Goal: Task Accomplishment & Management: Manage account settings

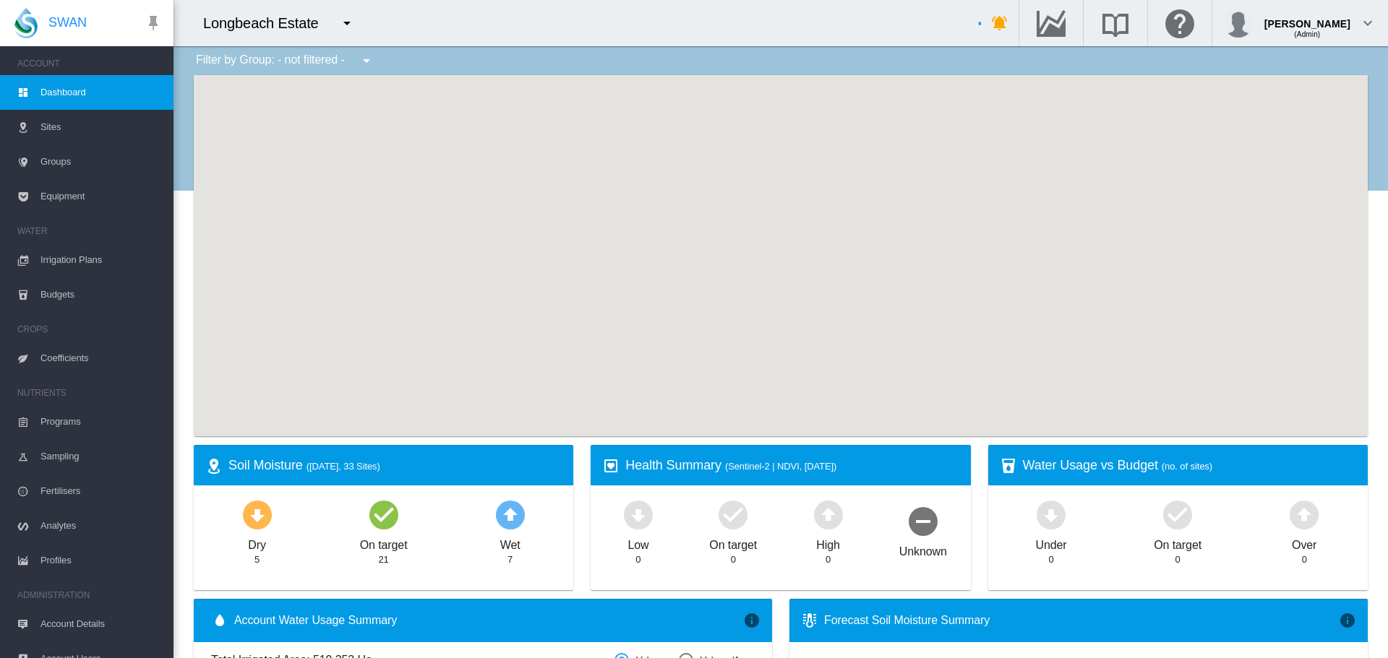
scroll to position [121, 0]
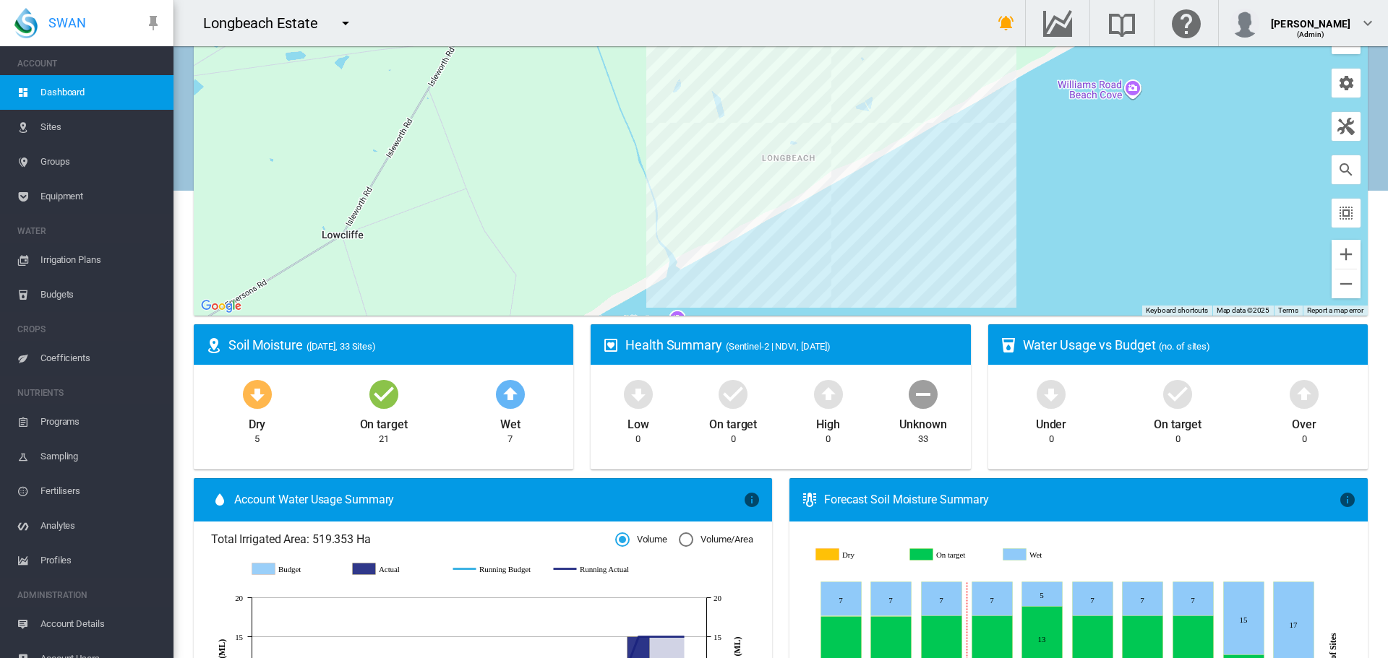
click at [345, 22] on md-icon "icon-menu-down" at bounding box center [345, 22] width 17 height 17
type input "*****"
click at [339, 73] on md-icon "icon-cog" at bounding box center [343, 78] width 17 height 17
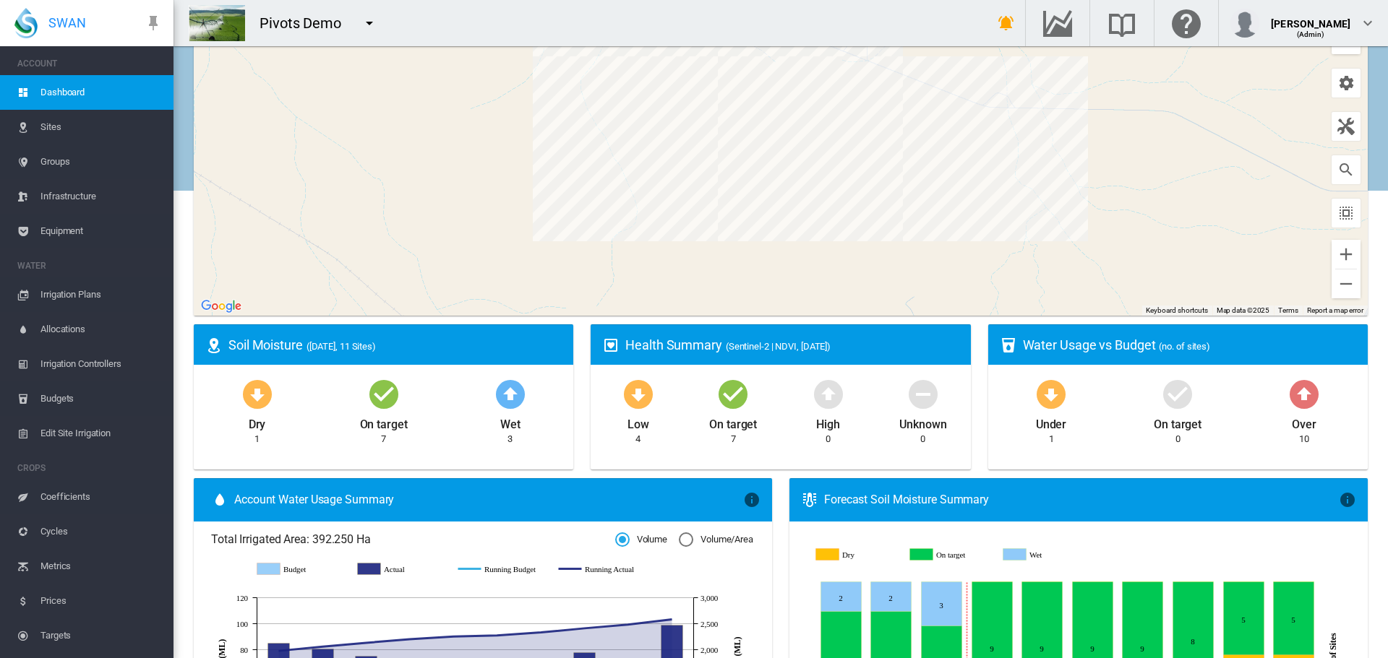
click at [57, 131] on span "Sites" at bounding box center [100, 127] width 121 height 35
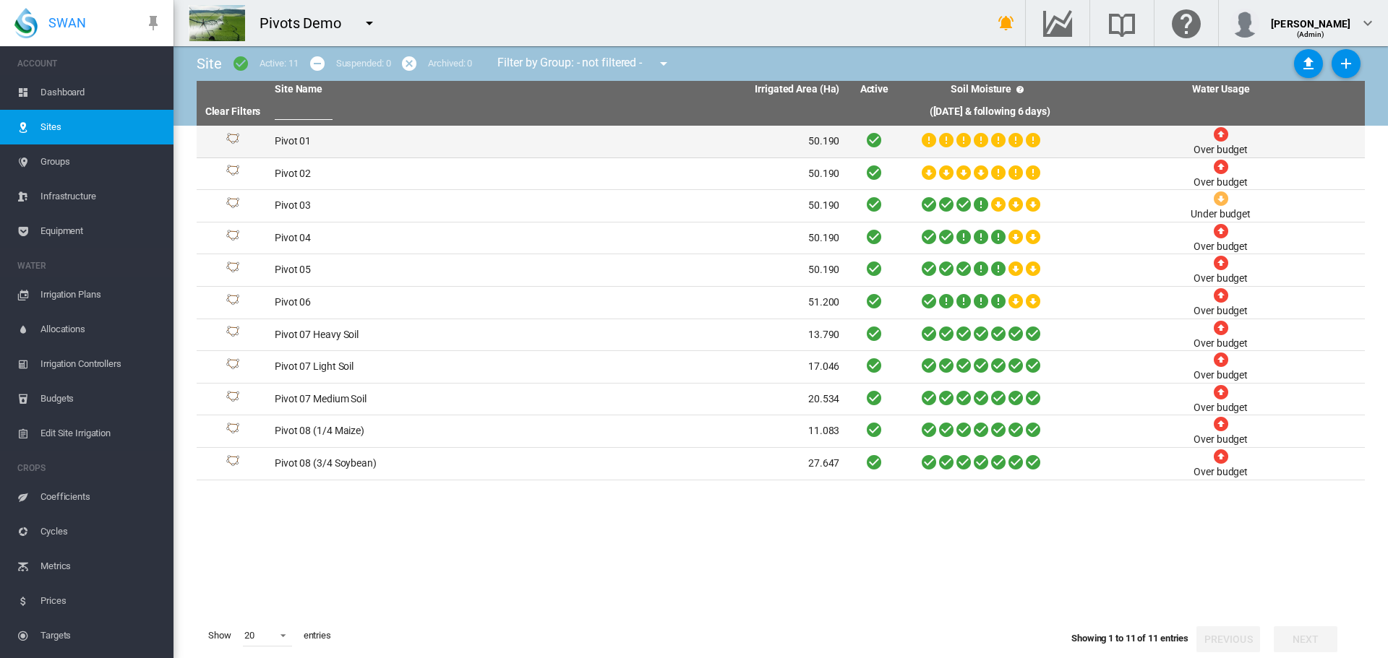
click at [293, 143] on td "Pivot 01" at bounding box center [413, 142] width 288 height 32
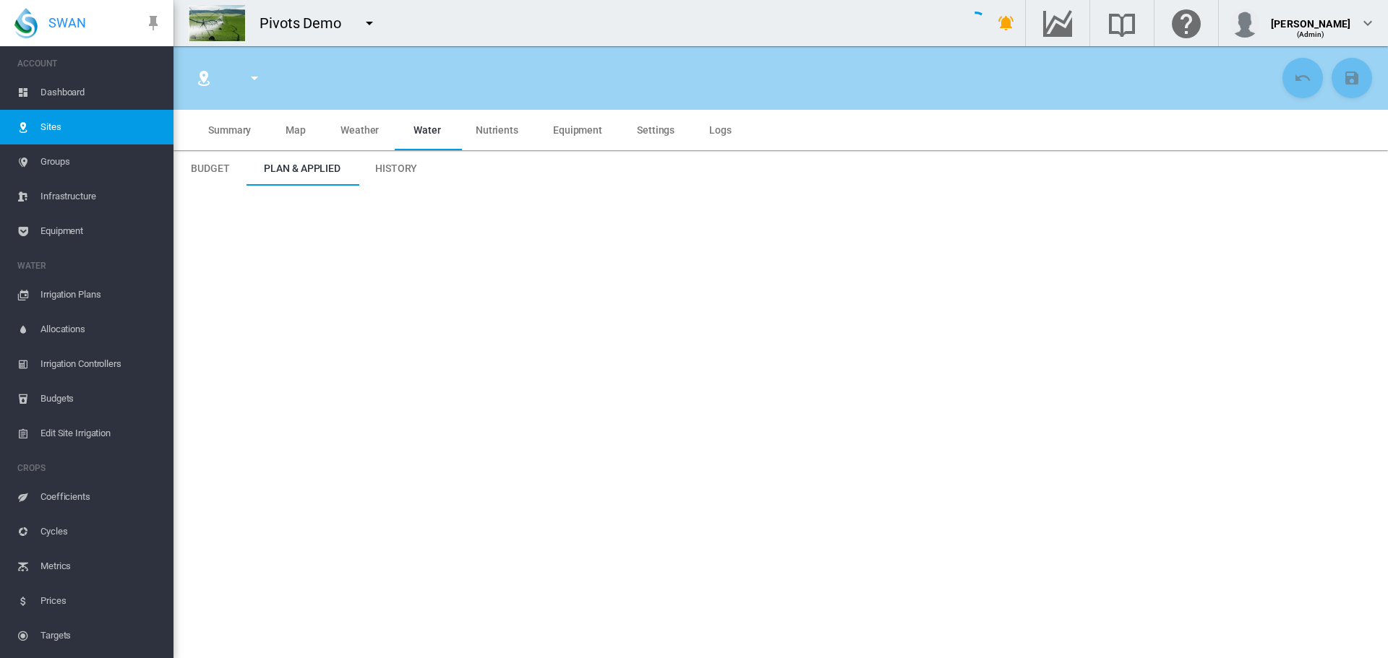
type input "********"
type input "******"
type input "*********"
type input "***"
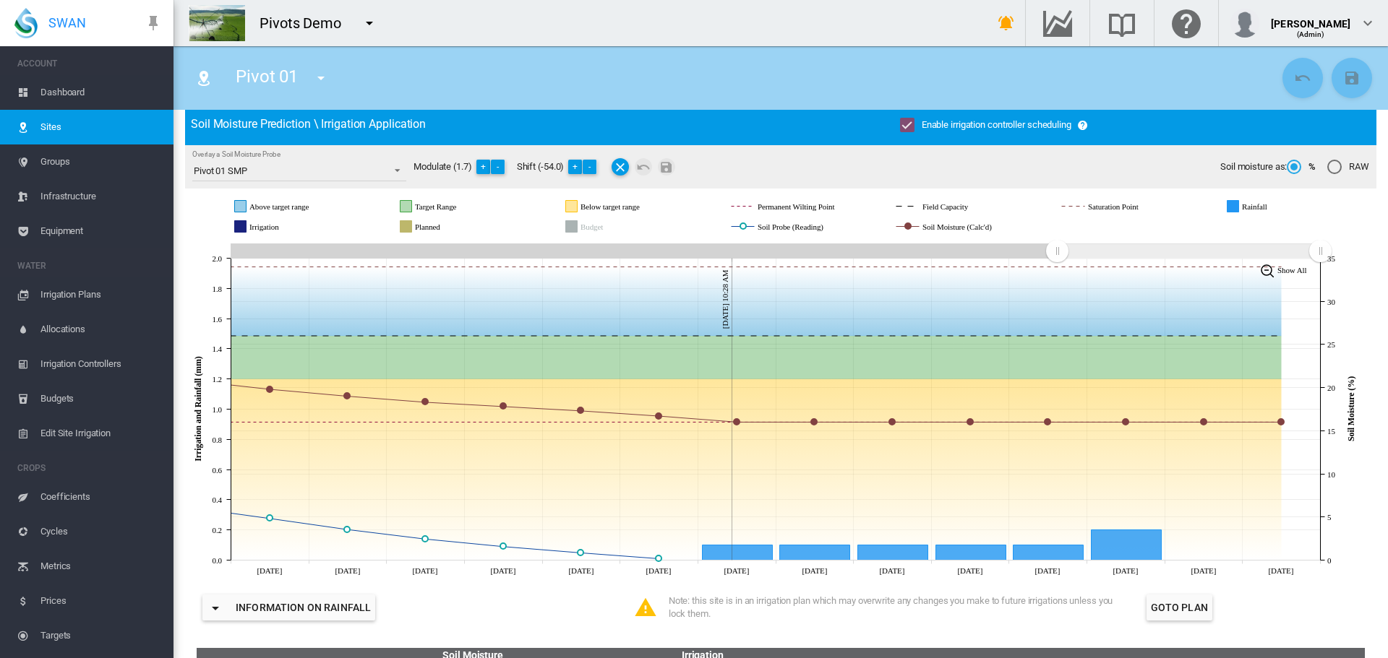
scroll to position [81, 0]
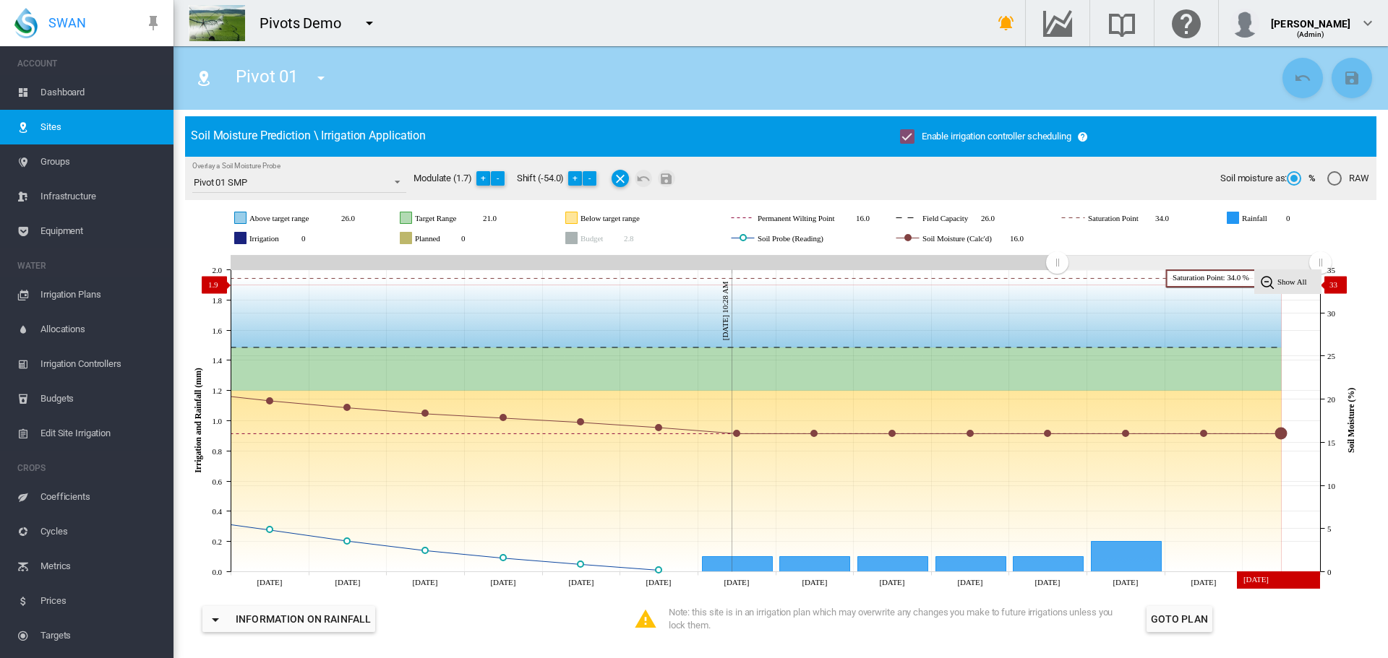
click at [1286, 285] on tspan "Show All" at bounding box center [1292, 282] width 30 height 9
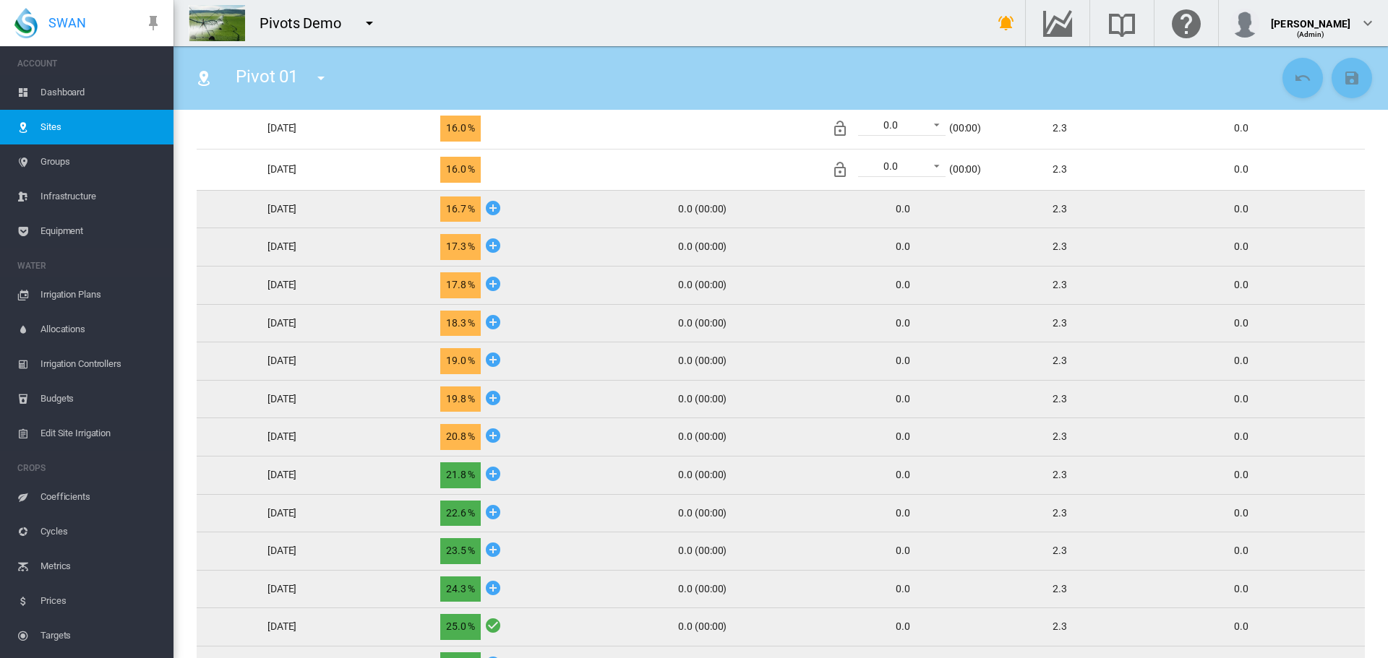
scroll to position [924, 0]
click at [502, 436] on icon at bounding box center [492, 435] width 17 height 18
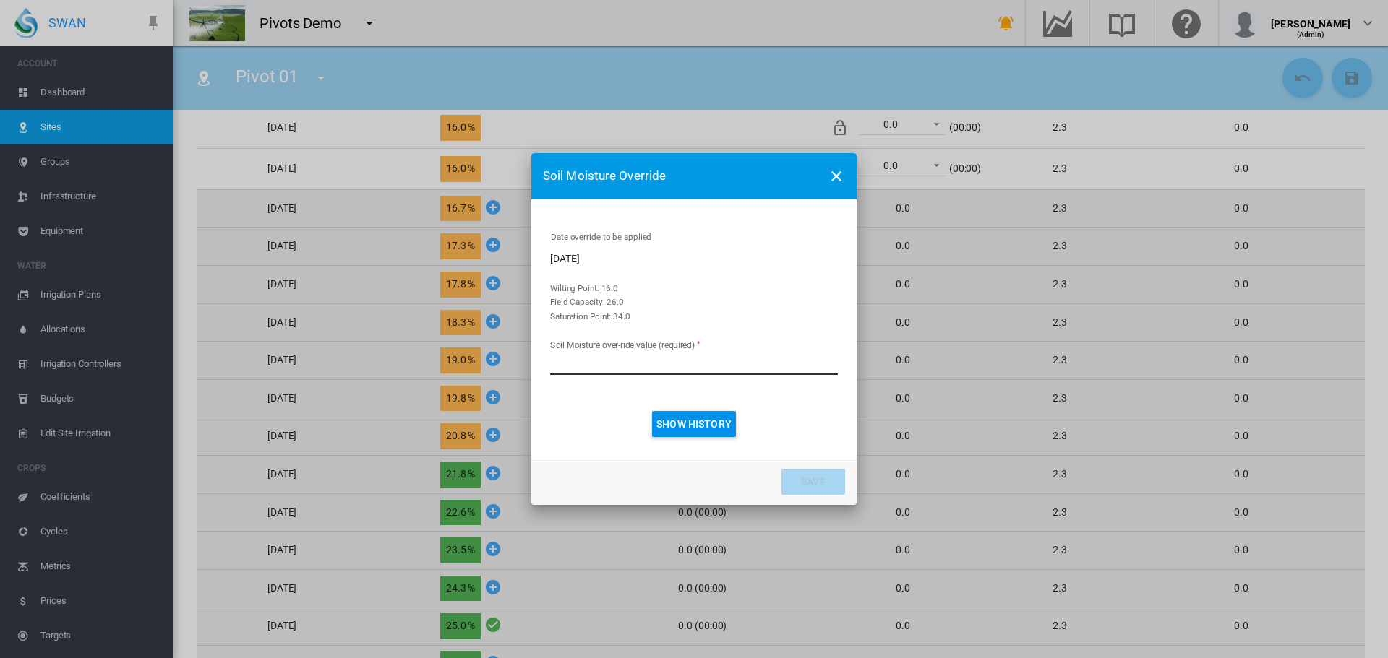
drag, startPoint x: 583, startPoint y: 361, endPoint x: 337, endPoint y: 353, distance: 245.8
click at [337, 353] on div "Soil Moisture Override Date override to be applied Mon, Sep 22, 2025 Wilting Po…" at bounding box center [694, 329] width 1388 height 658
type input "**"
click at [811, 489] on button "Save" at bounding box center [813, 482] width 64 height 26
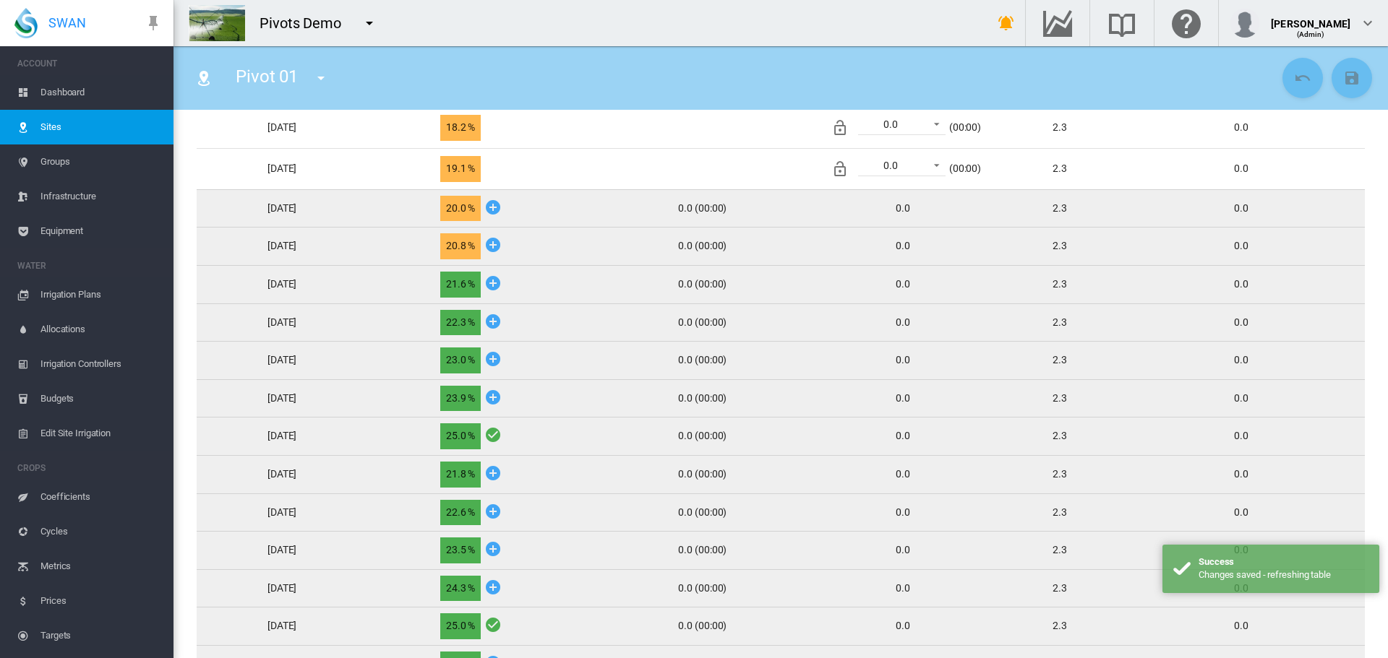
click at [502, 284] on icon at bounding box center [492, 283] width 17 height 18
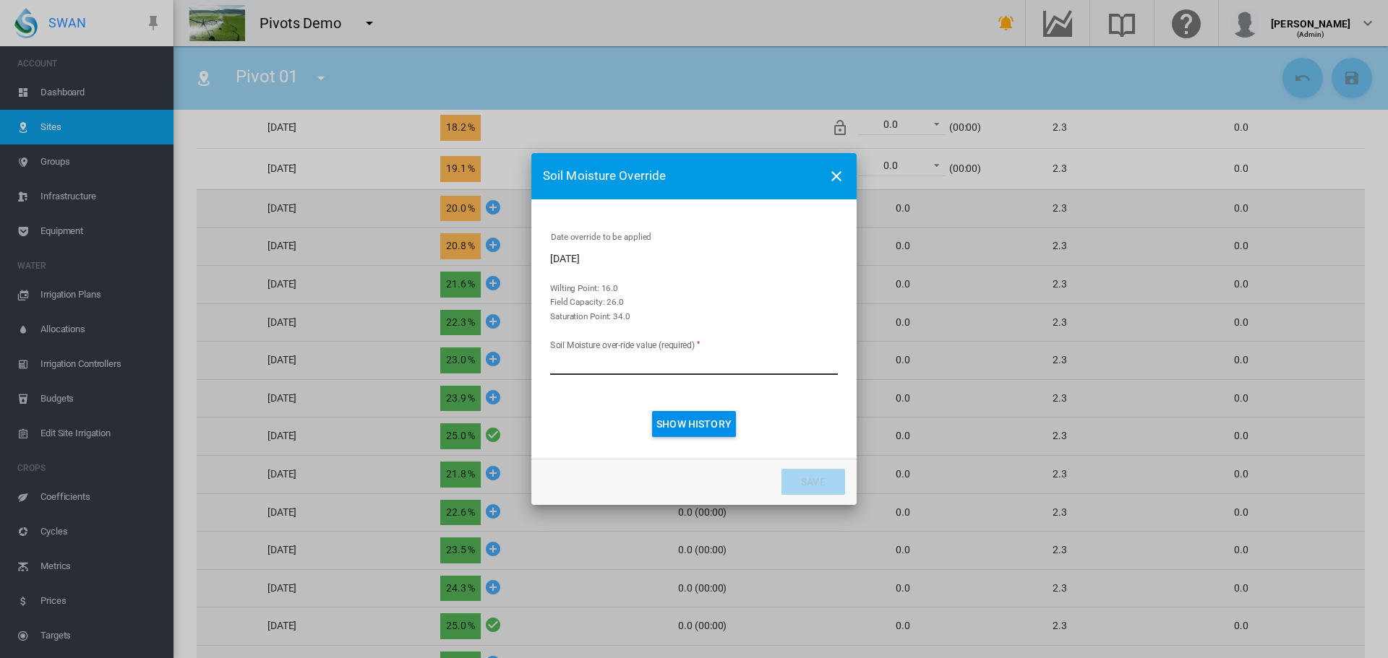
drag, startPoint x: 598, startPoint y: 362, endPoint x: 292, endPoint y: 345, distance: 306.1
click at [292, 345] on div "Soil Moisture Override Date override to be applied Fri, Sep 26, 2025 Wilting Po…" at bounding box center [694, 329] width 1388 height 658
type input "**"
click at [809, 472] on button "Save" at bounding box center [813, 482] width 64 height 26
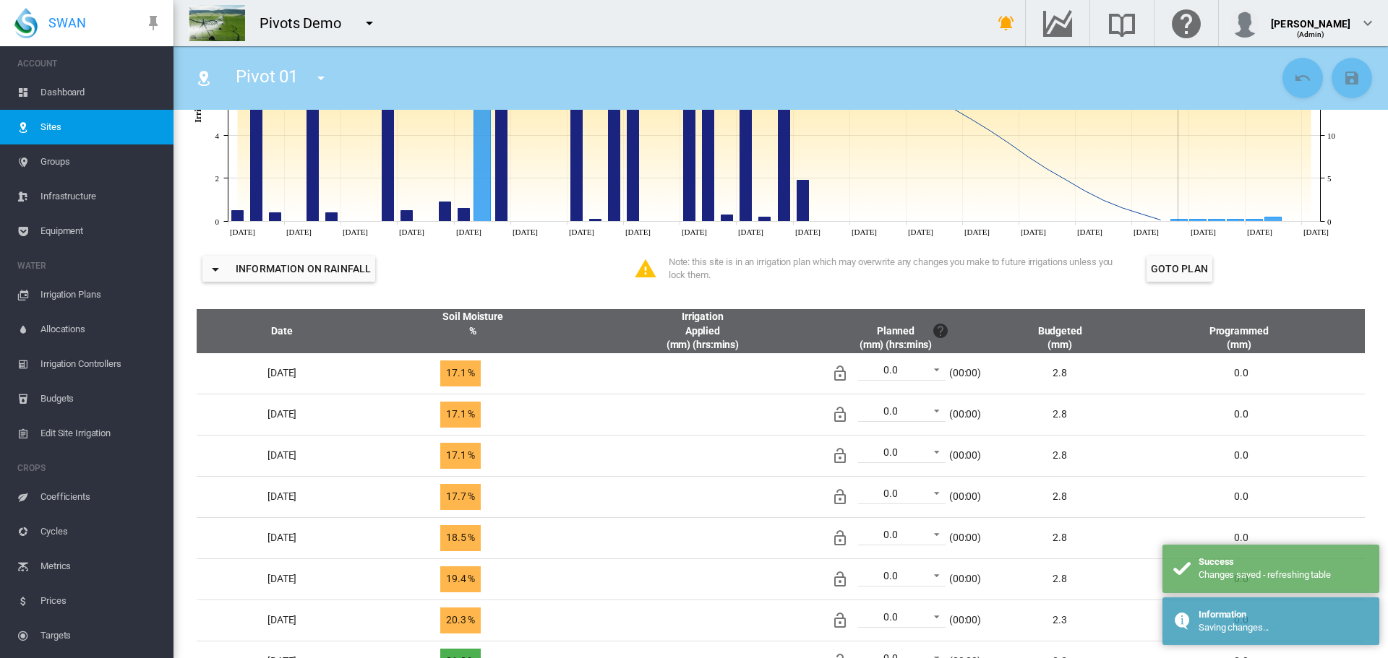
scroll to position [322, 0]
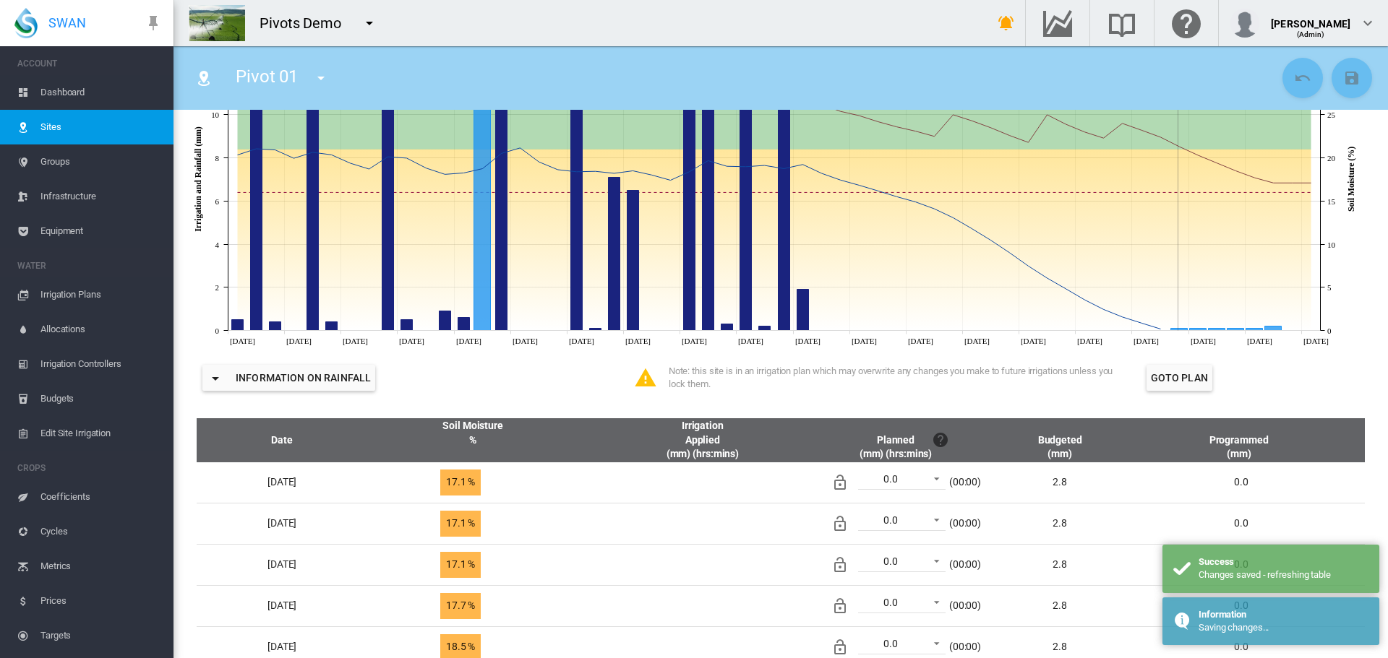
click at [306, 68] on md-menu "Pivot 01 Pivot 02 Pivot 03 Pivot 04 Pivot 05" at bounding box center [321, 76] width 38 height 20
click at [317, 82] on md-icon "icon-menu-down" at bounding box center [320, 77] width 17 height 17
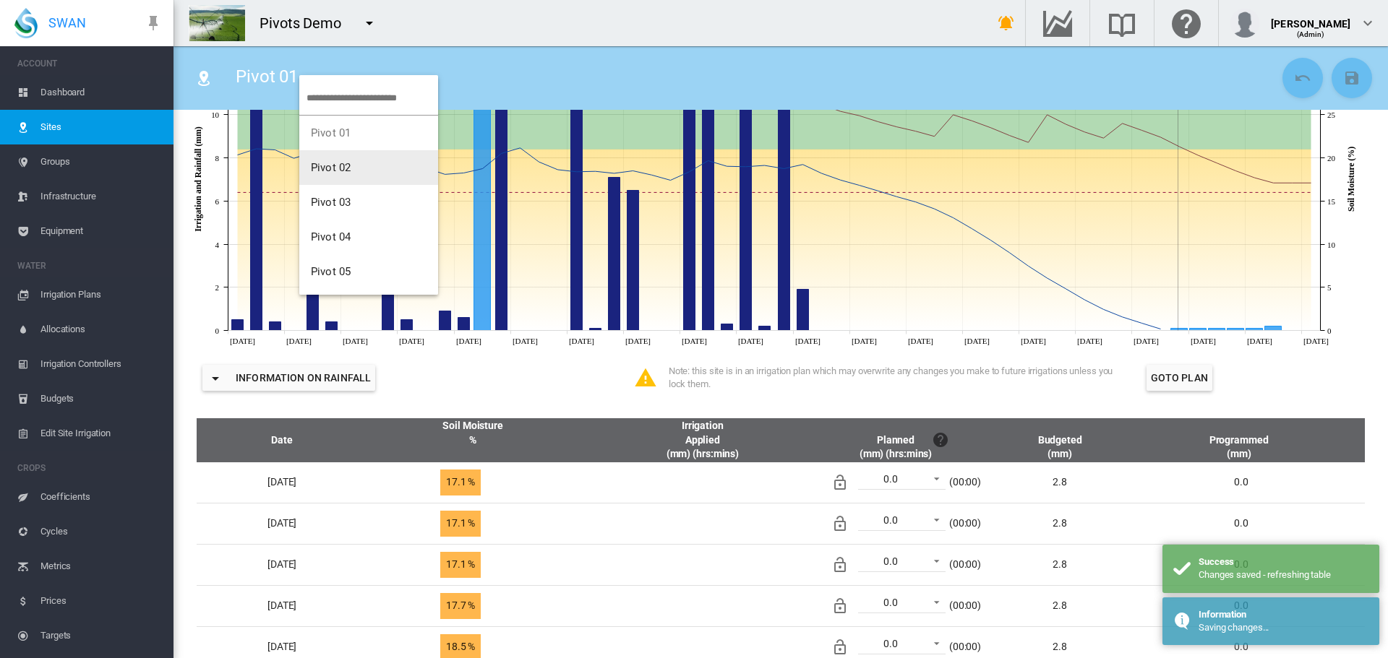
click at [328, 174] on button "Pivot 02" at bounding box center [368, 167] width 139 height 35
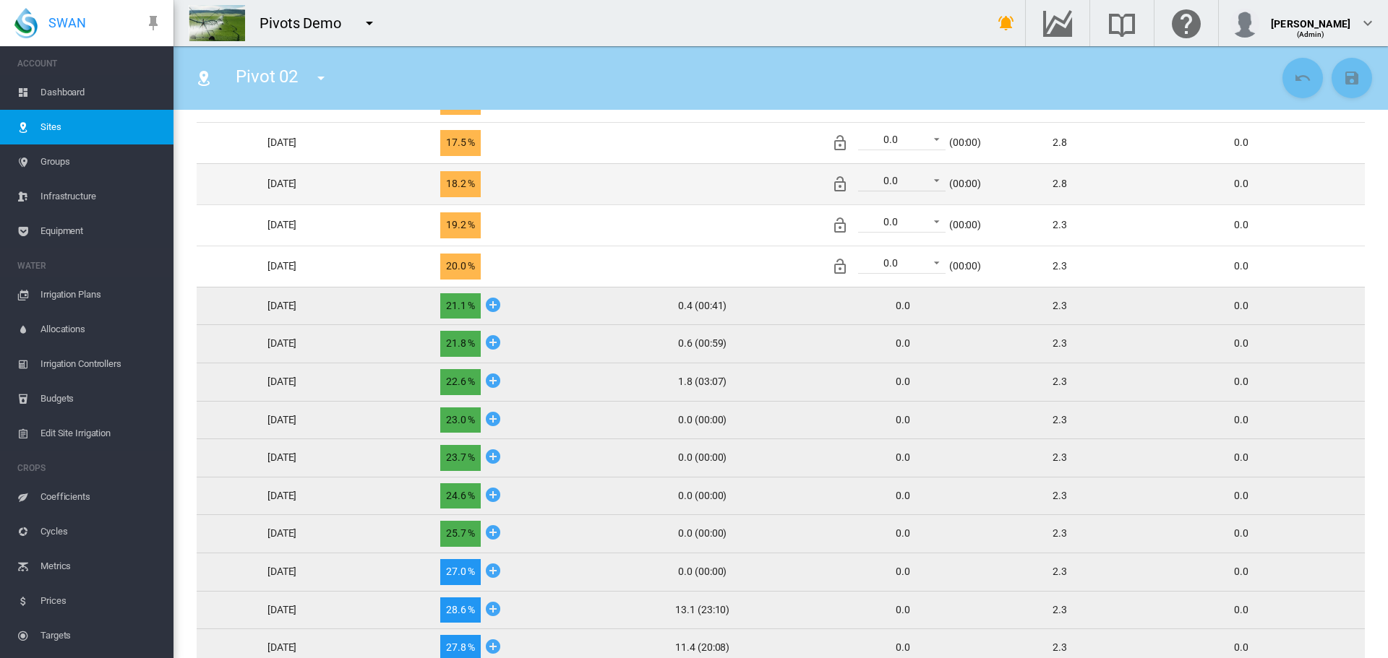
scroll to position [843, 0]
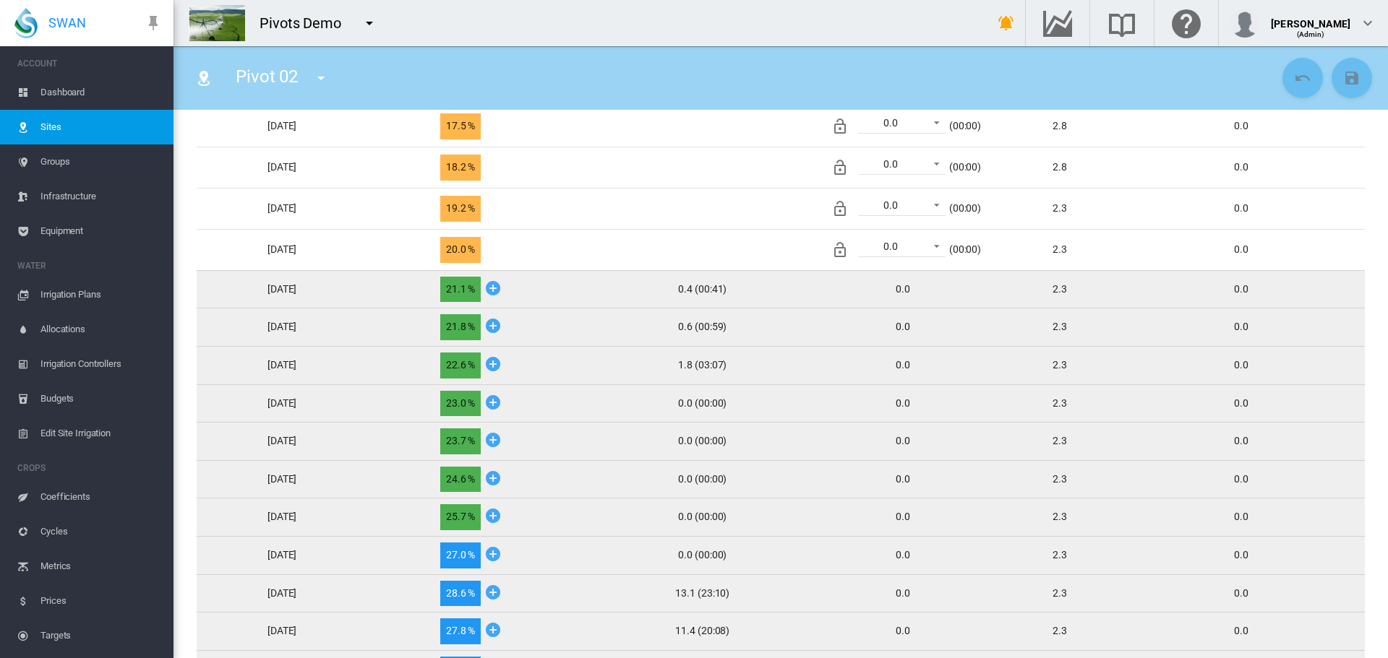
click at [502, 292] on icon at bounding box center [492, 288] width 17 height 18
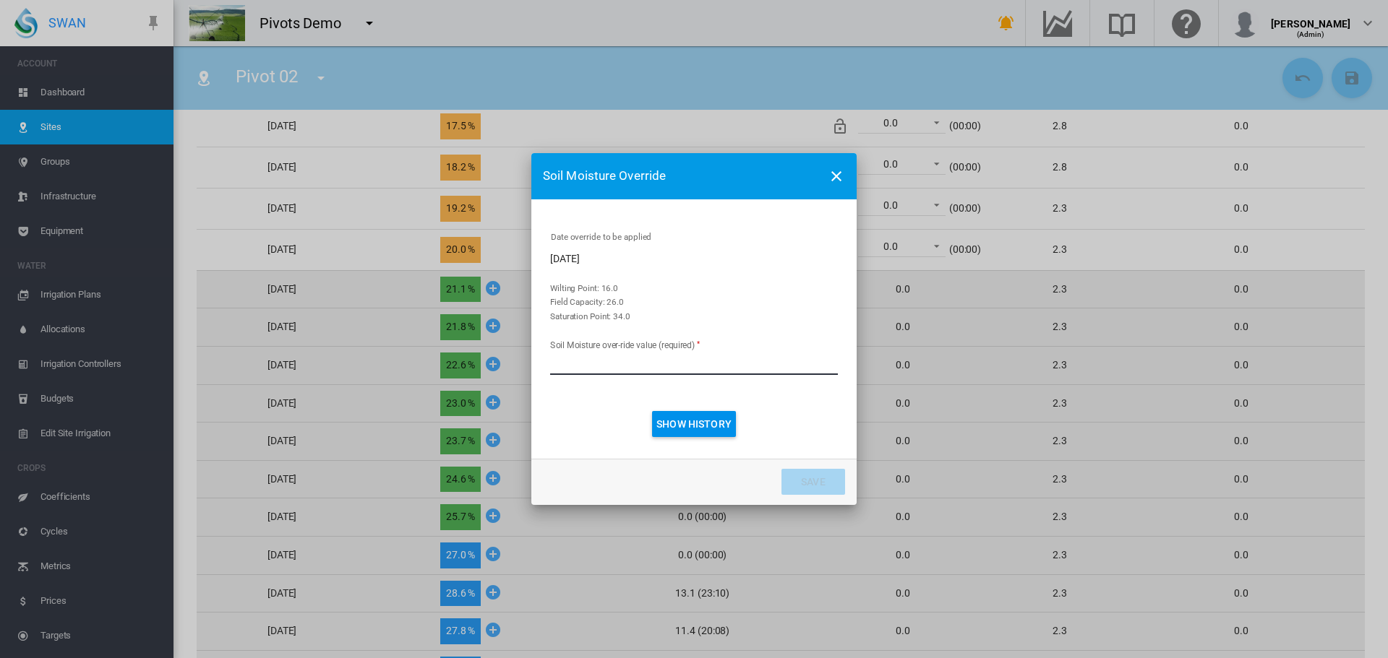
drag, startPoint x: 556, startPoint y: 355, endPoint x: 356, endPoint y: 355, distance: 200.2
click at [356, 355] on div "Soil Moisture Override Date override to be applied Sun, Sep 28, 2025 Wilting Po…" at bounding box center [694, 329] width 1388 height 658
type input "**"
click at [805, 478] on button "Save" at bounding box center [813, 482] width 64 height 26
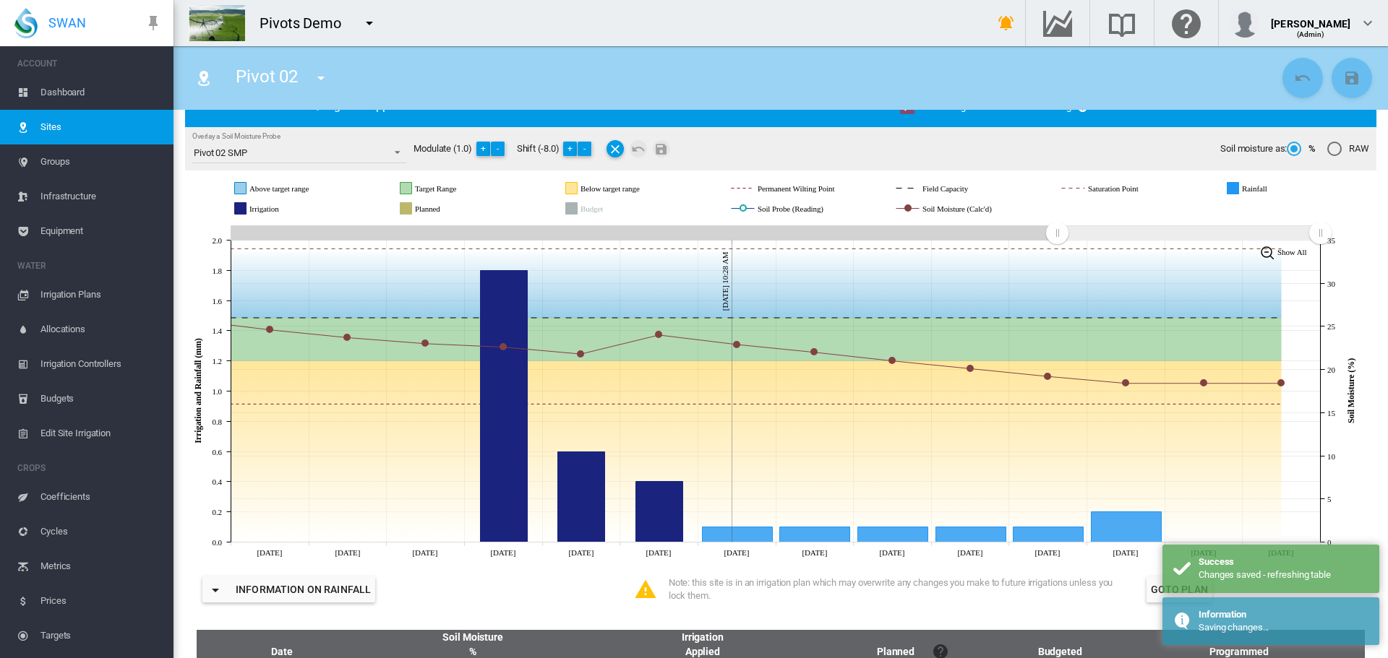
scroll to position [0, 0]
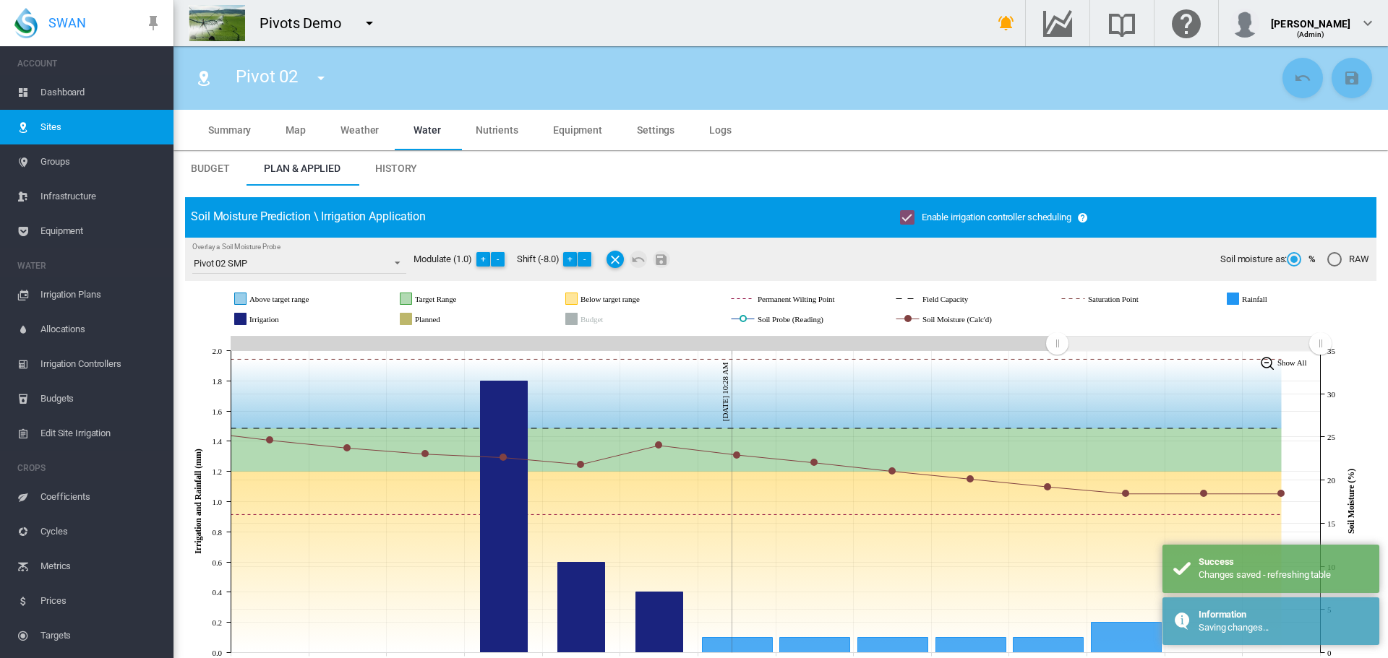
click at [59, 290] on span "Irrigation Plans" at bounding box center [100, 295] width 121 height 35
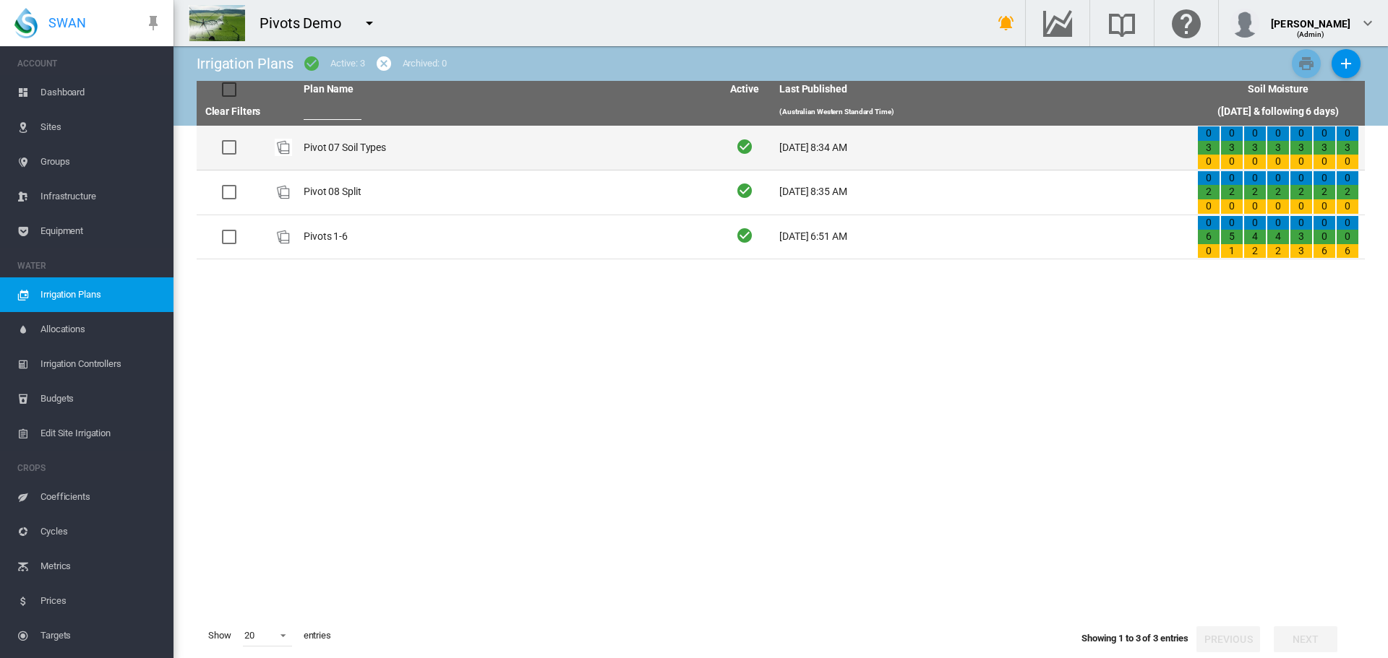
click at [308, 147] on td "Pivot 07 Soil Types" at bounding box center [507, 148] width 418 height 44
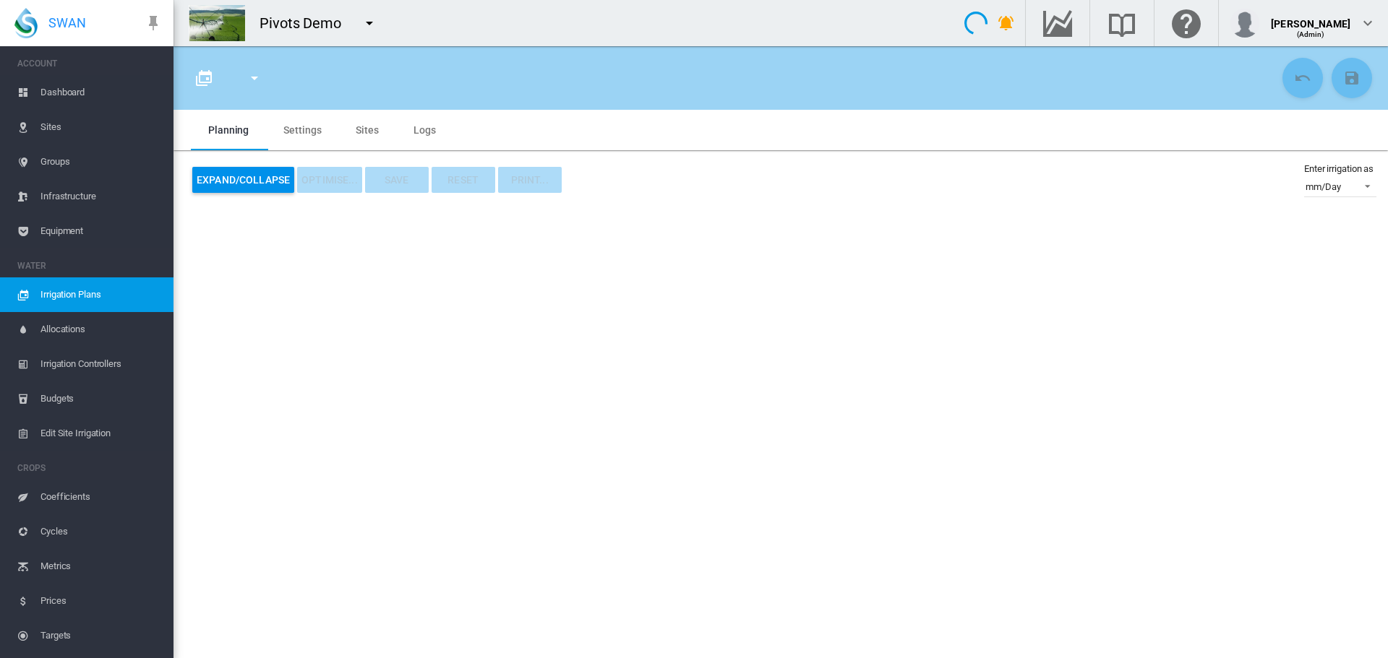
type input "**********"
type input "*"
type input "*********"
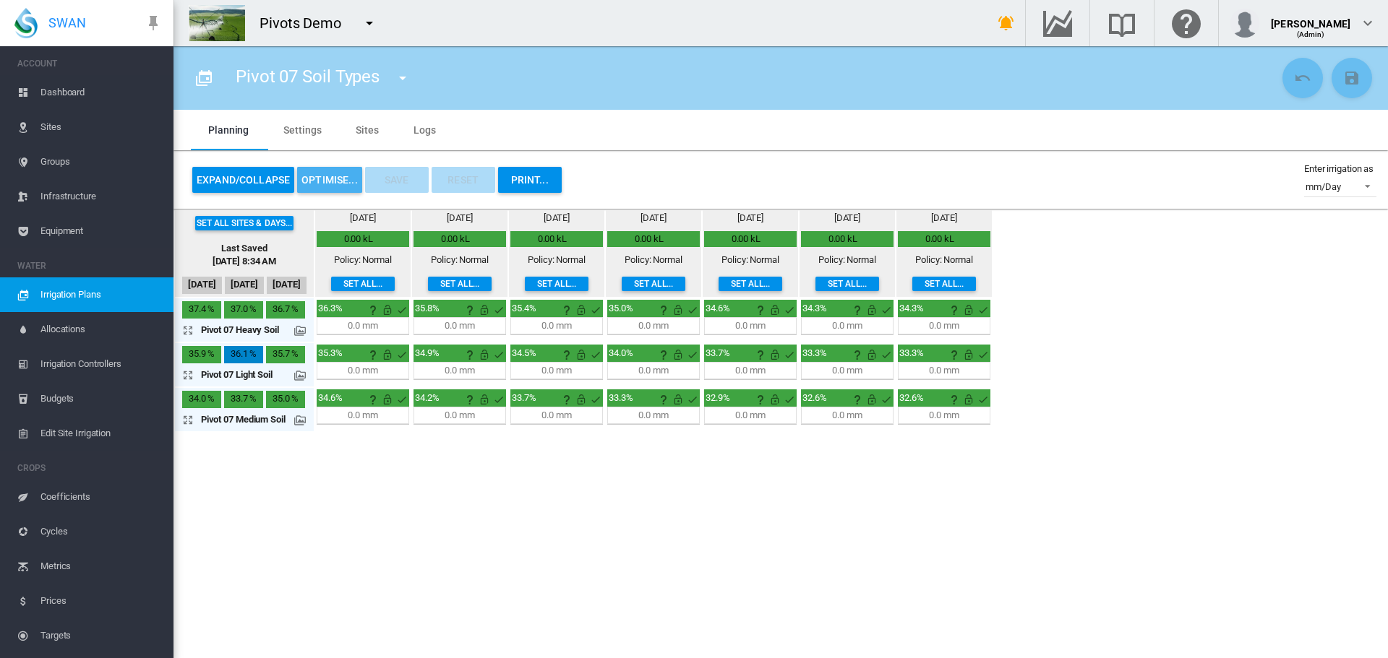
click at [337, 180] on button "OPTIMISE..." at bounding box center [329, 180] width 65 height 26
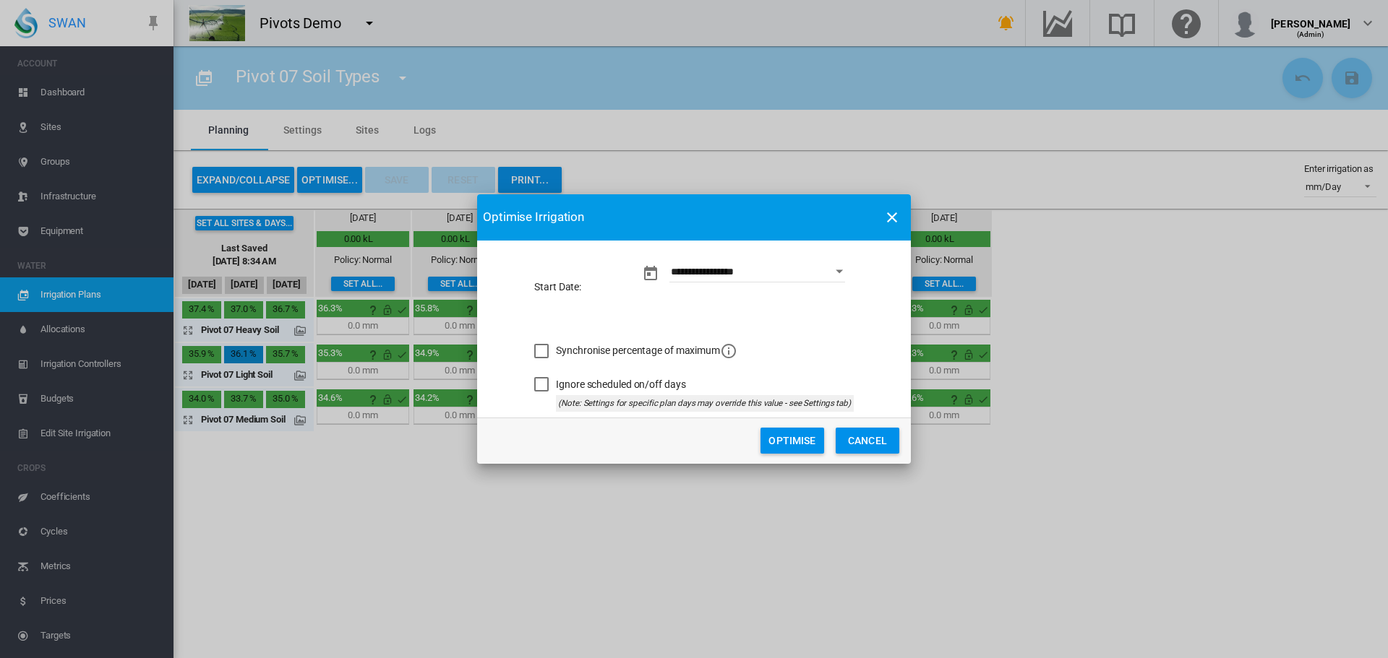
click at [769, 438] on button "Optimise" at bounding box center [792, 441] width 64 height 26
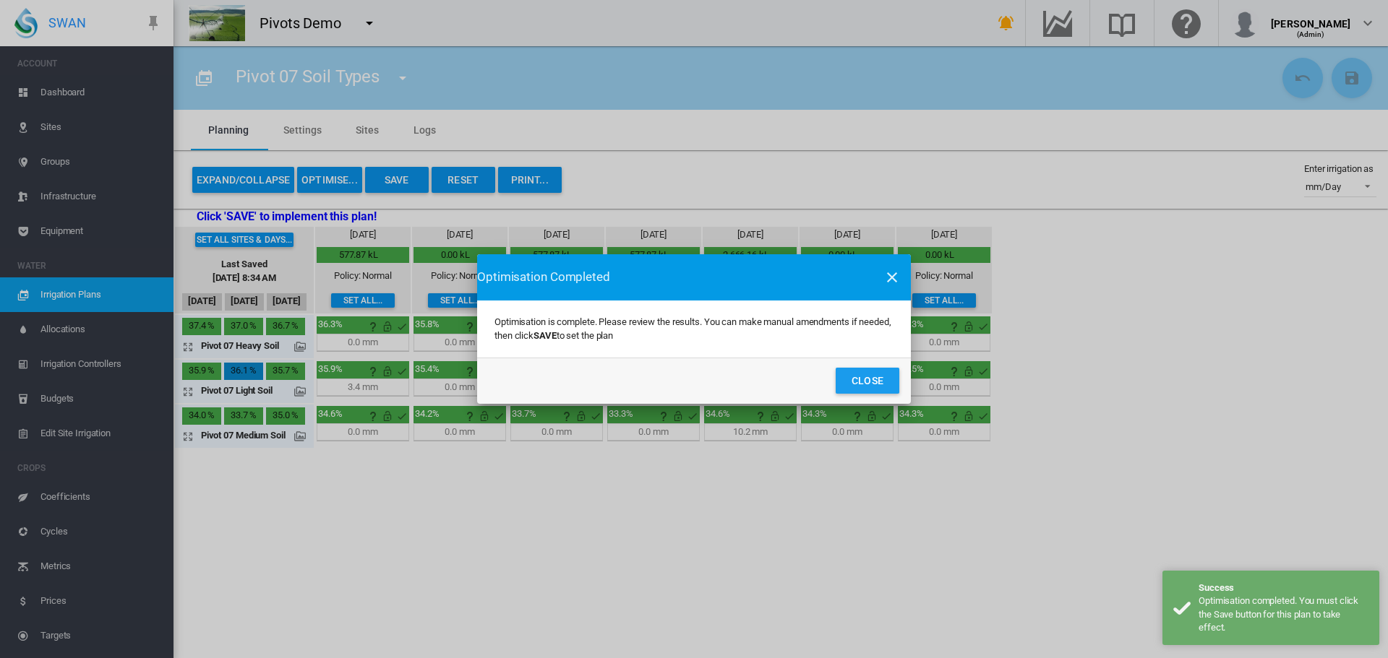
click at [874, 373] on button "Close" at bounding box center [867, 381] width 64 height 26
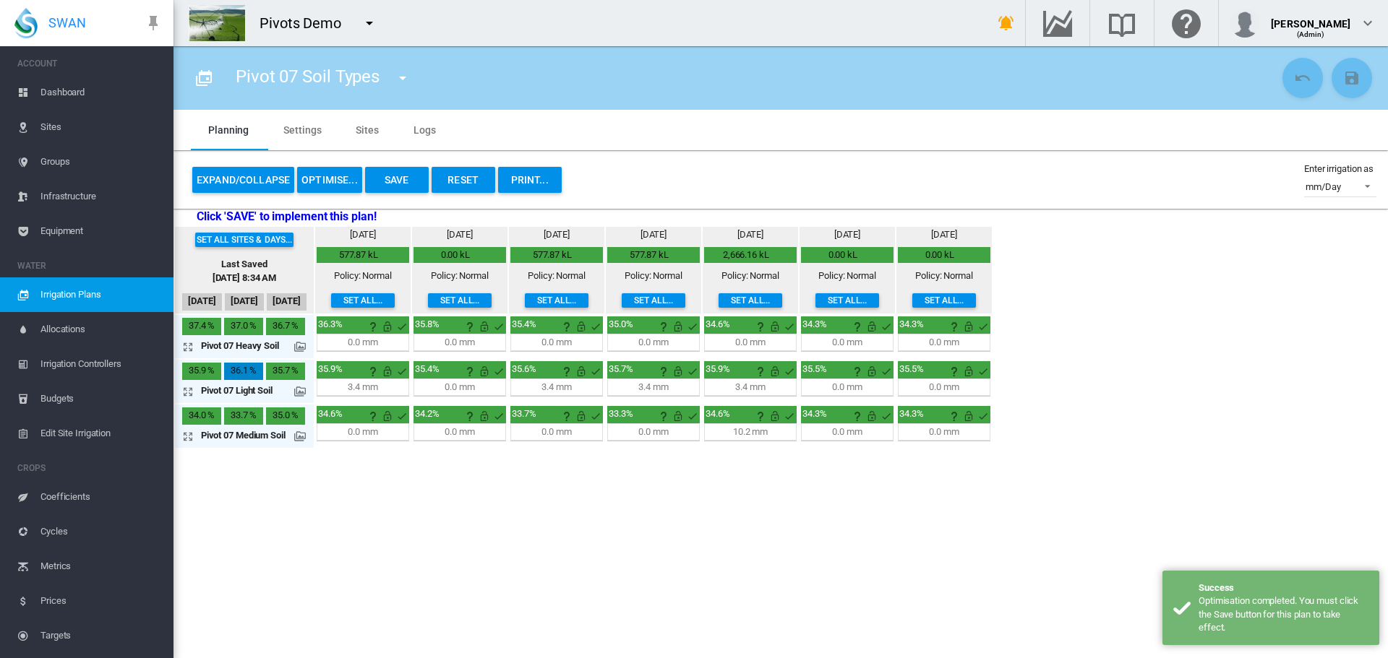
click at [298, 440] on md-icon at bounding box center [300, 437] width 12 height 12
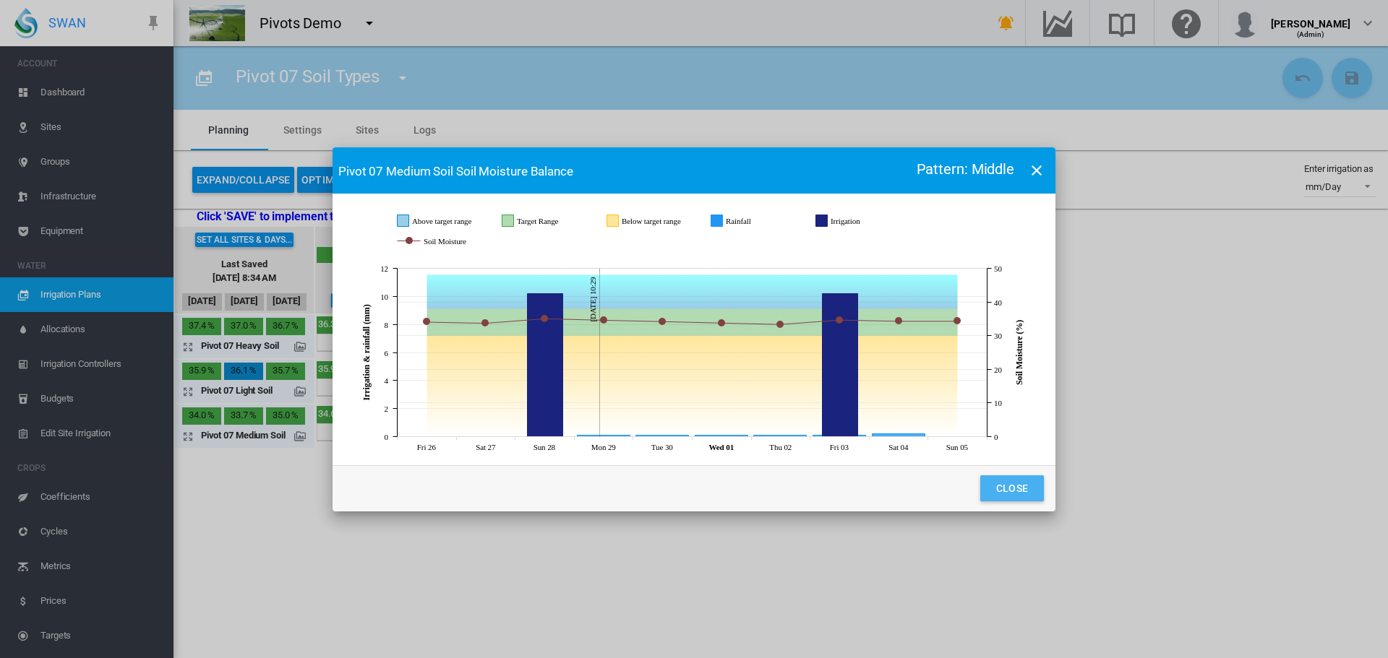
click at [997, 492] on button "Close" at bounding box center [1012, 489] width 64 height 26
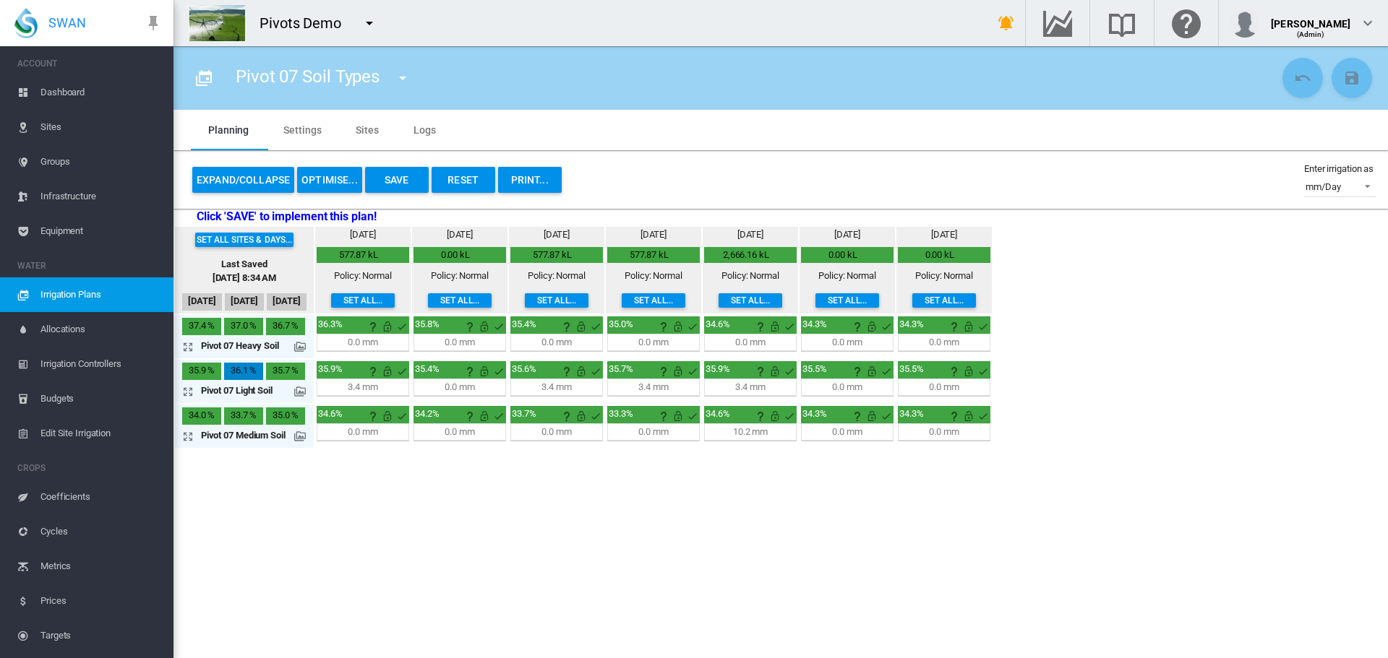
click at [309, 393] on td "35.9 % 36.1 % 35.7 % 17.046 Ha 0.6 mm H:M" at bounding box center [244, 381] width 139 height 43
click at [301, 391] on md-icon at bounding box center [300, 392] width 12 height 12
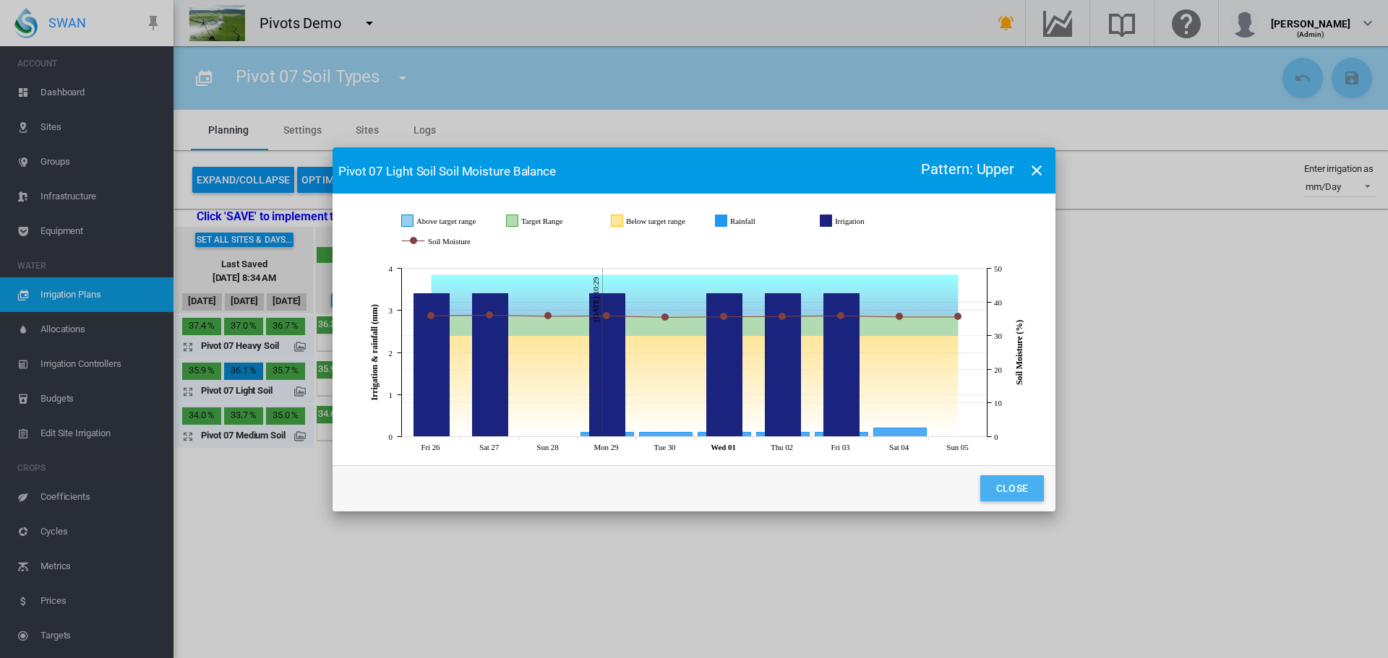
click at [1031, 481] on button "Close" at bounding box center [1012, 489] width 64 height 26
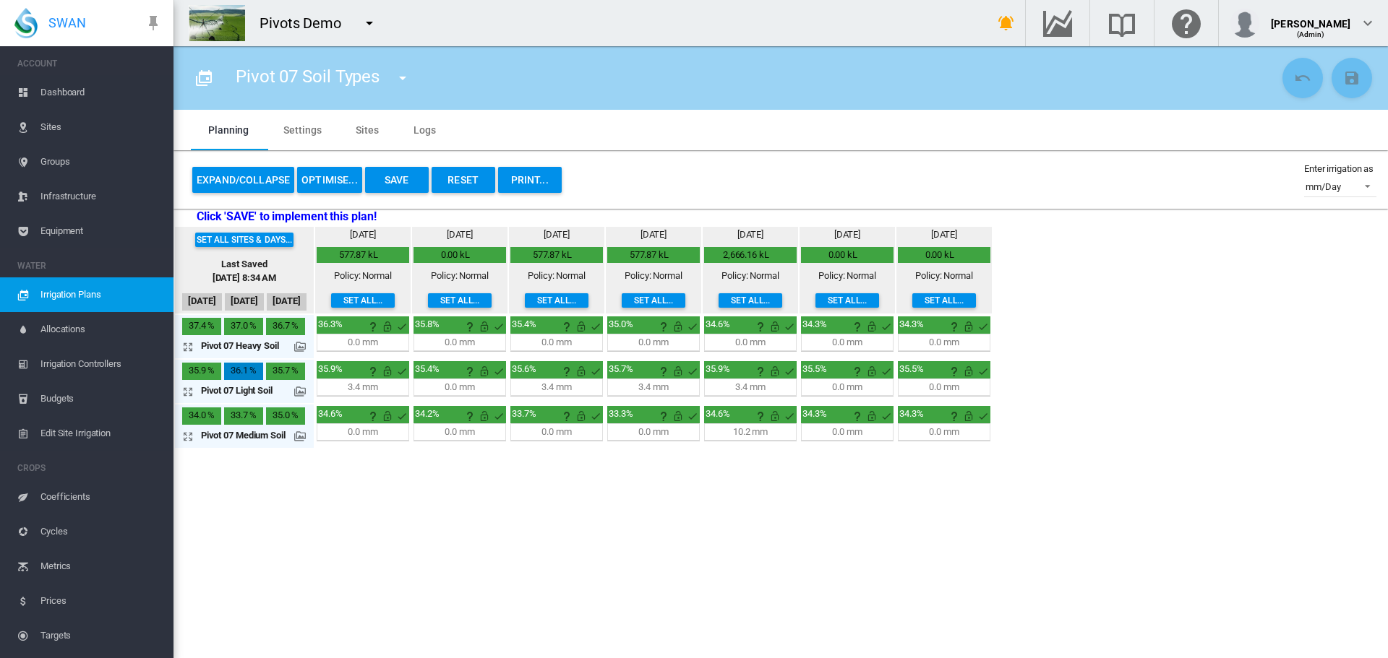
click at [299, 344] on md-icon at bounding box center [300, 347] width 12 height 12
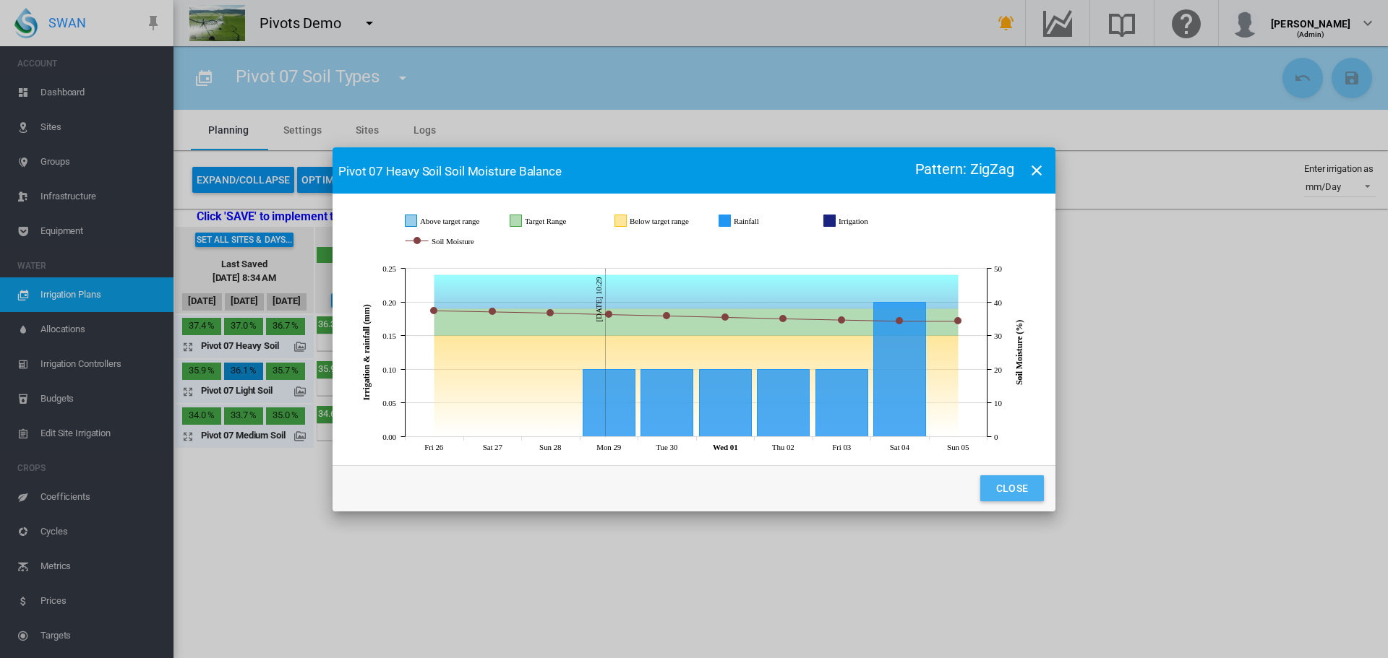
drag, startPoint x: 997, startPoint y: 491, endPoint x: 963, endPoint y: 456, distance: 48.5
click at [997, 489] on button "Close" at bounding box center [1012, 489] width 64 height 26
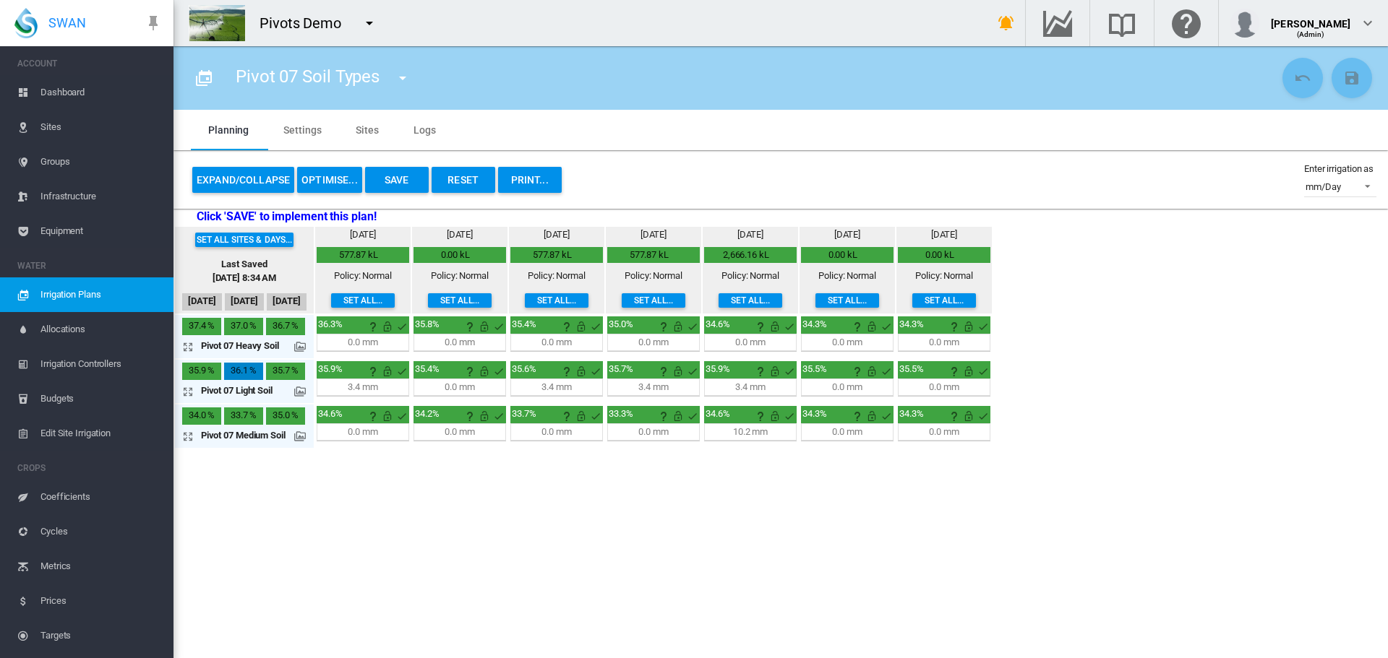
click at [409, 178] on button "Save" at bounding box center [397, 180] width 64 height 26
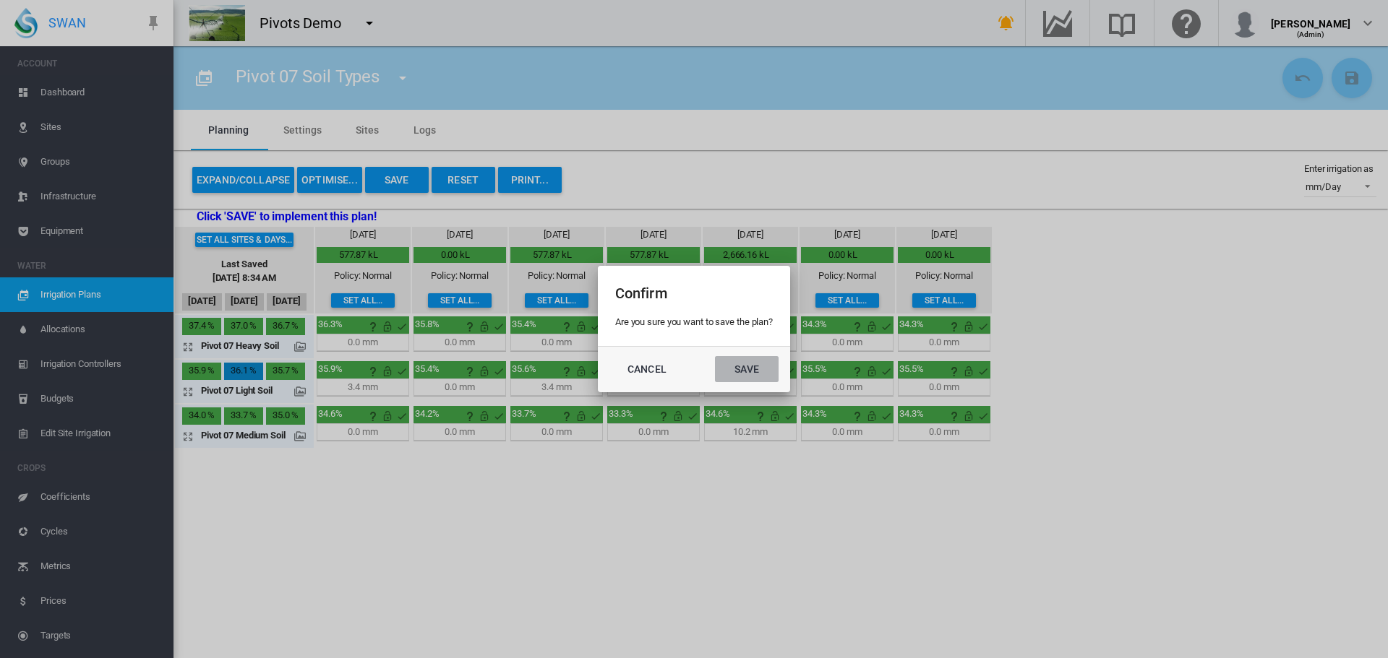
click at [738, 379] on button "Save" at bounding box center [747, 369] width 64 height 26
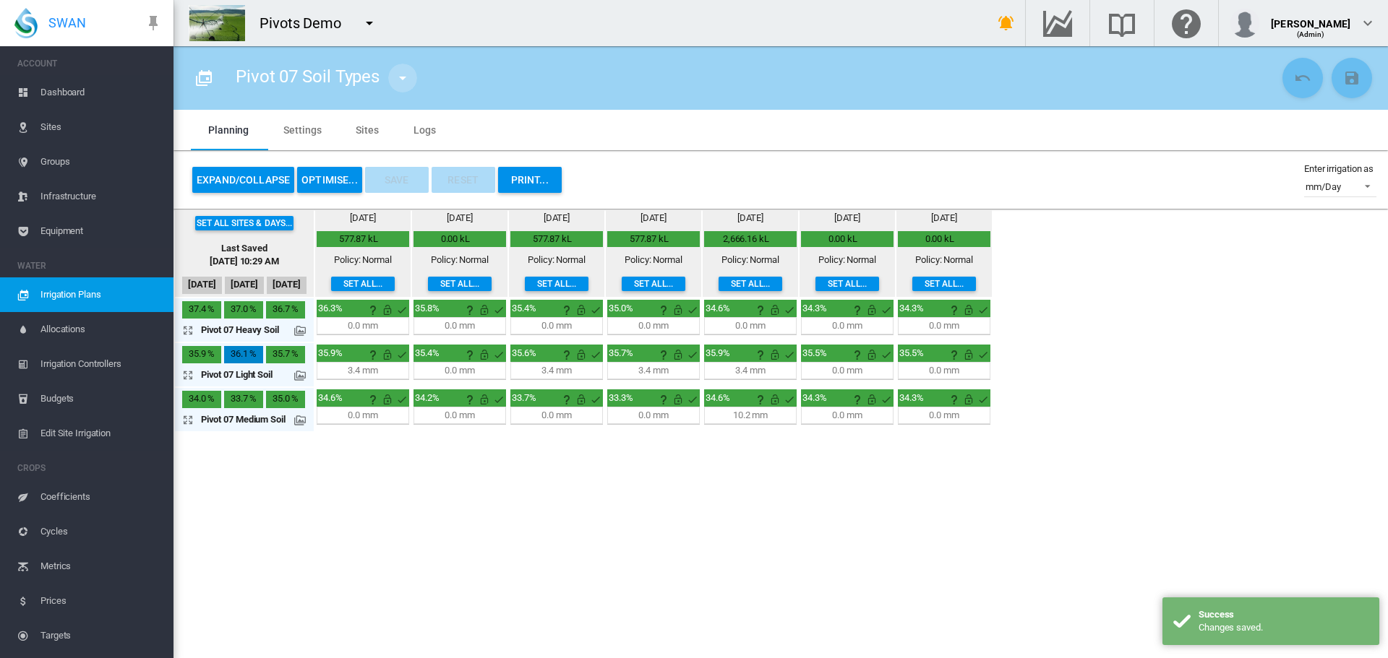
click at [410, 77] on md-icon "icon-menu-down" at bounding box center [402, 77] width 17 height 17
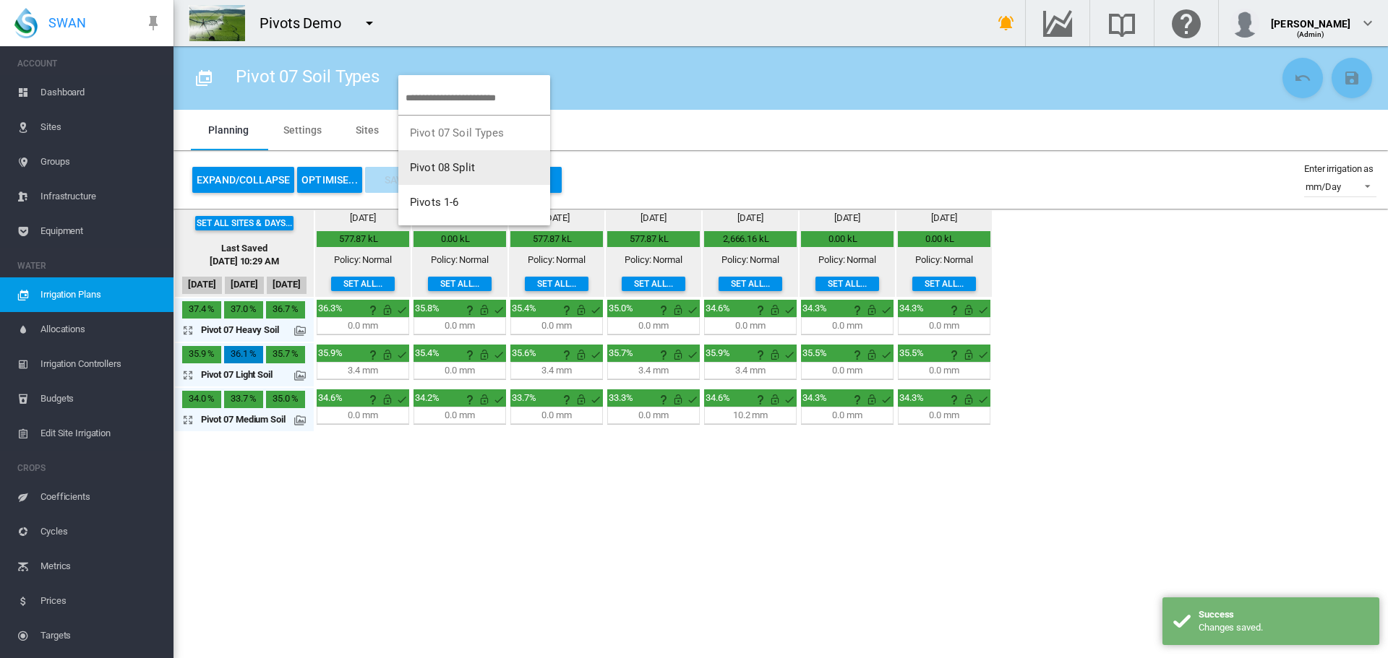
click at [444, 165] on span "Pivot 08 Split" at bounding box center [442, 167] width 65 height 13
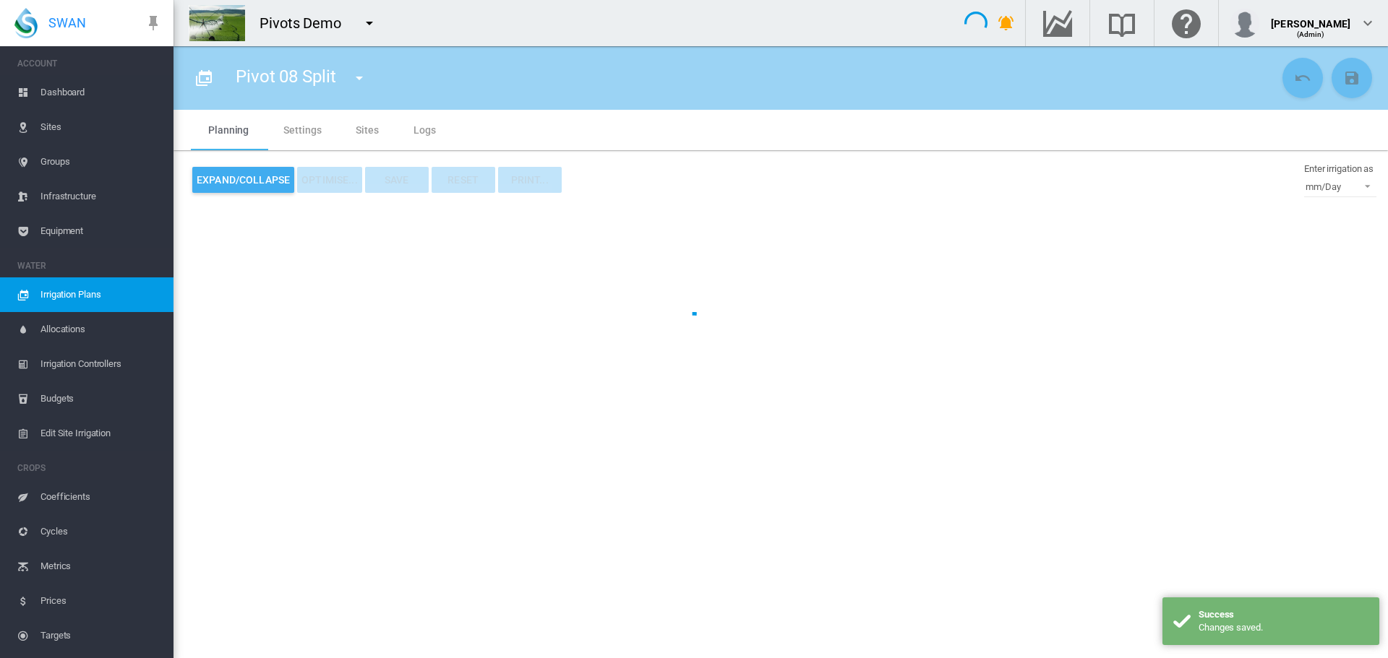
type input "**********"
type input "*"
type input "*********"
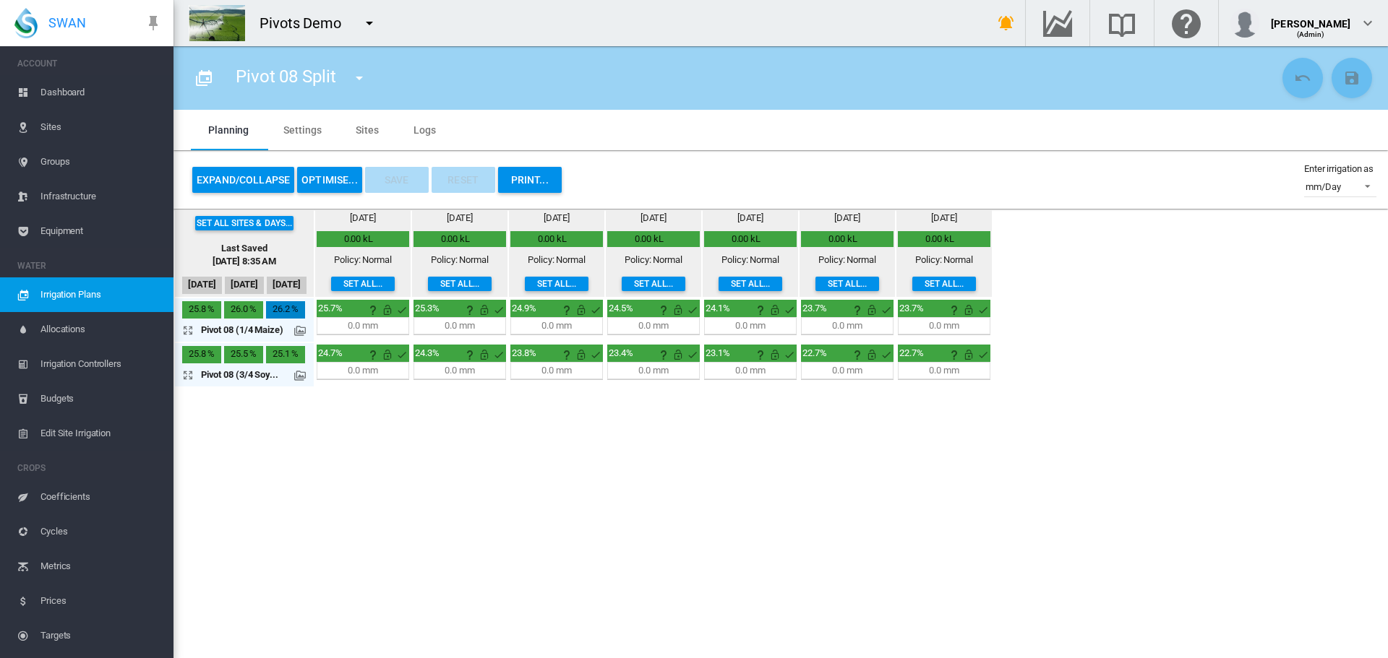
click at [312, 185] on button "OPTIMISE..." at bounding box center [329, 180] width 65 height 26
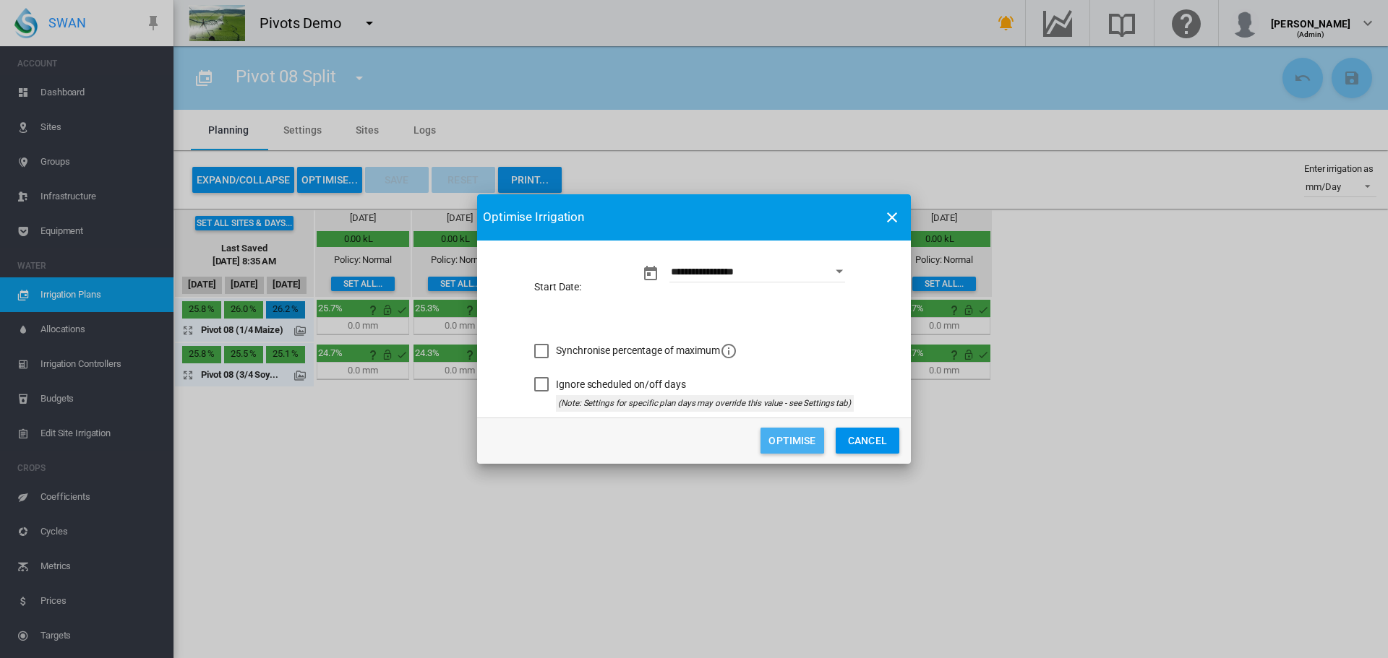
click at [801, 447] on button "Optimise" at bounding box center [792, 441] width 64 height 26
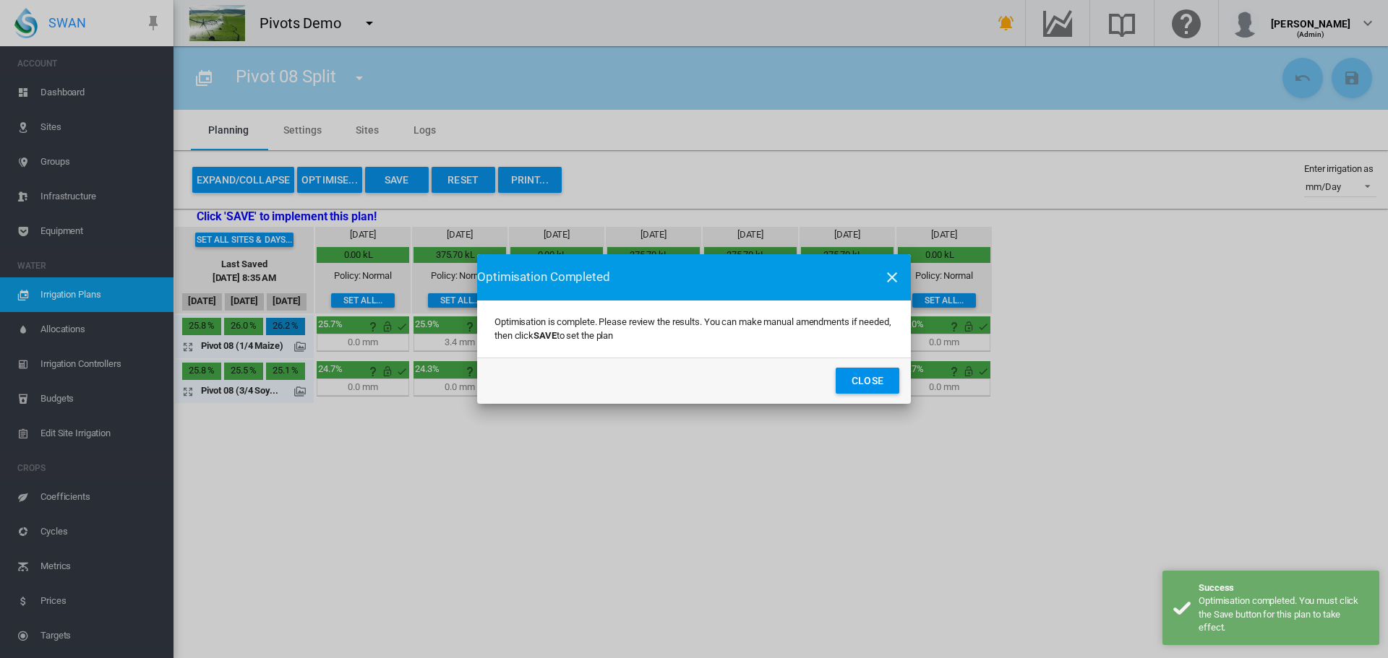
click at [904, 384] on md-dialog-actions "Close" at bounding box center [694, 381] width 434 height 46
click at [882, 380] on button "Close" at bounding box center [867, 381] width 64 height 26
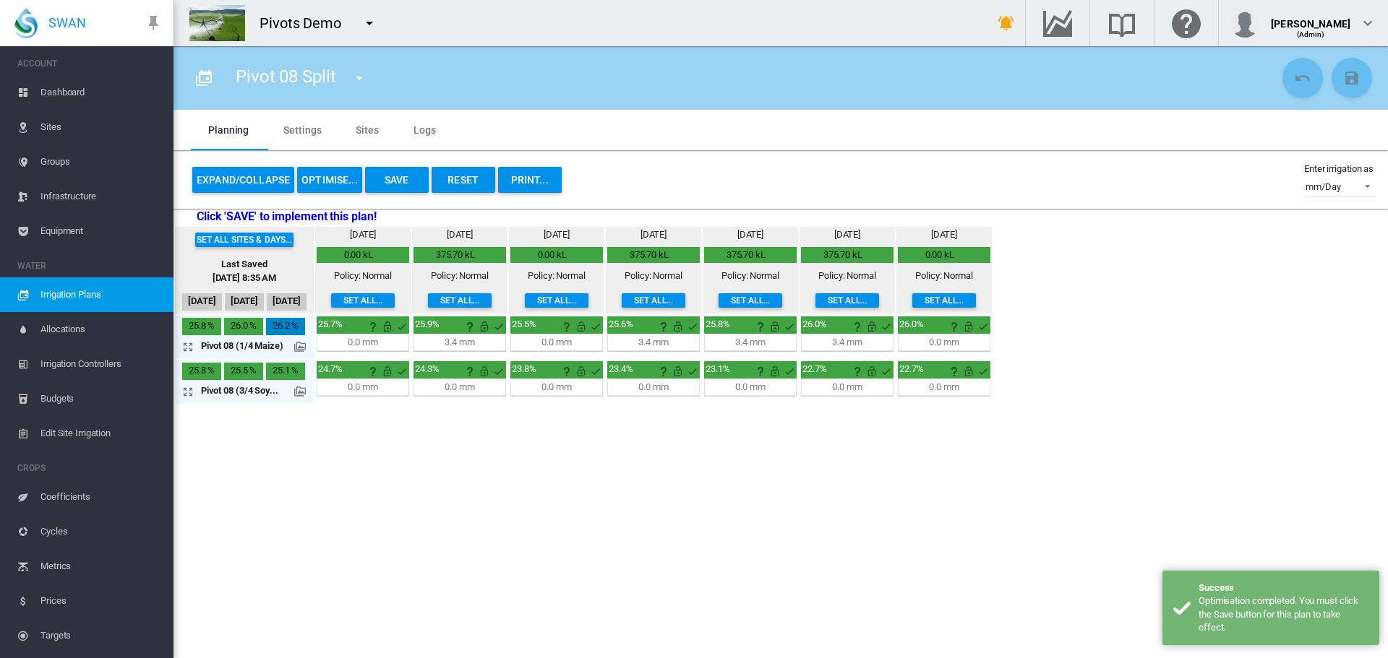
click at [298, 344] on md-icon at bounding box center [300, 347] width 12 height 12
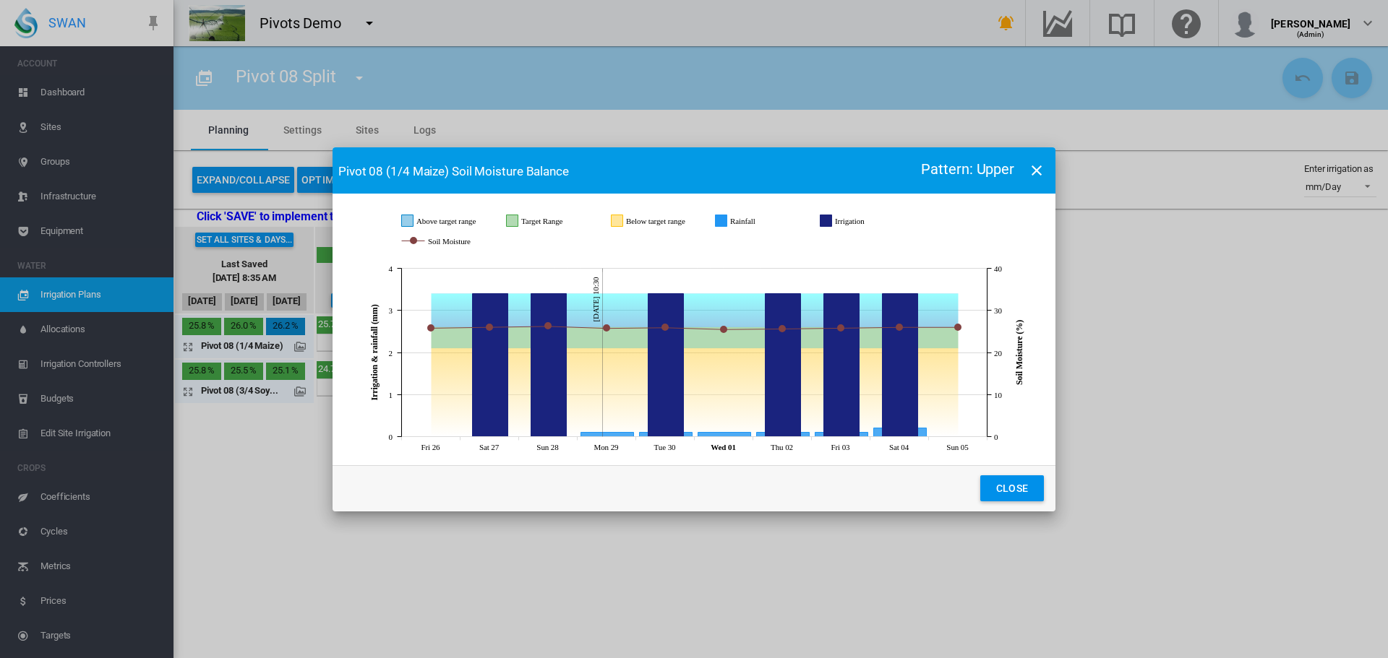
click at [1004, 492] on button "Close" at bounding box center [1012, 489] width 64 height 26
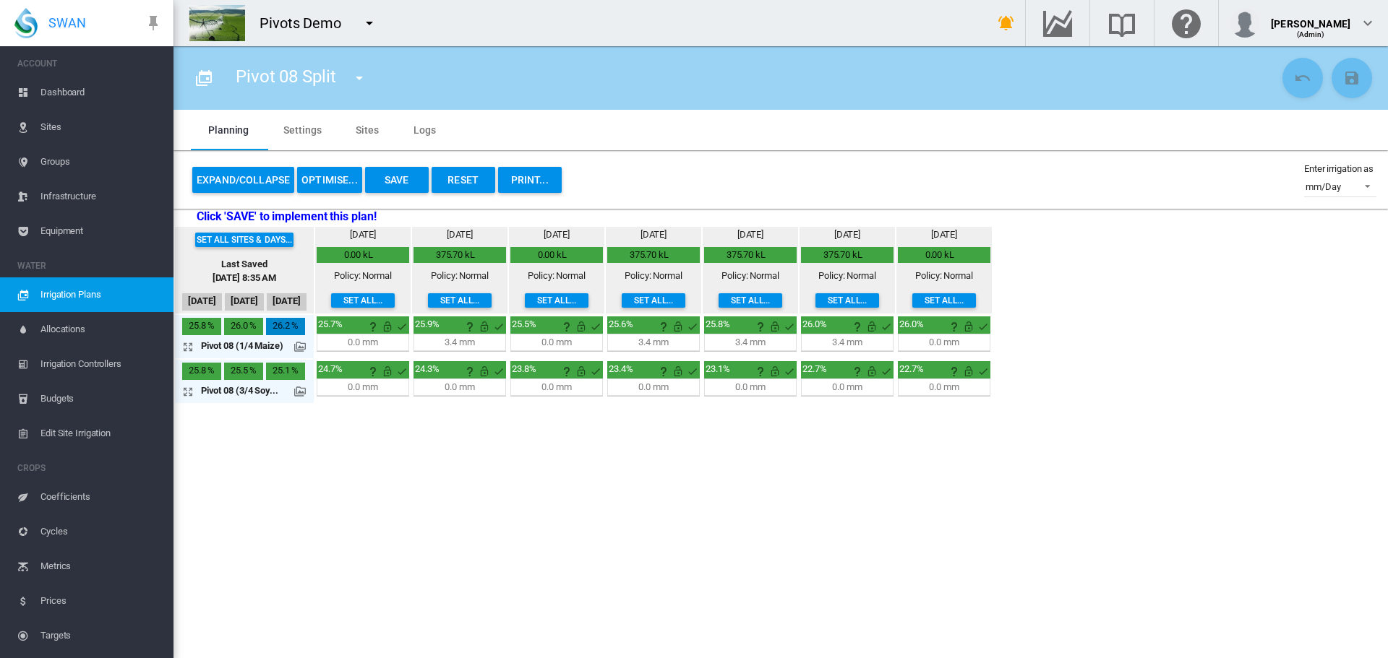
click at [296, 396] on md-icon at bounding box center [300, 392] width 12 height 12
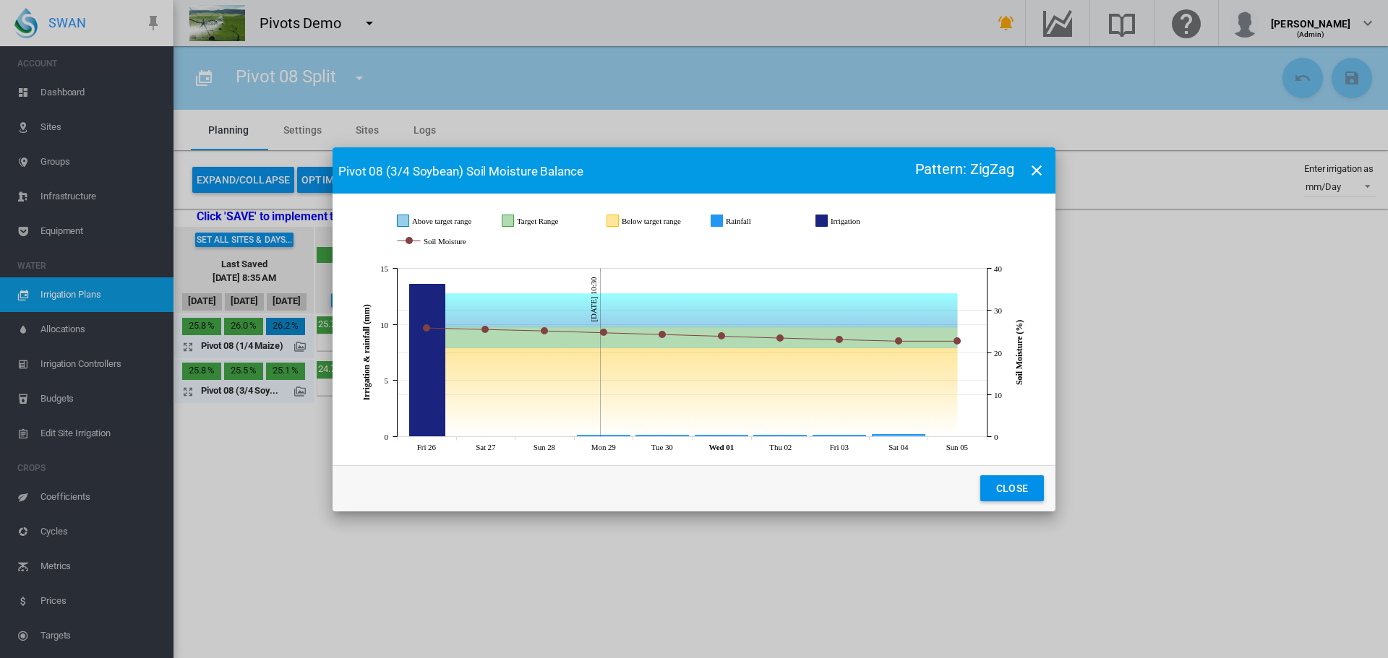
click at [988, 463] on md-dialog-content "JavaScript chart by amCharts 3.21.15 Above target range Target Range Below targ…" at bounding box center [693, 330] width 723 height 272
click at [1004, 489] on button "Close" at bounding box center [1012, 489] width 64 height 26
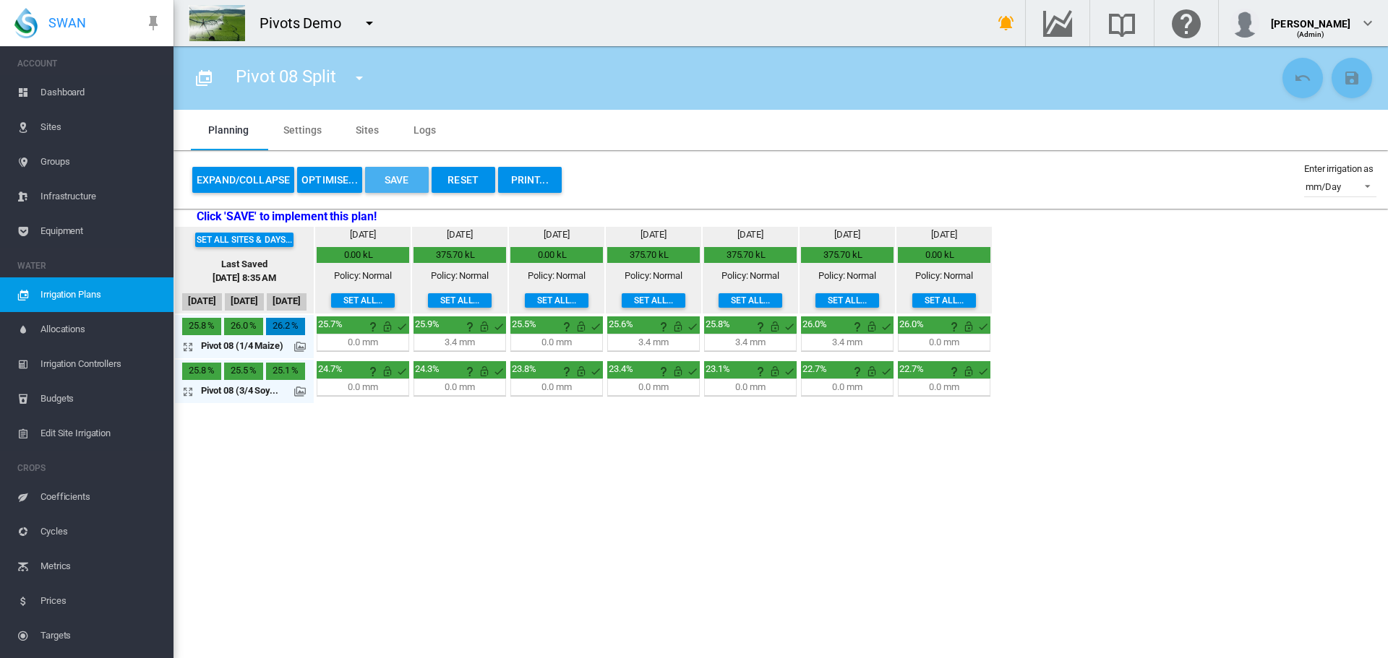
click at [415, 178] on button "Save" at bounding box center [397, 180] width 64 height 26
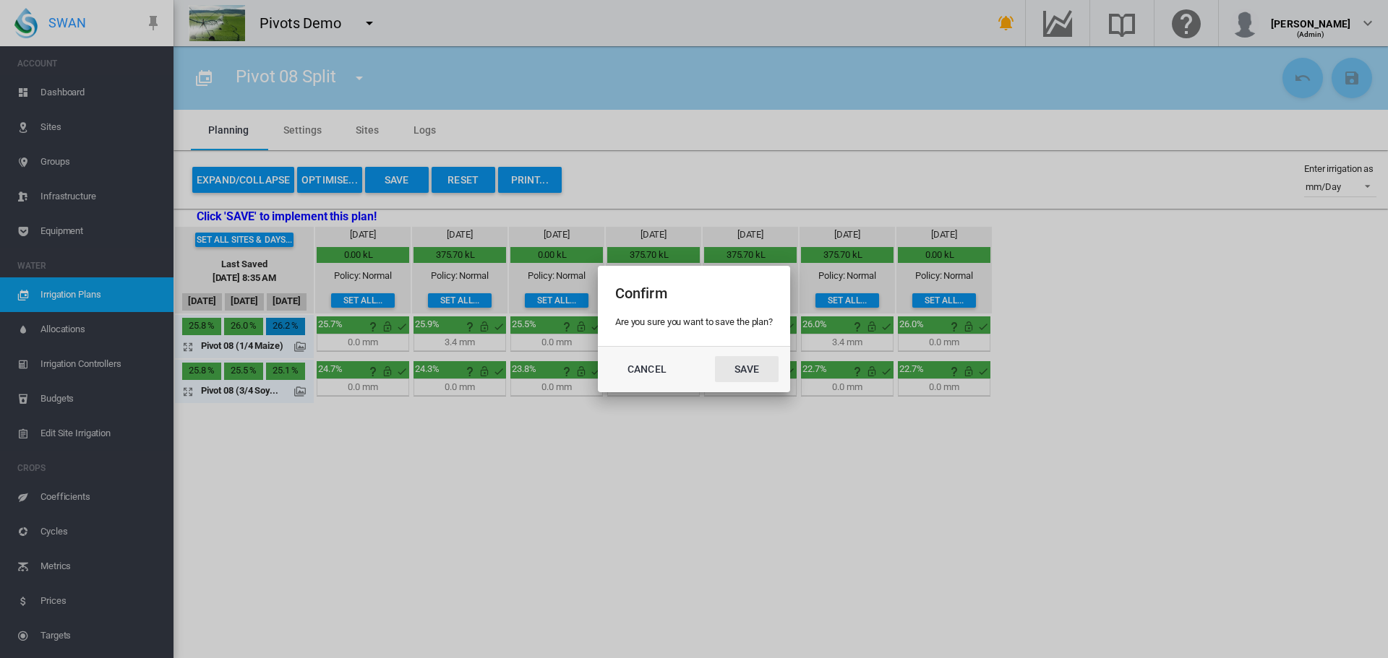
click at [742, 366] on button "Save" at bounding box center [747, 369] width 64 height 26
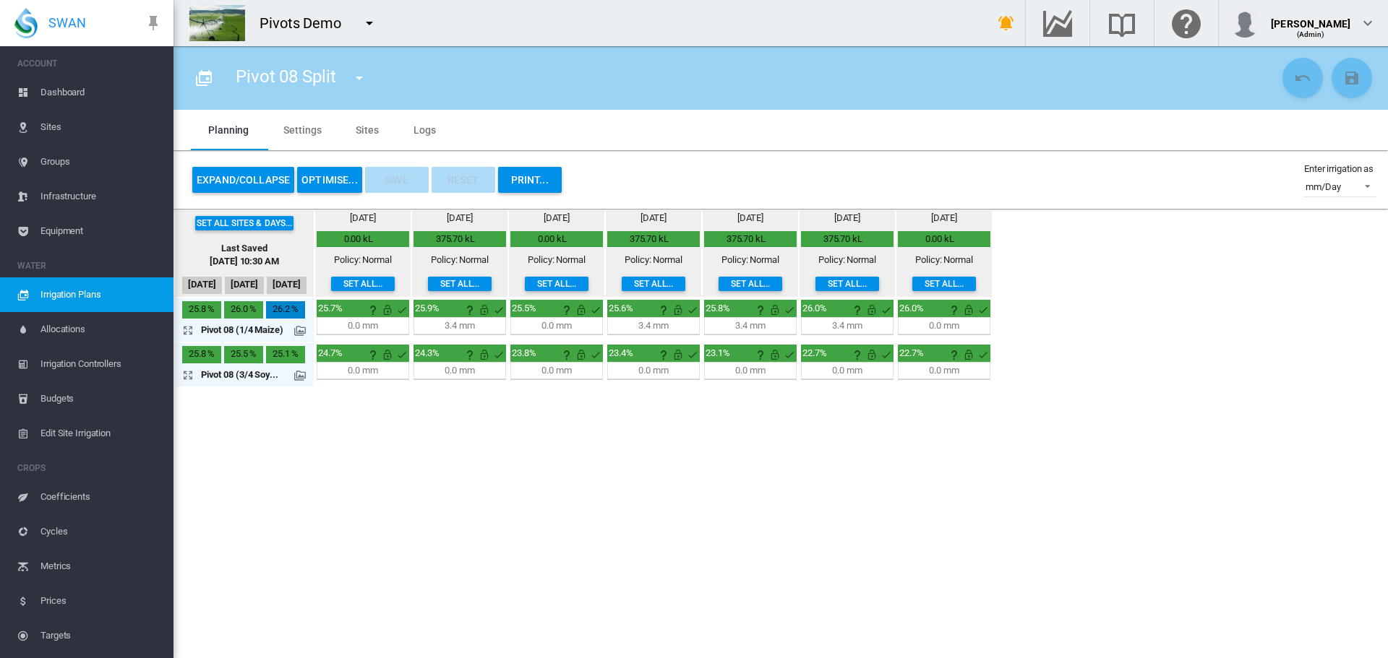
click at [1036, 467] on section "Pivot 08 Split Pivot 07 Soil Types Pivot 08 Split Pivots 1-6" at bounding box center [780, 352] width 1214 height 612
click at [353, 84] on md-icon "icon-menu-down" at bounding box center [358, 77] width 17 height 17
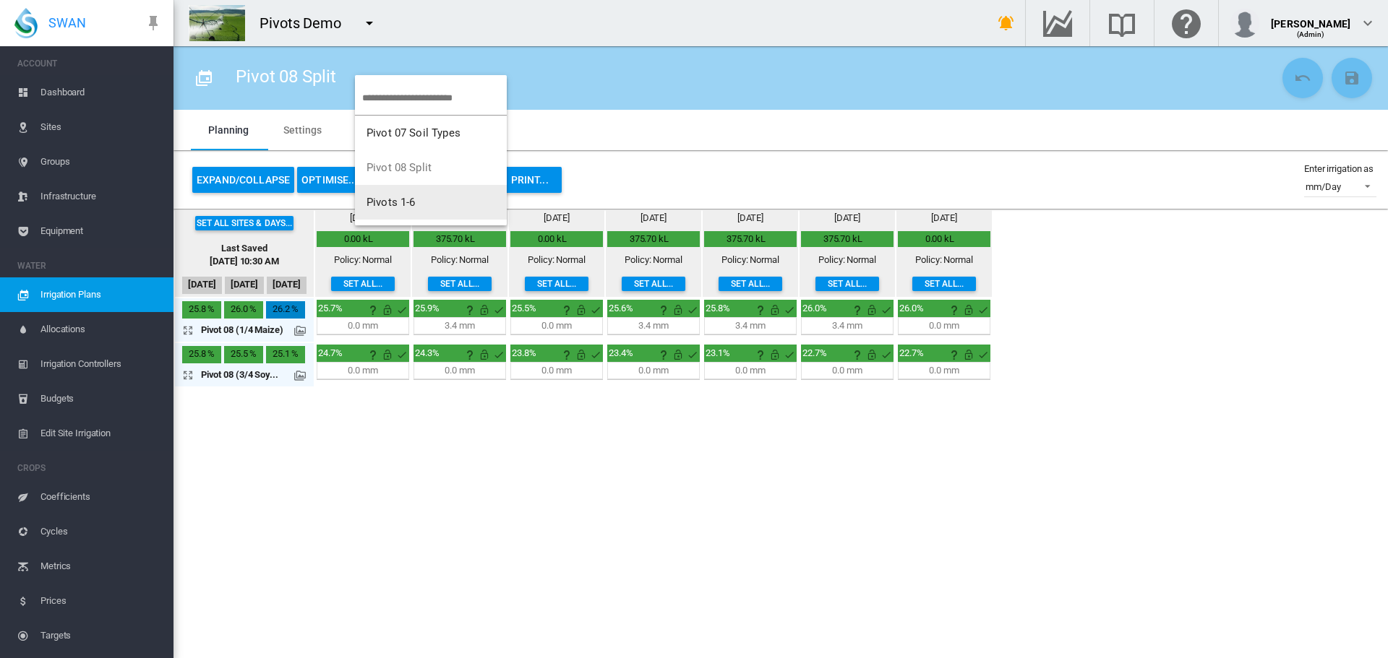
click at [397, 202] on span "Pivots 1-6" at bounding box center [390, 202] width 49 height 13
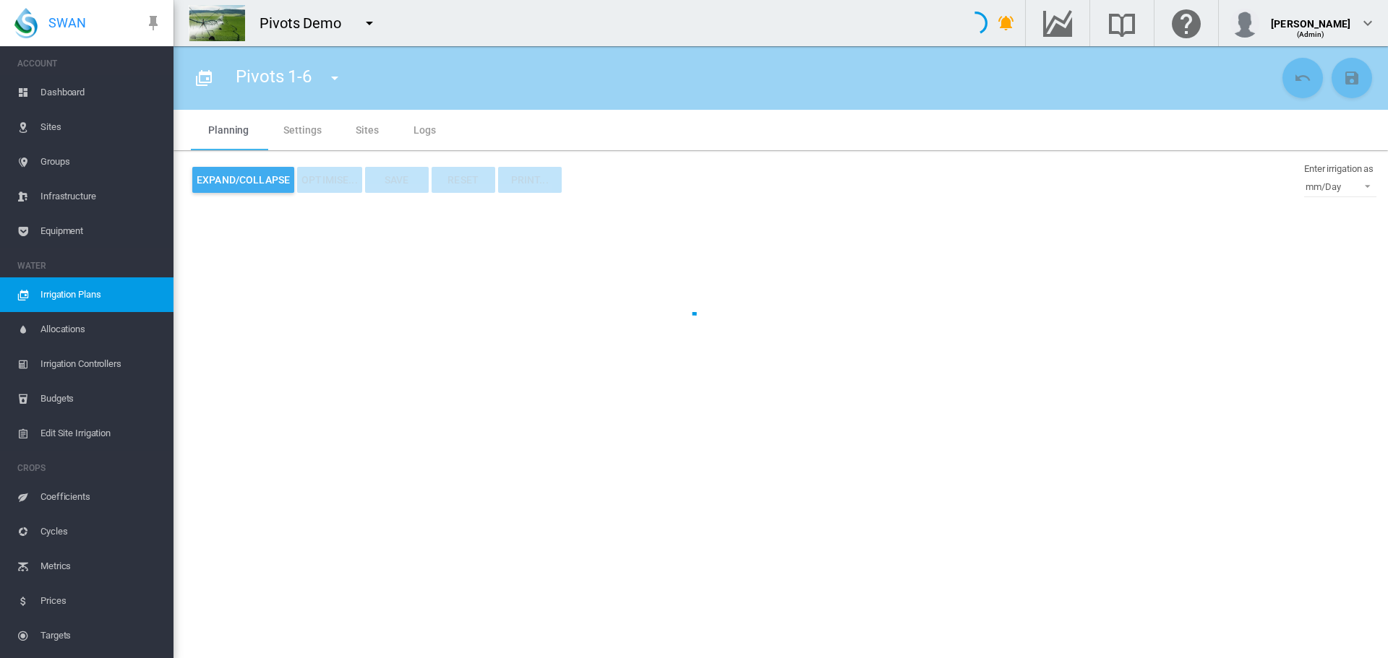
type input "**********"
type input "*"
type input "*****"
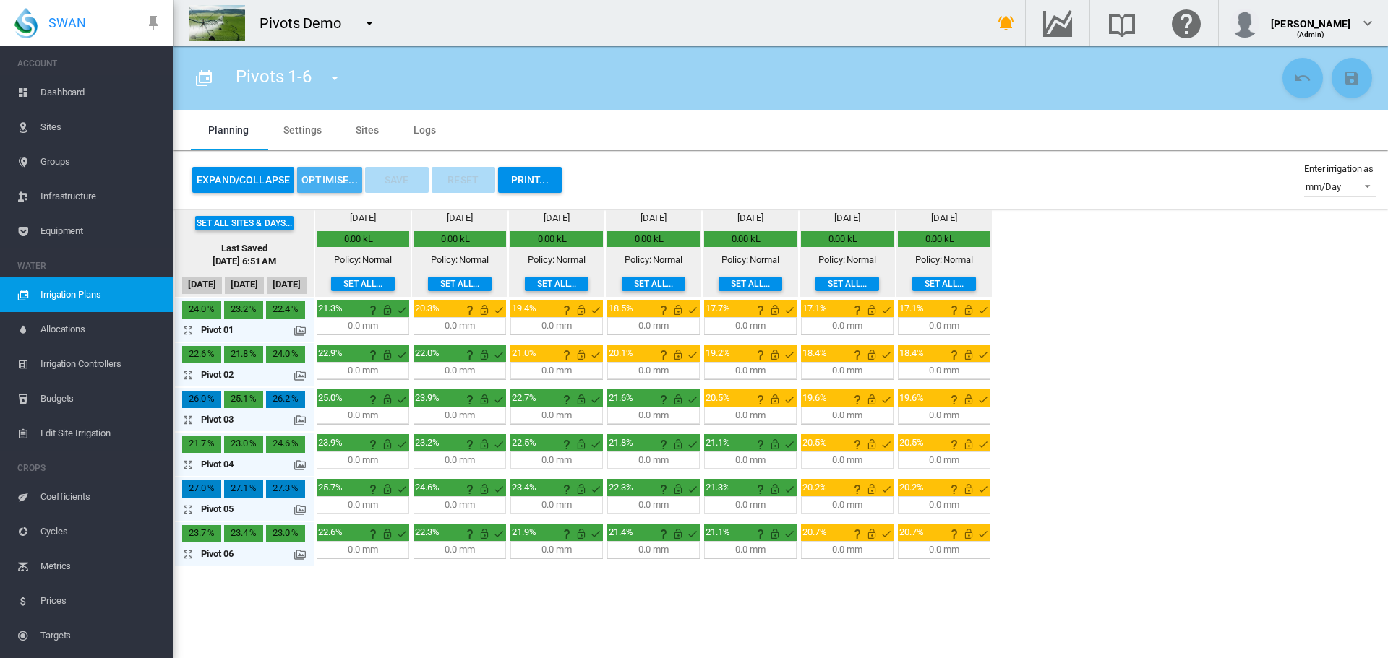
click at [337, 176] on button "OPTIMISE..." at bounding box center [329, 180] width 65 height 26
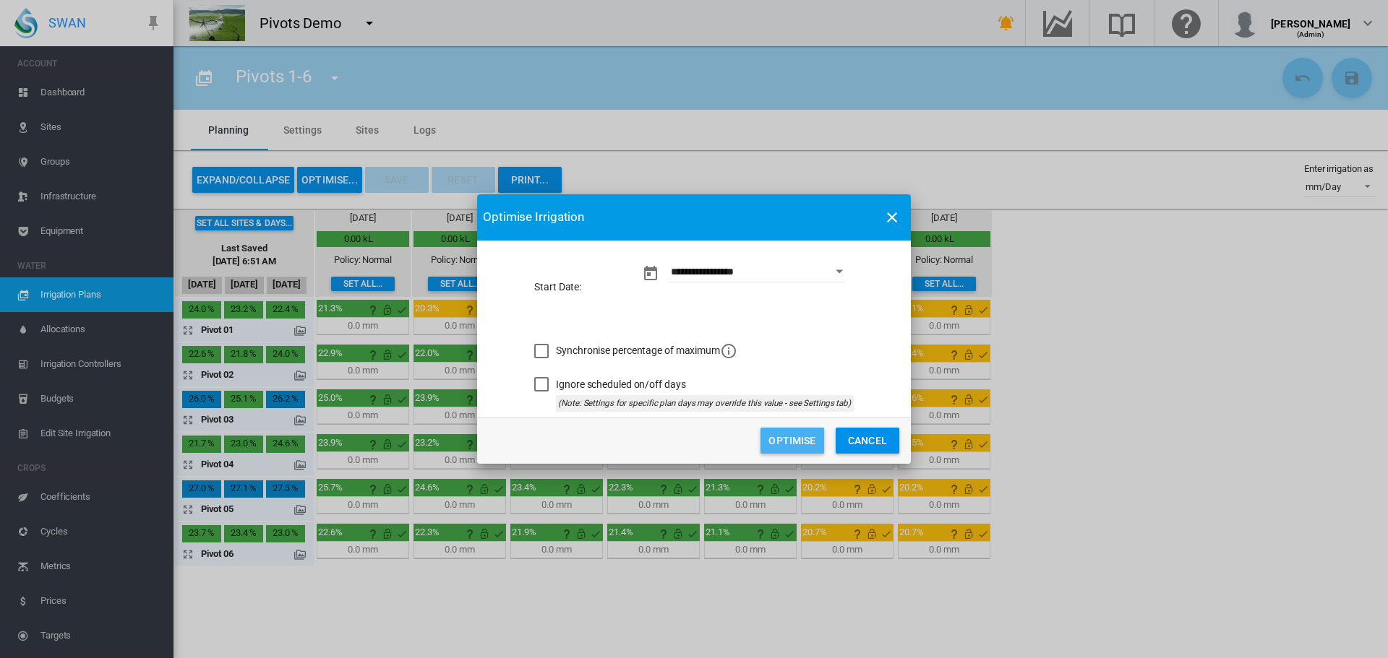
click at [778, 440] on button "Optimise" at bounding box center [792, 441] width 64 height 26
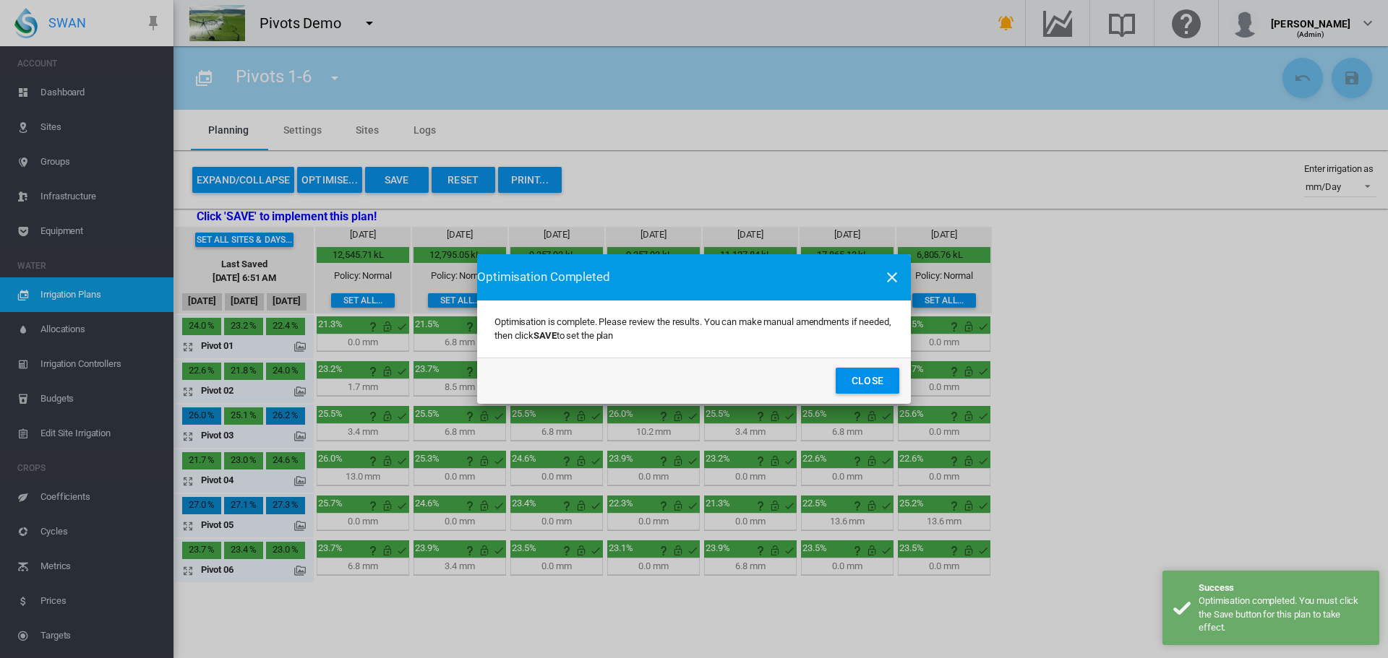
click at [851, 369] on button "Close" at bounding box center [867, 381] width 64 height 26
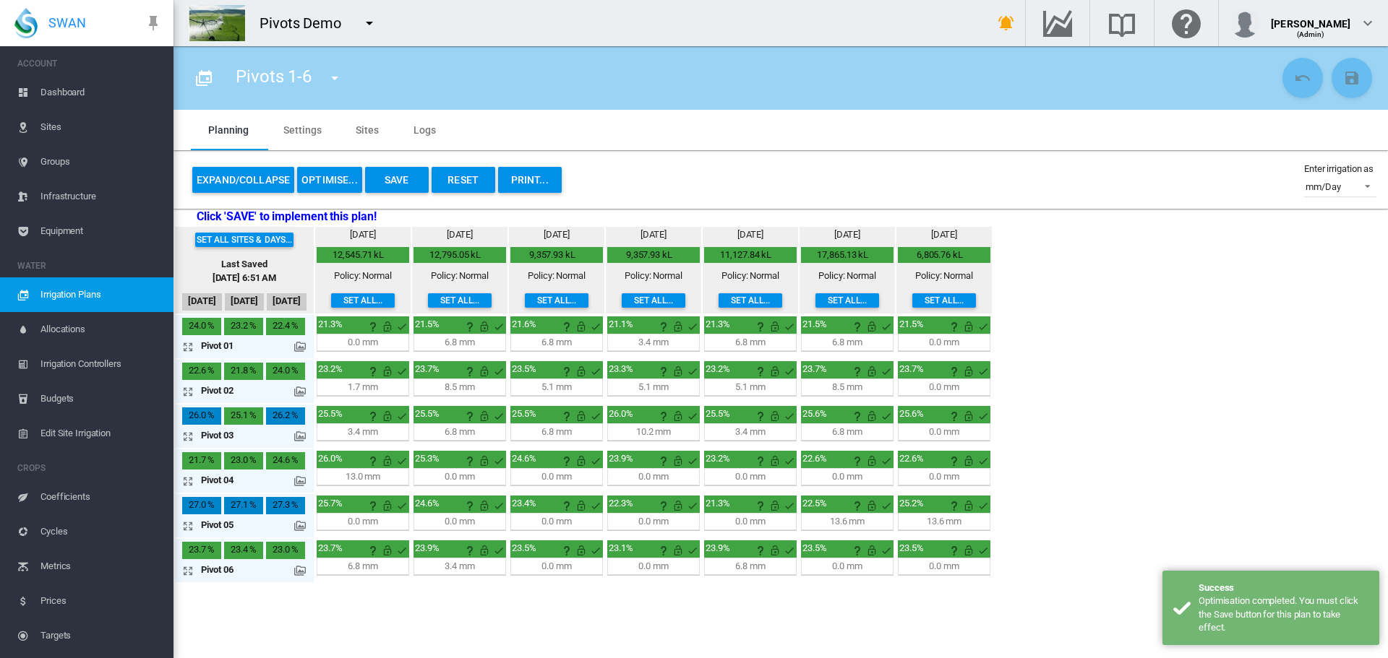
click at [299, 479] on md-icon at bounding box center [300, 482] width 12 height 12
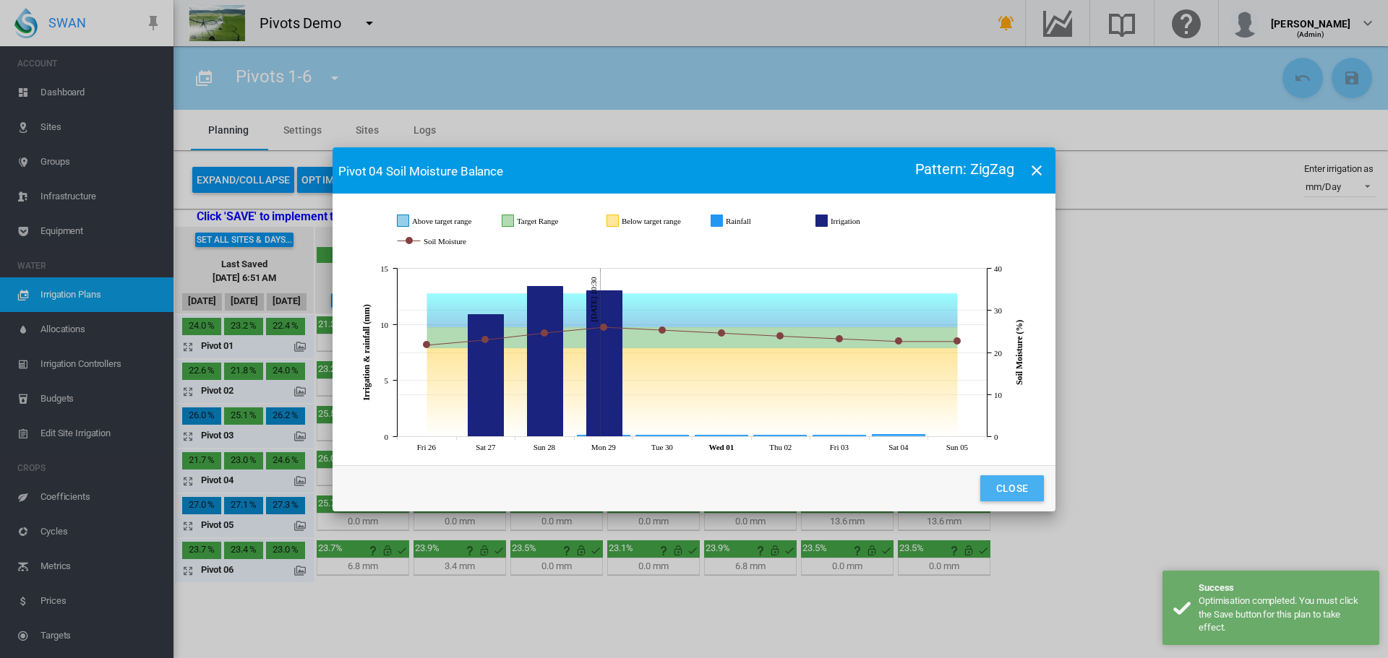
click at [1025, 485] on button "Close" at bounding box center [1012, 489] width 64 height 26
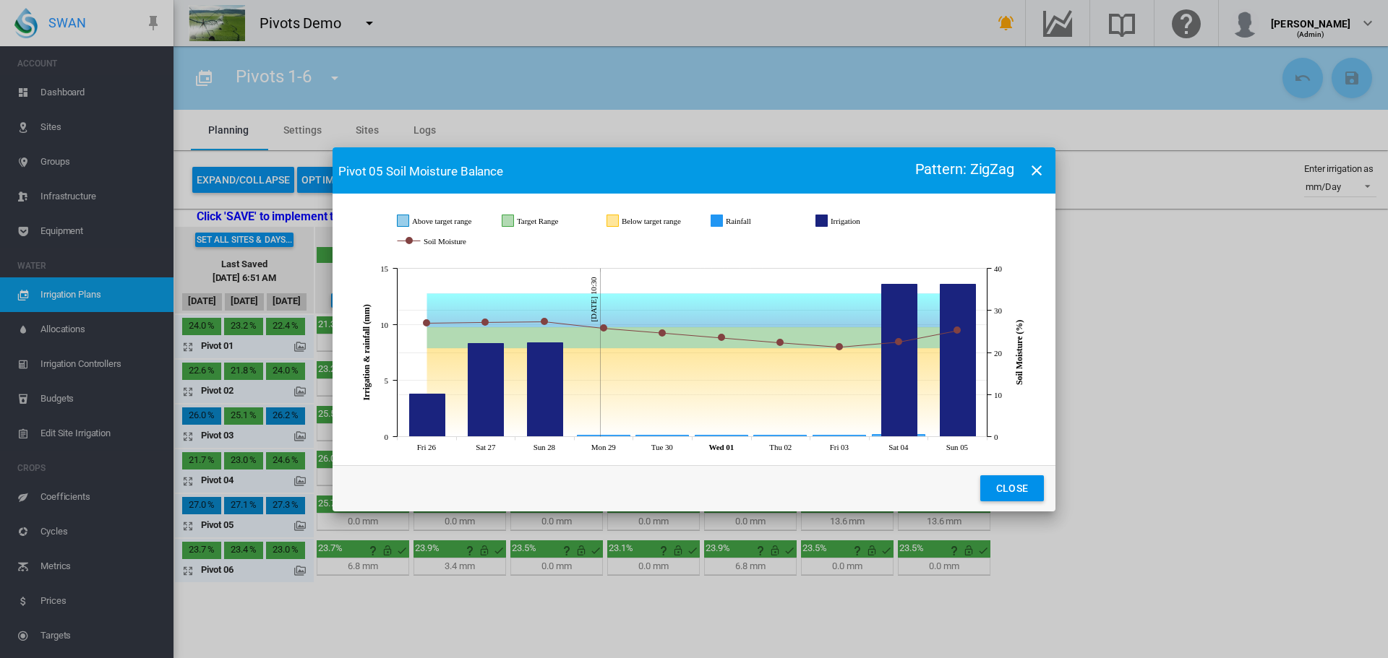
click at [1011, 492] on button "Close" at bounding box center [1012, 489] width 64 height 26
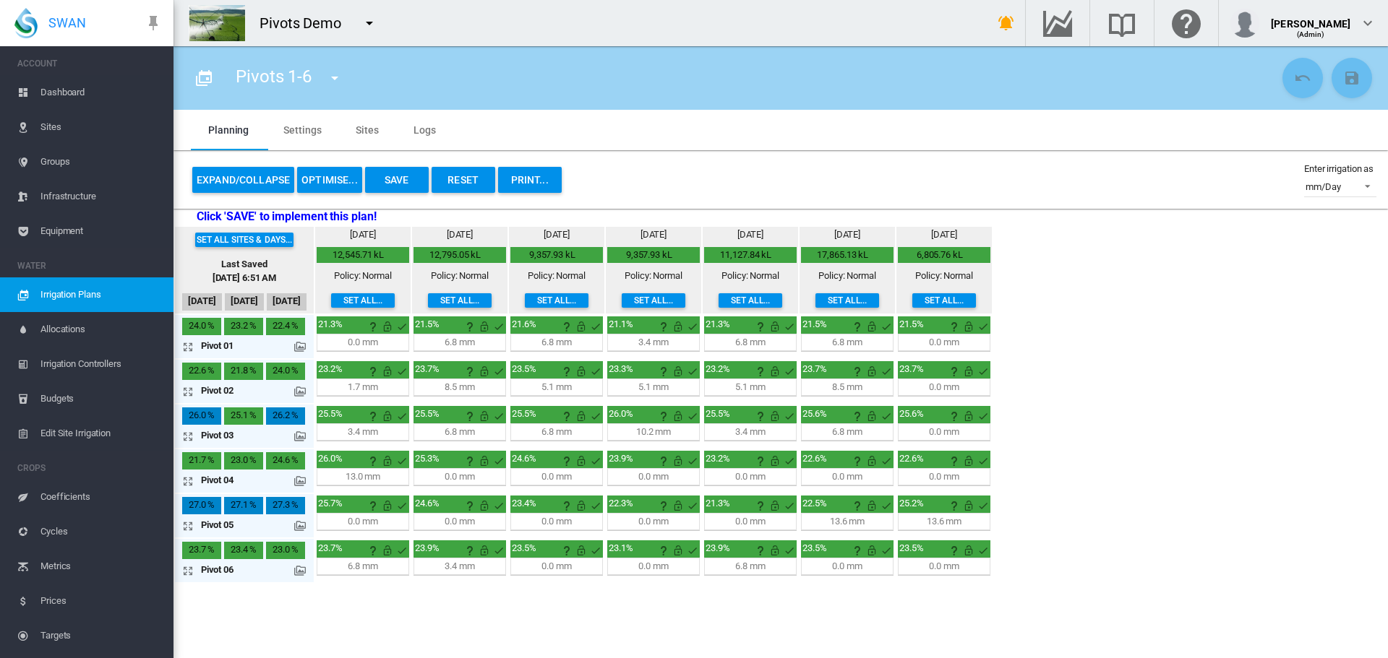
click at [299, 568] on md-icon at bounding box center [300, 571] width 12 height 12
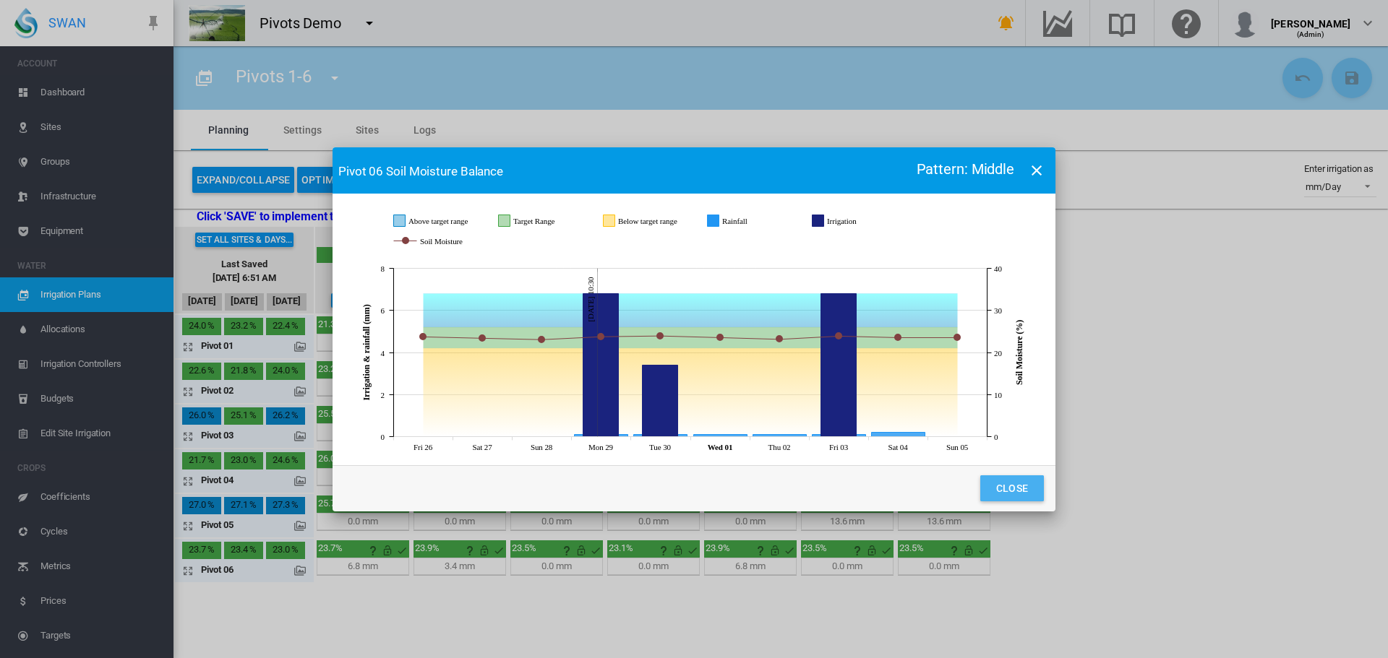
click at [1000, 486] on button "Close" at bounding box center [1012, 489] width 64 height 26
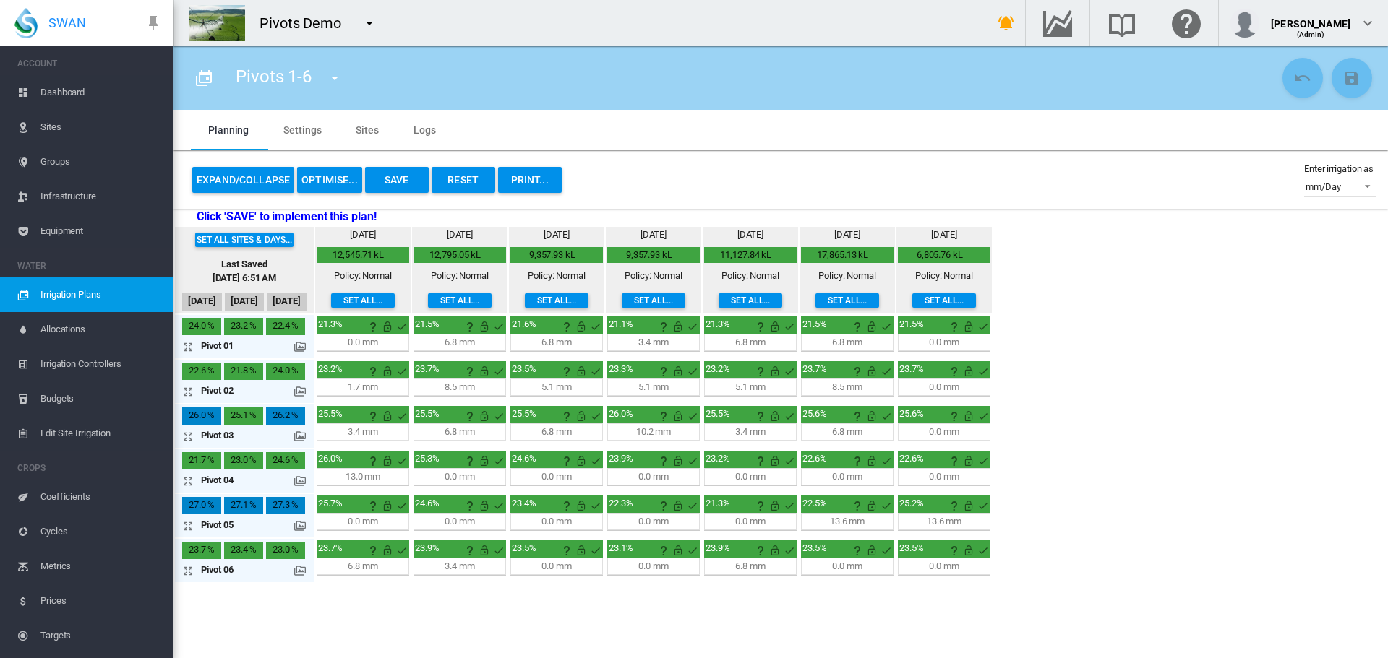
click at [51, 98] on span "Dashboard" at bounding box center [100, 92] width 121 height 35
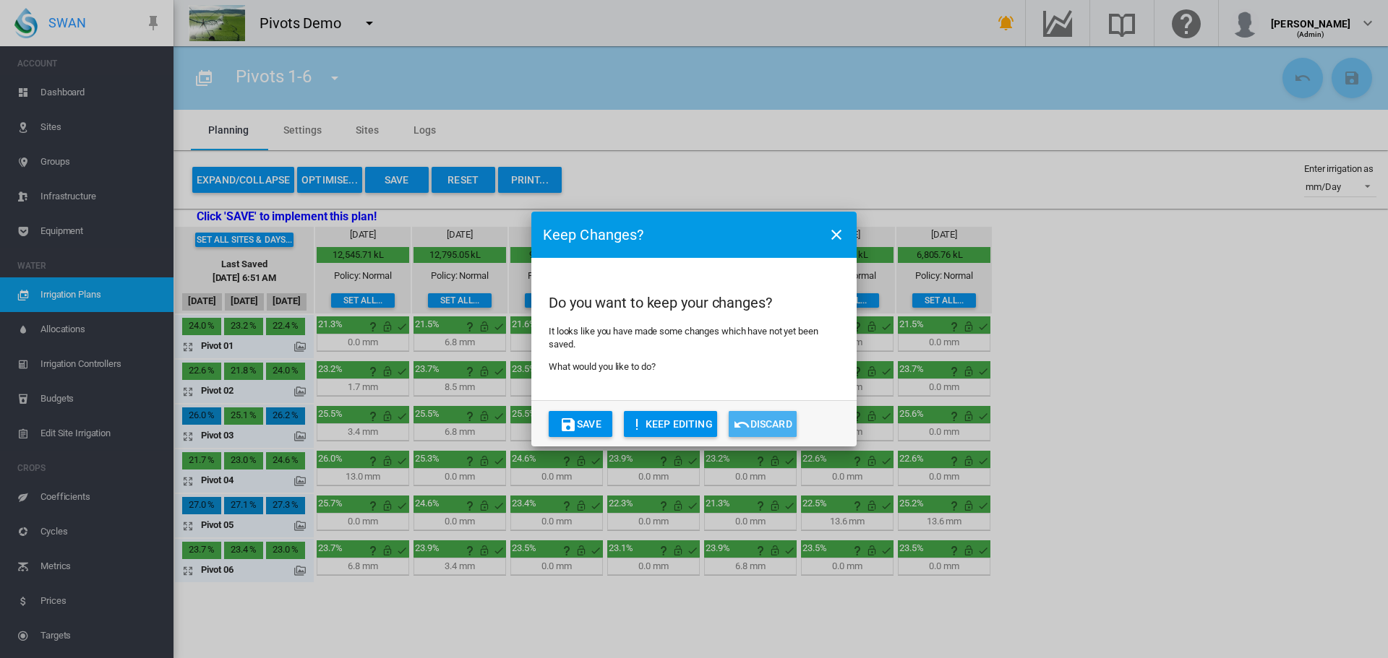
click at [754, 432] on button "Discard" at bounding box center [762, 424] width 68 height 26
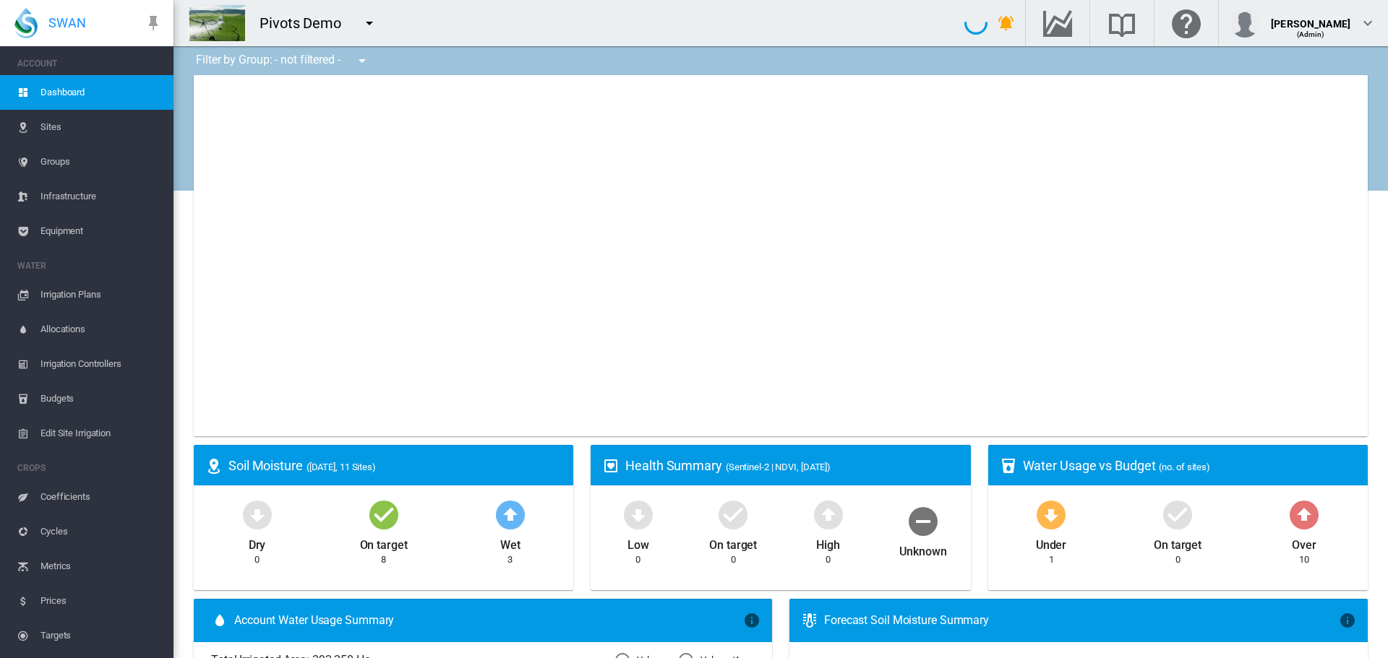
type input "**********"
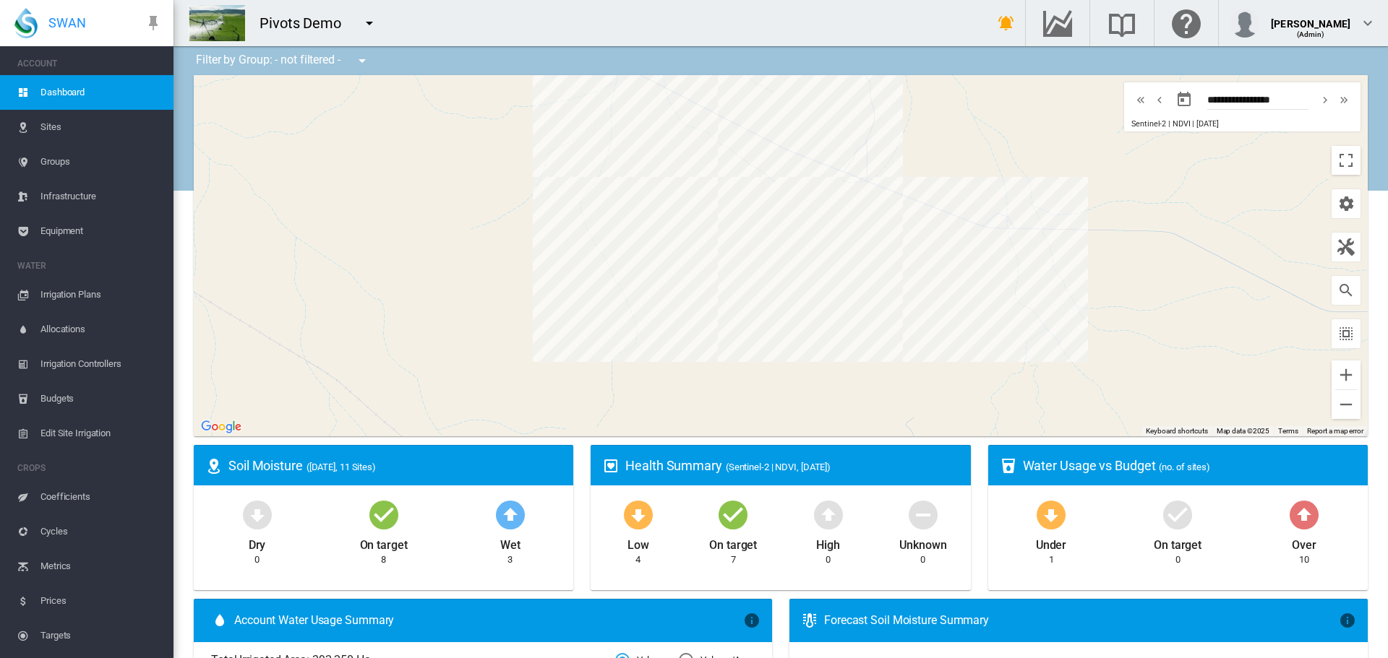
click at [42, 154] on span "Groups" at bounding box center [100, 162] width 121 height 35
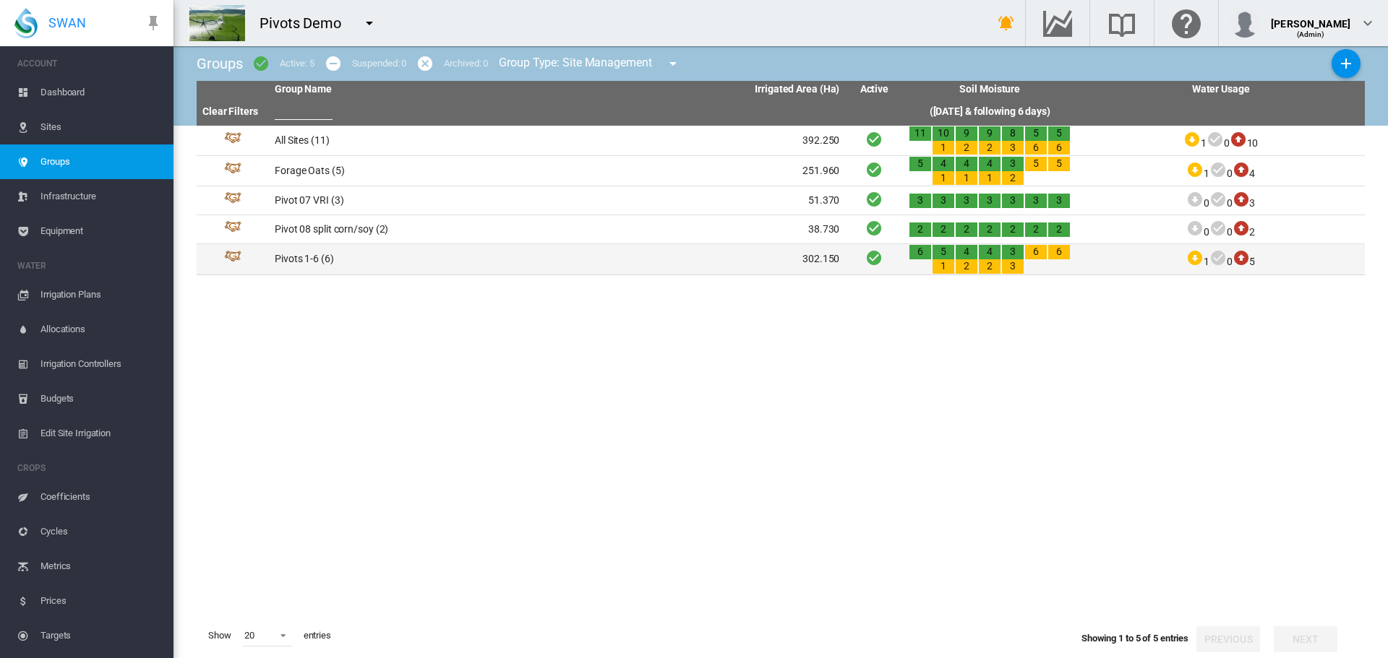
click at [308, 251] on td "Pivots 1-6 (6)" at bounding box center [413, 259] width 288 height 30
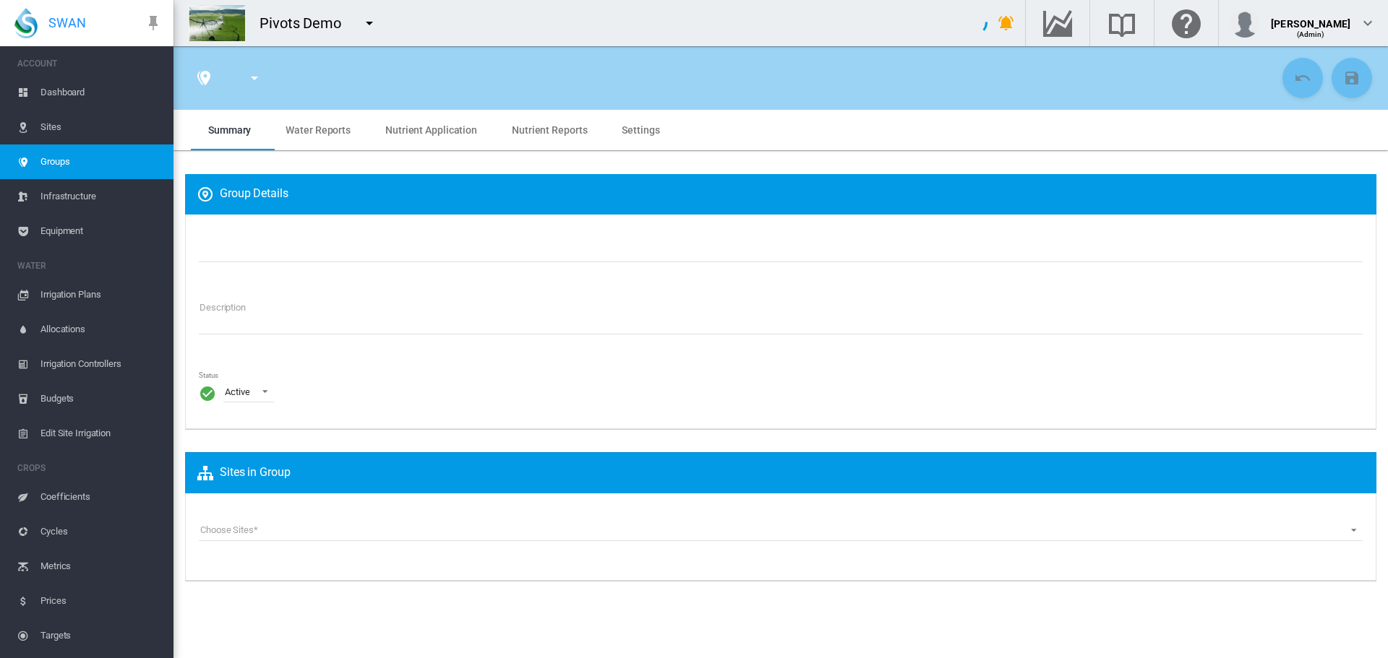
type input "**********"
type textarea "**********"
click at [434, 130] on application "Nutrient Application" at bounding box center [431, 130] width 92 height 12
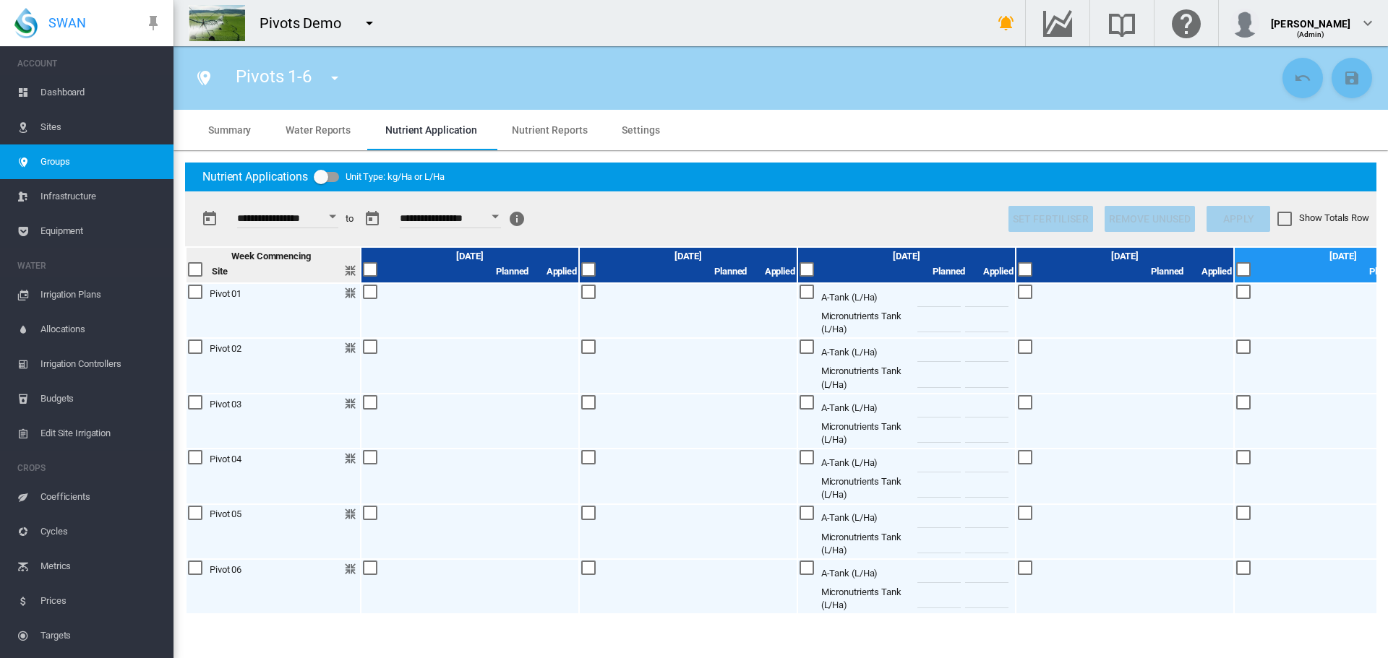
click at [73, 237] on span "Equipment" at bounding box center [100, 231] width 121 height 35
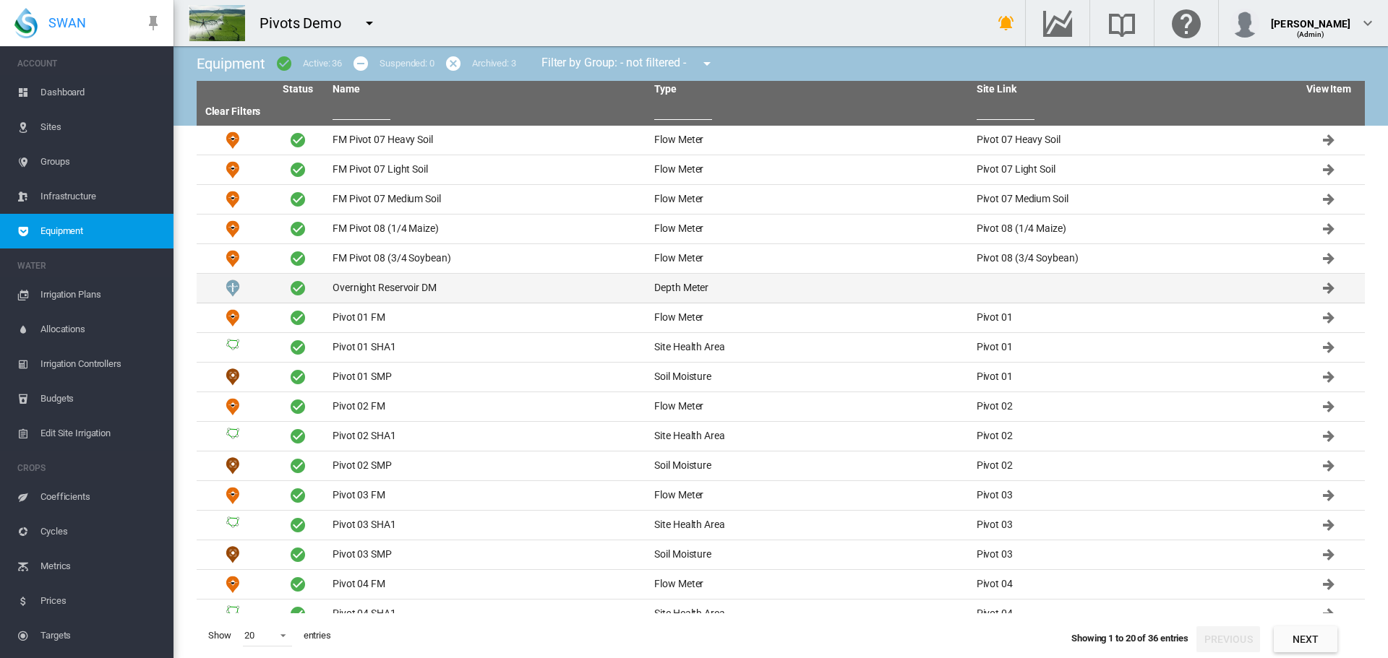
click at [347, 289] on td "Overnight Reservoir DM" at bounding box center [488, 288] width 322 height 29
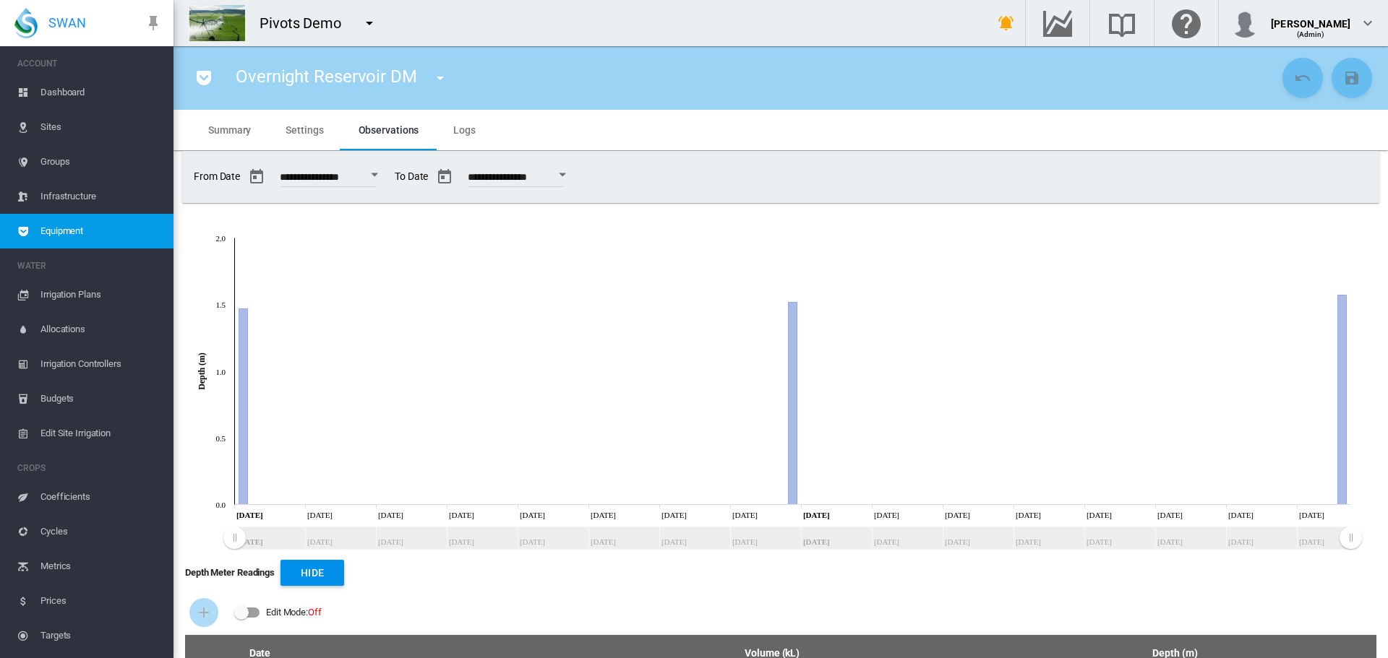
click at [201, 78] on md-icon "icon-pocket" at bounding box center [203, 77] width 17 height 17
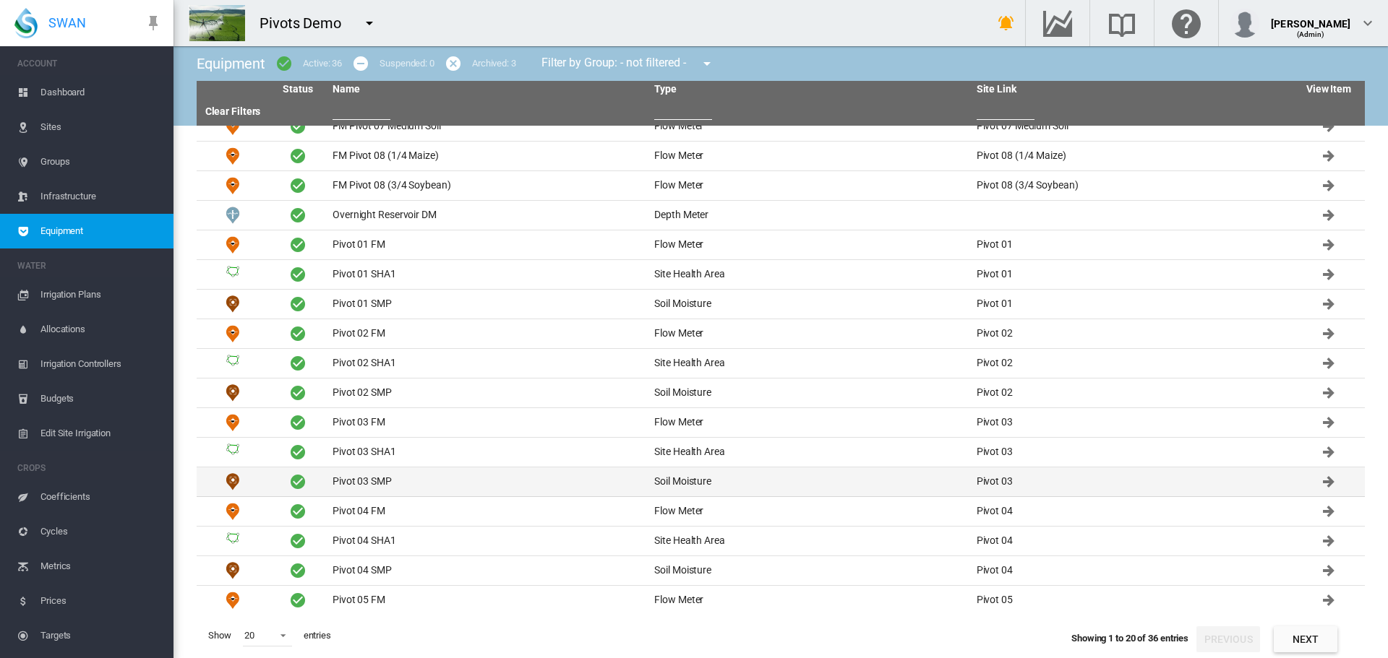
scroll to position [105, 0]
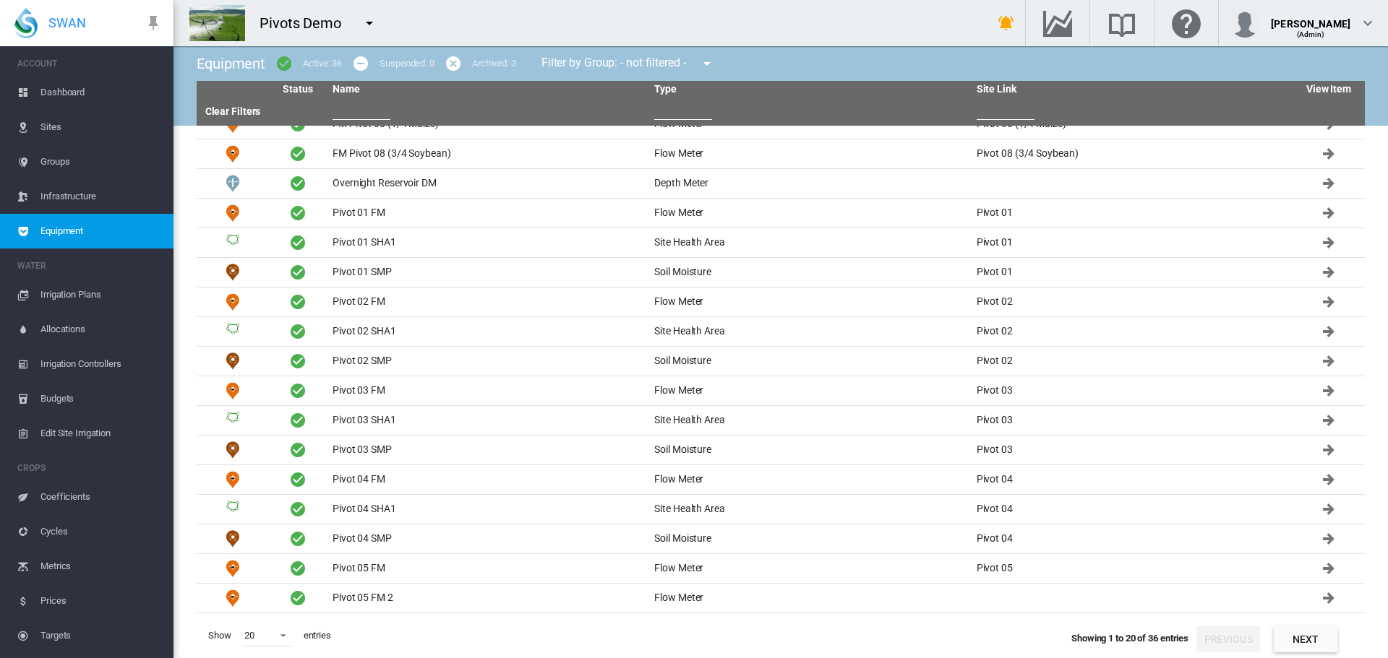
click at [1330, 642] on button "Next" at bounding box center [1305, 640] width 64 height 26
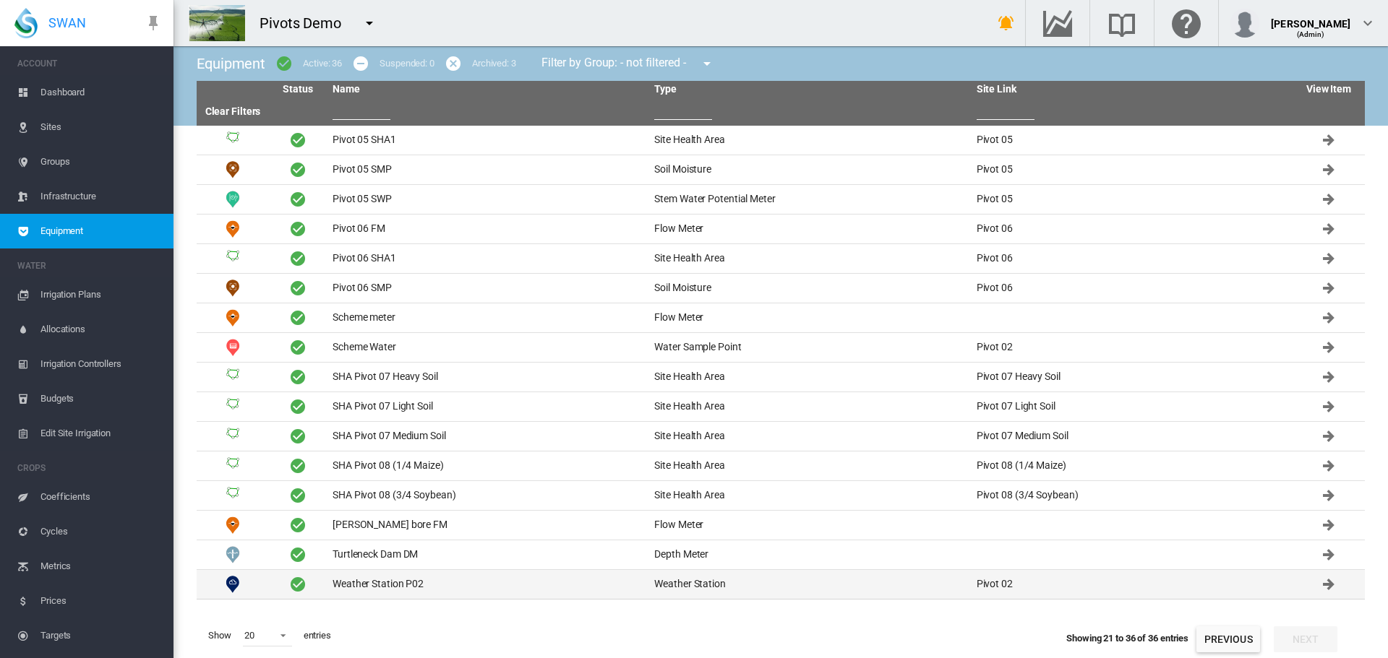
scroll to position [0, 0]
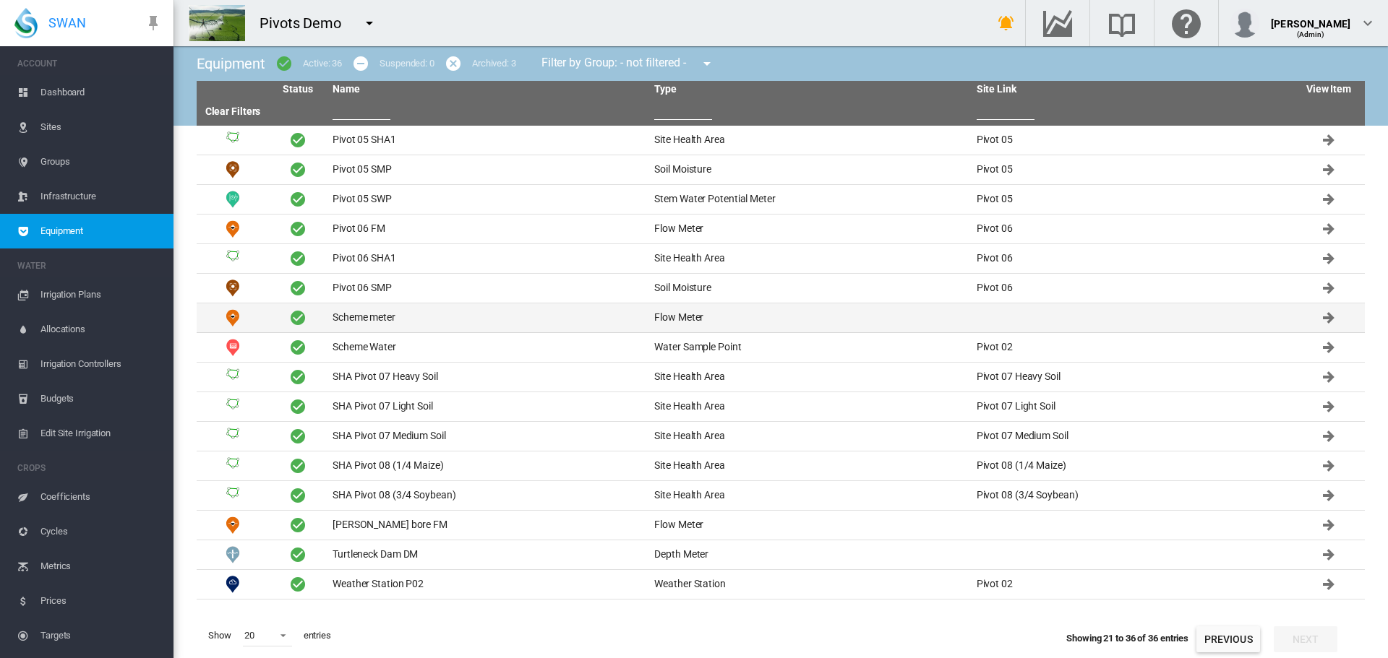
click at [354, 314] on td "Scheme meter" at bounding box center [488, 318] width 322 height 29
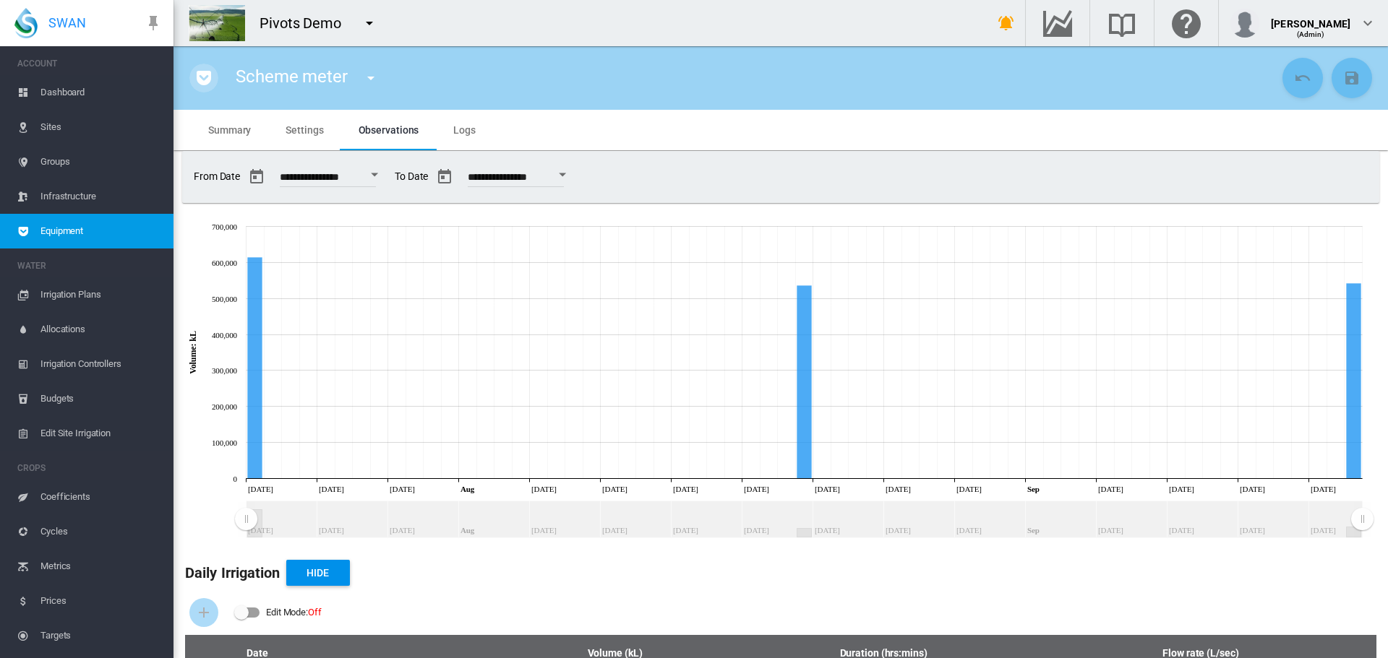
click at [195, 74] on md-icon "icon-pocket" at bounding box center [203, 77] width 17 height 17
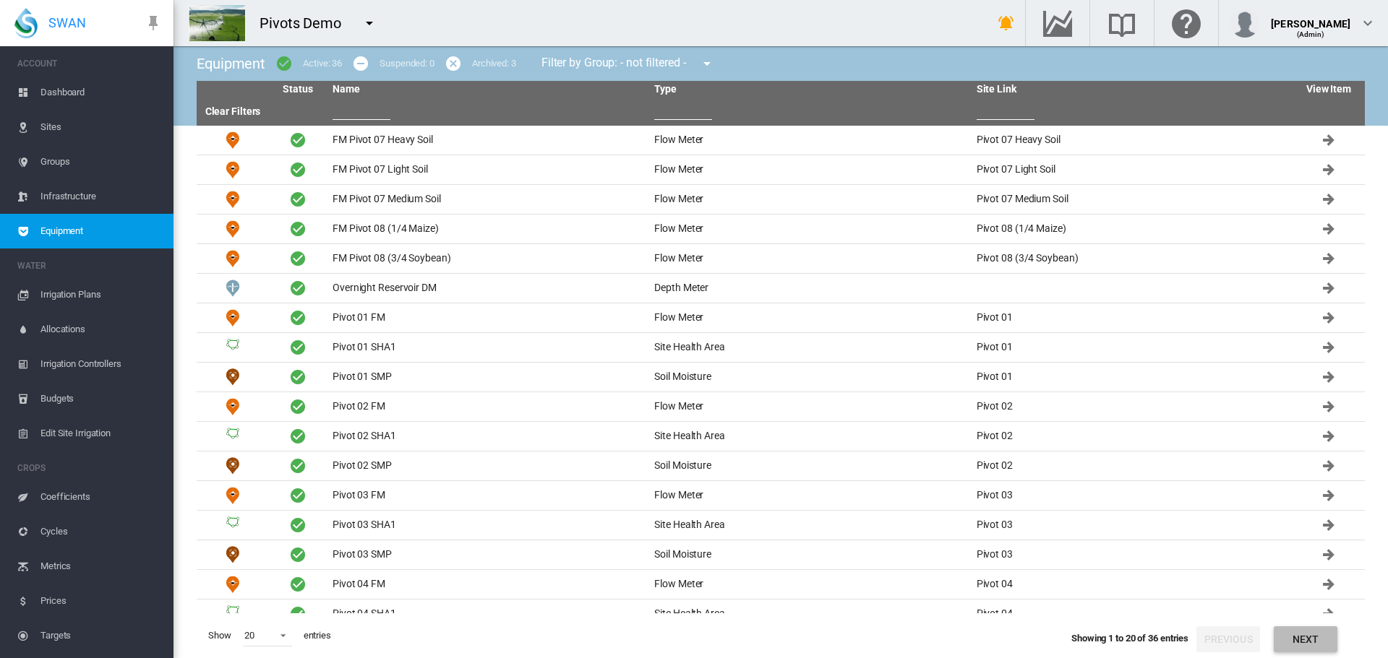
click at [1304, 648] on button "Next" at bounding box center [1305, 640] width 64 height 26
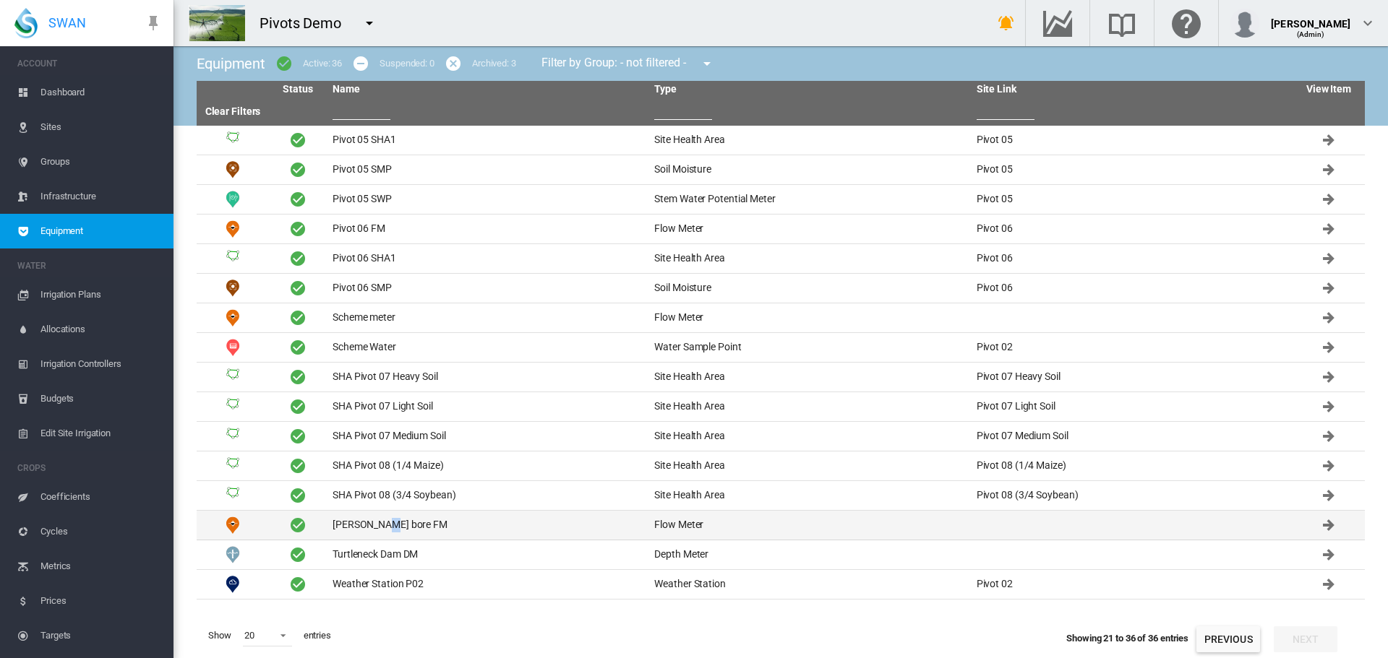
click at [378, 531] on td "[PERSON_NAME] bore FM" at bounding box center [488, 525] width 322 height 29
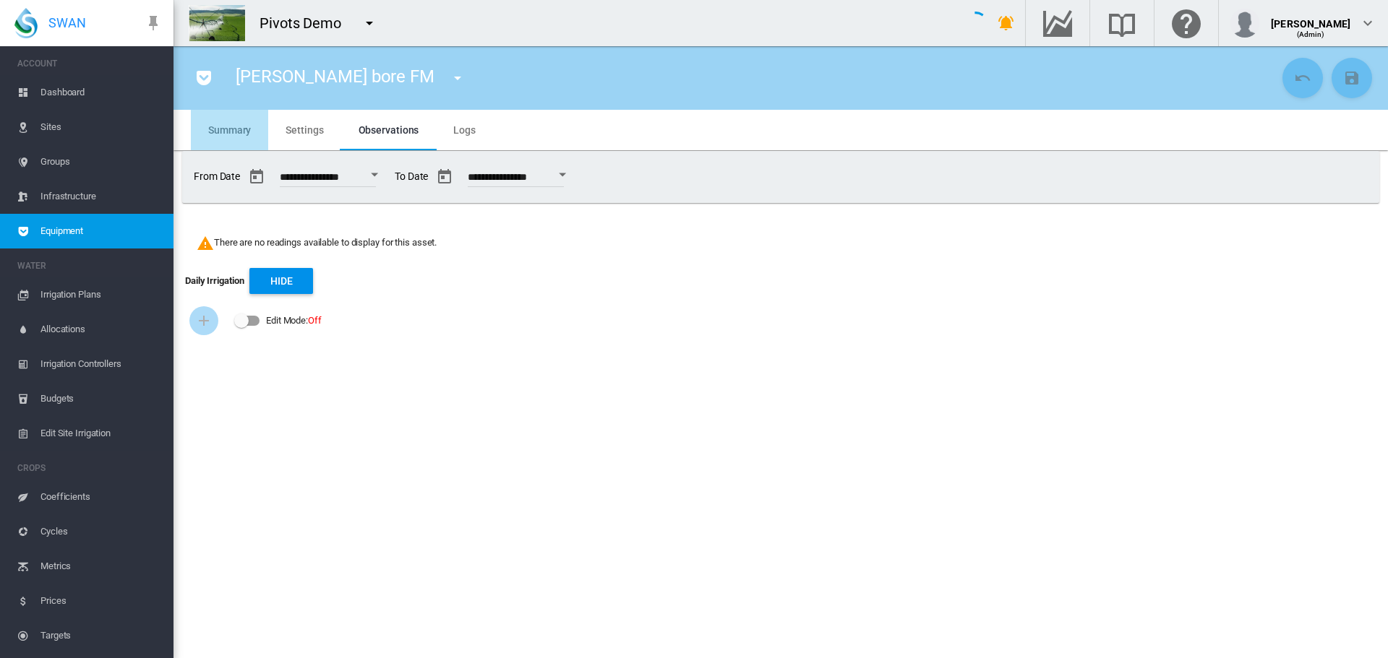
click at [239, 124] on span "Summary" at bounding box center [229, 130] width 43 height 12
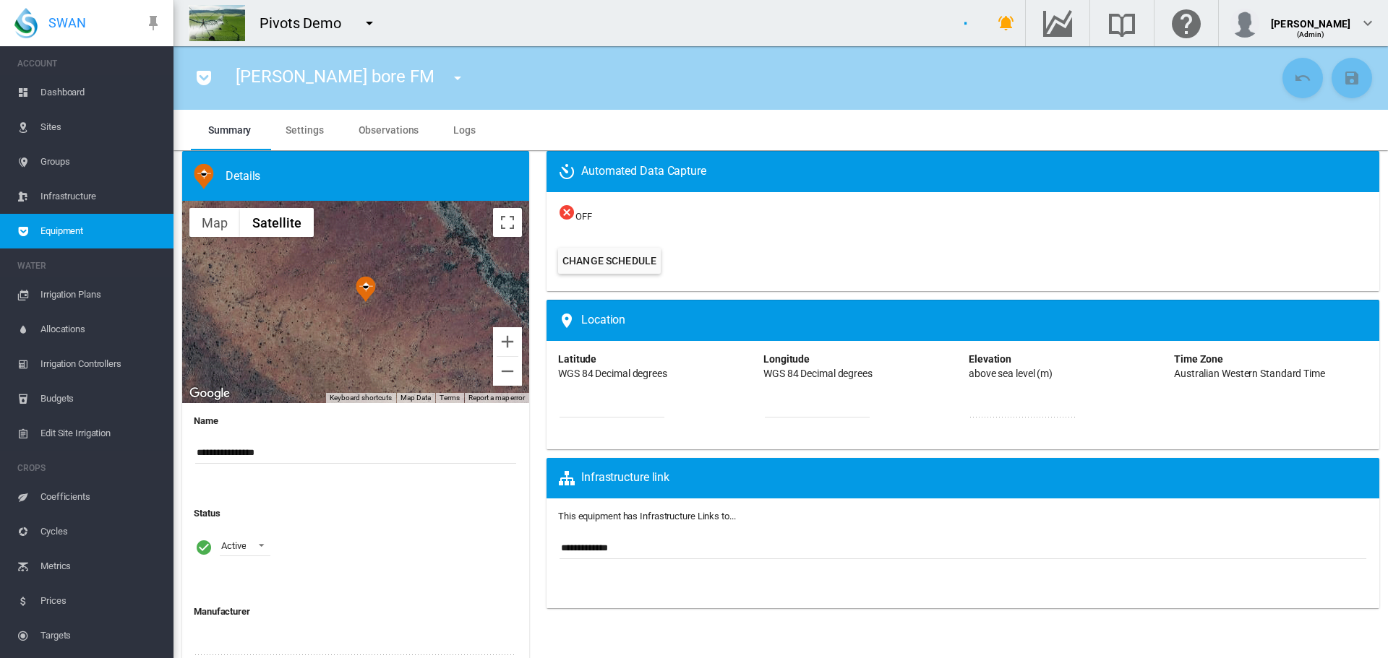
click at [387, 128] on span "Observations" at bounding box center [388, 130] width 61 height 12
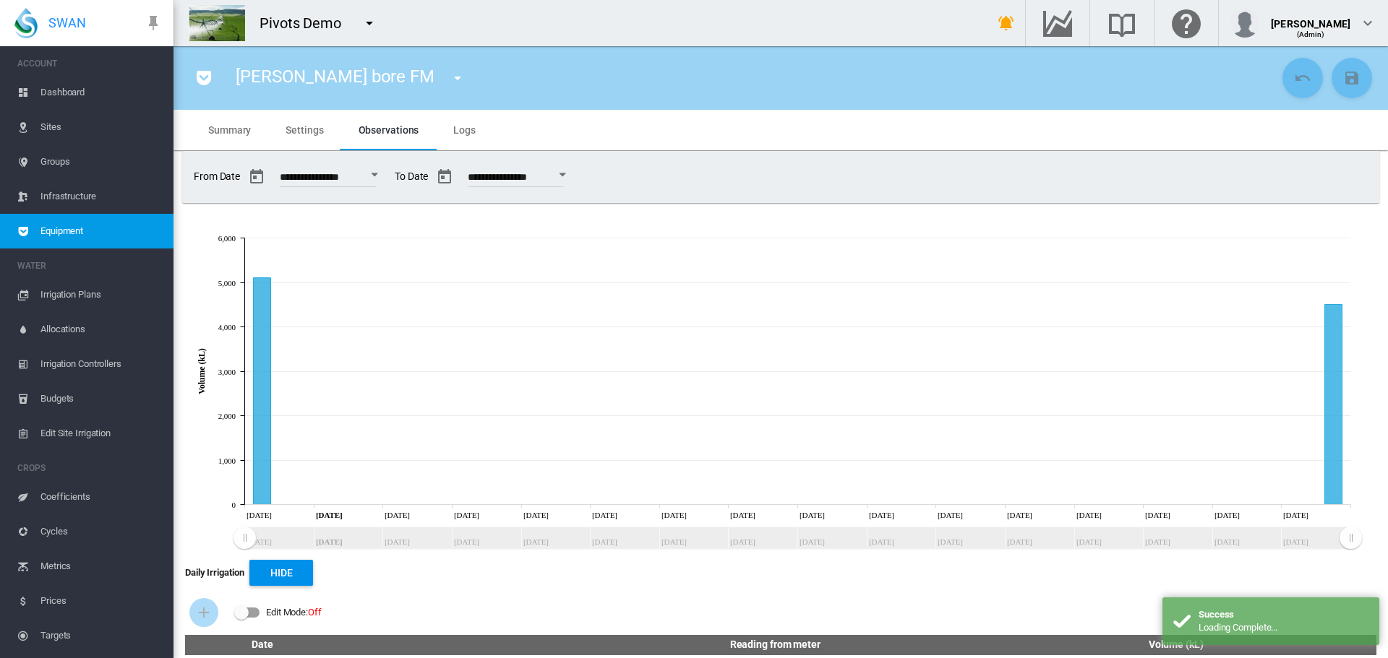
click at [203, 72] on md-icon "icon-pocket" at bounding box center [203, 77] width 17 height 17
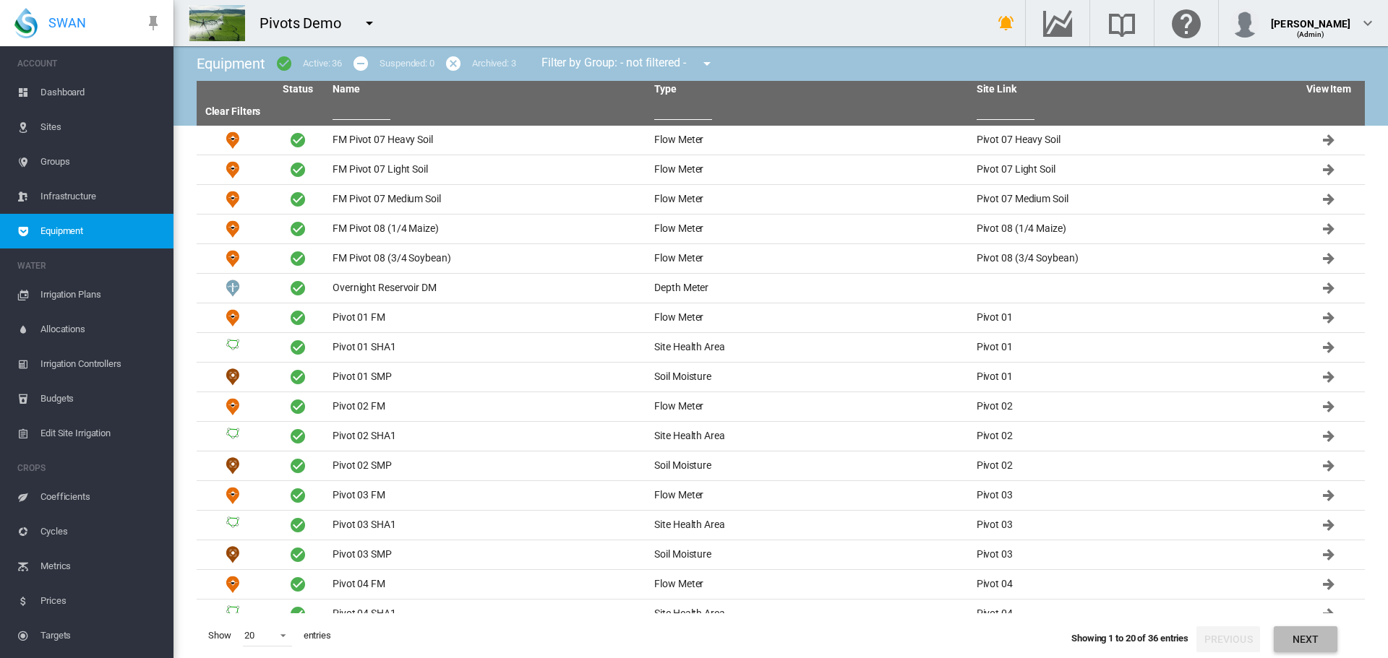
click at [1301, 642] on button "Next" at bounding box center [1305, 640] width 64 height 26
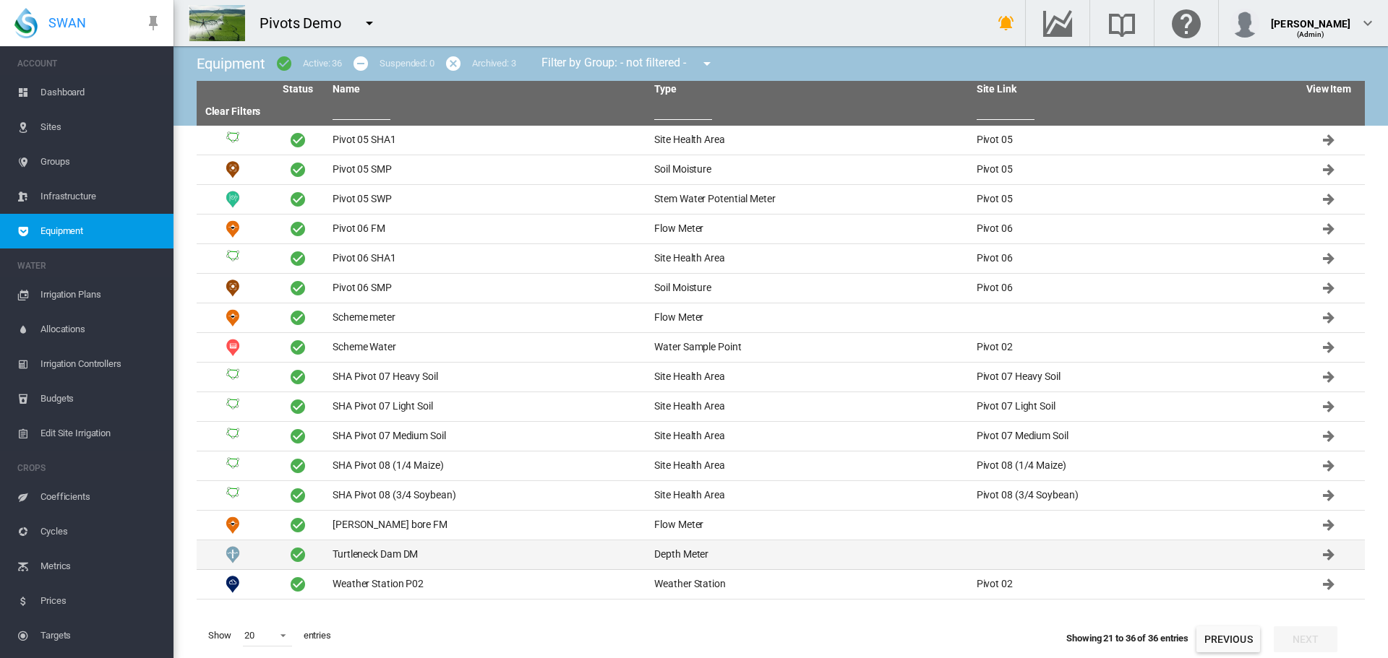
click at [367, 556] on td "Turtleneck Dam DM" at bounding box center [488, 555] width 322 height 29
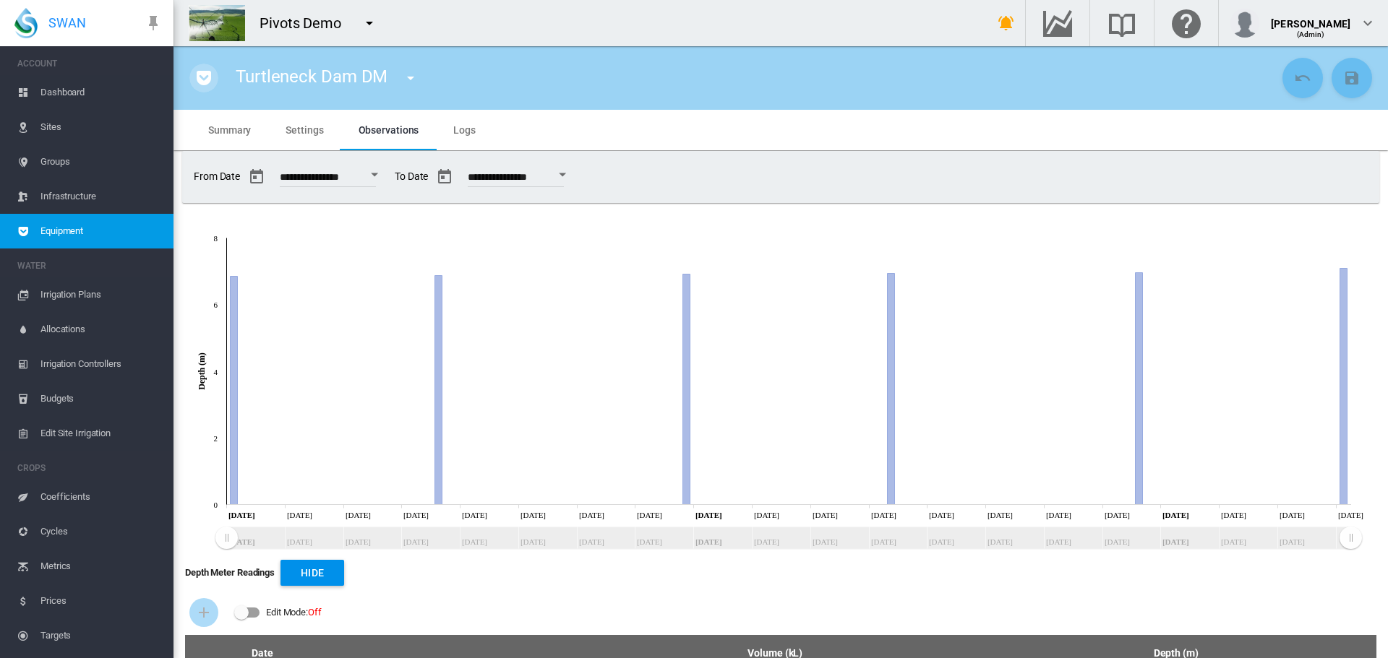
click at [202, 72] on md-icon "icon-pocket" at bounding box center [203, 77] width 17 height 17
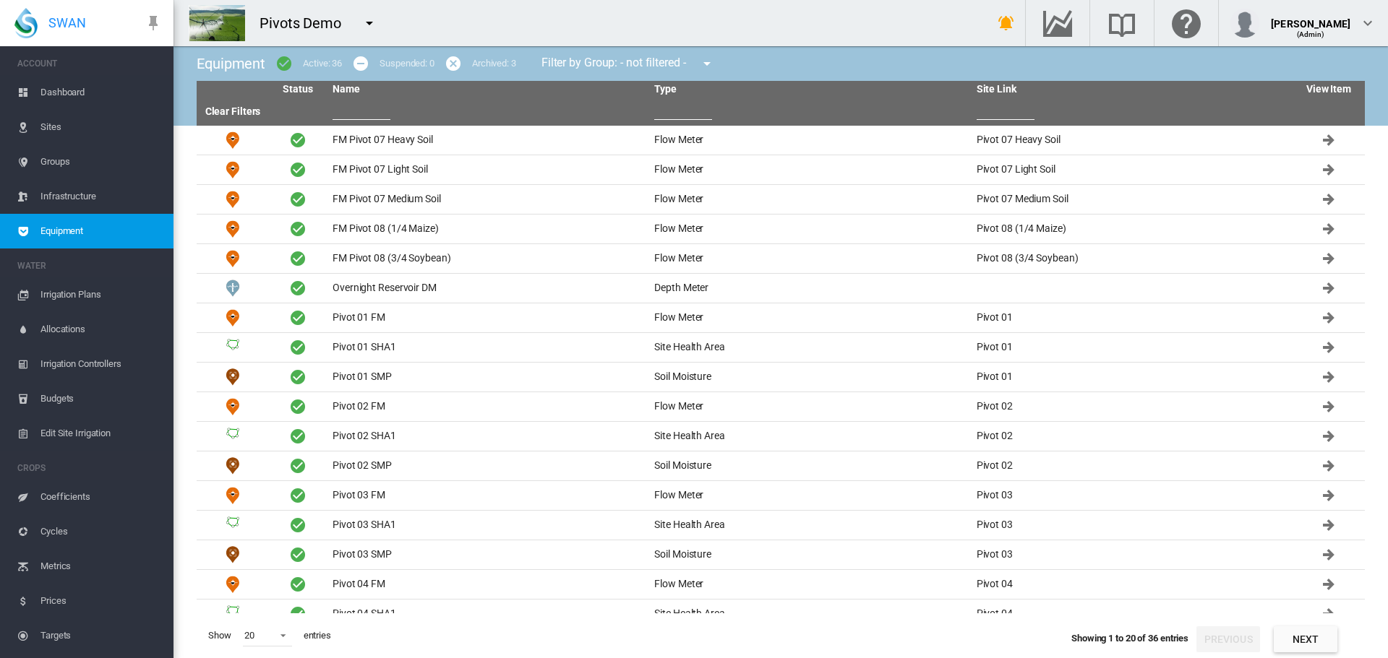
click at [1302, 641] on button "Next" at bounding box center [1305, 640] width 64 height 26
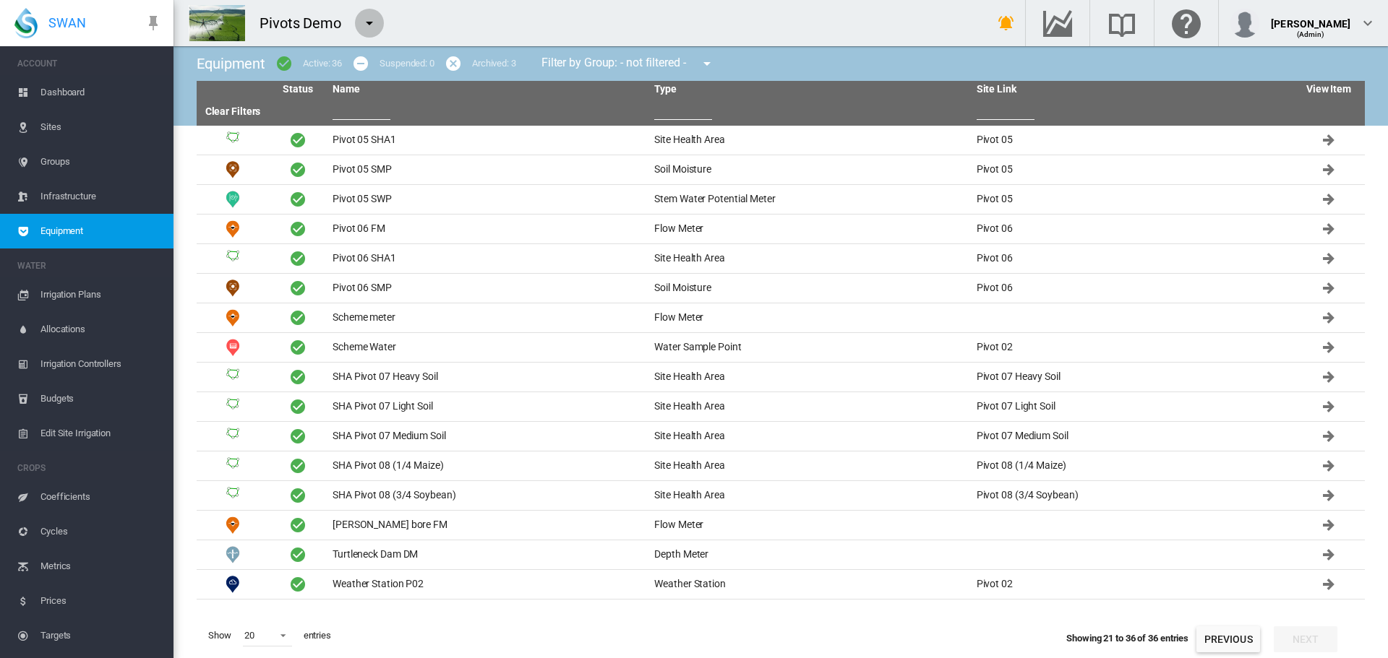
click at [367, 24] on md-icon "icon-menu-down" at bounding box center [369, 22] width 17 height 17
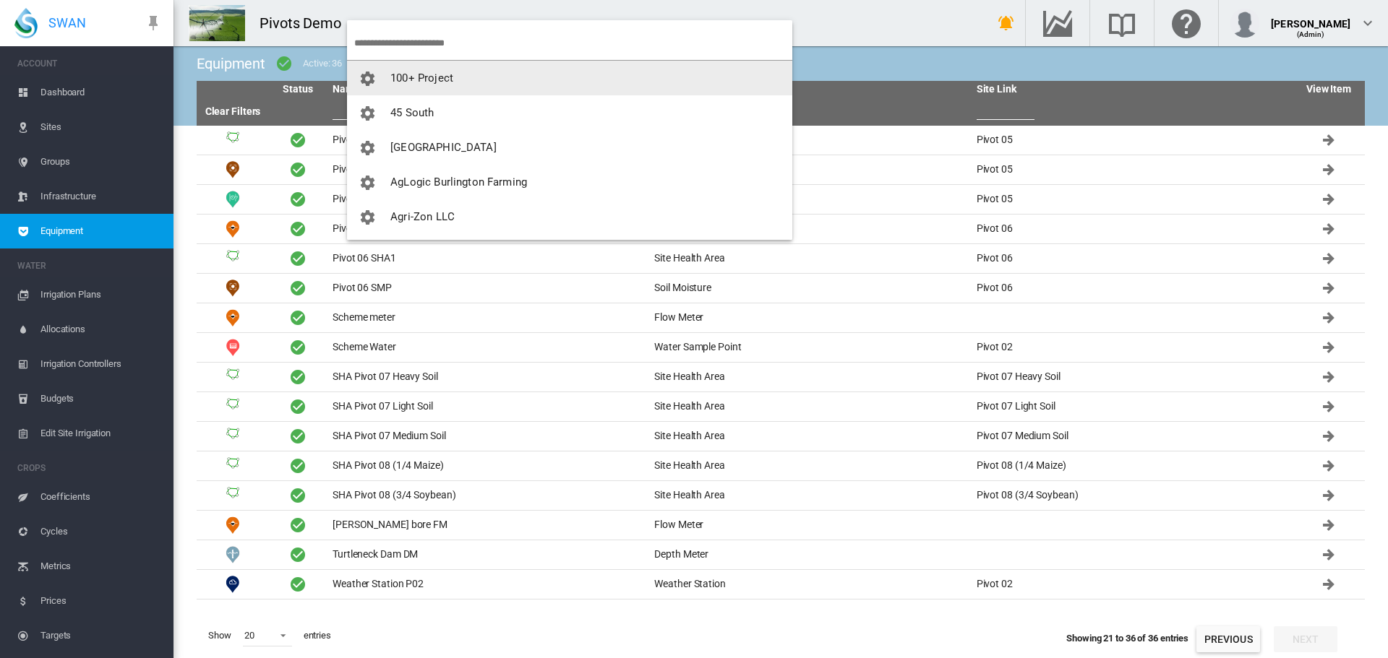
click at [400, 49] on input "search" at bounding box center [573, 43] width 438 height 34
type input "**"
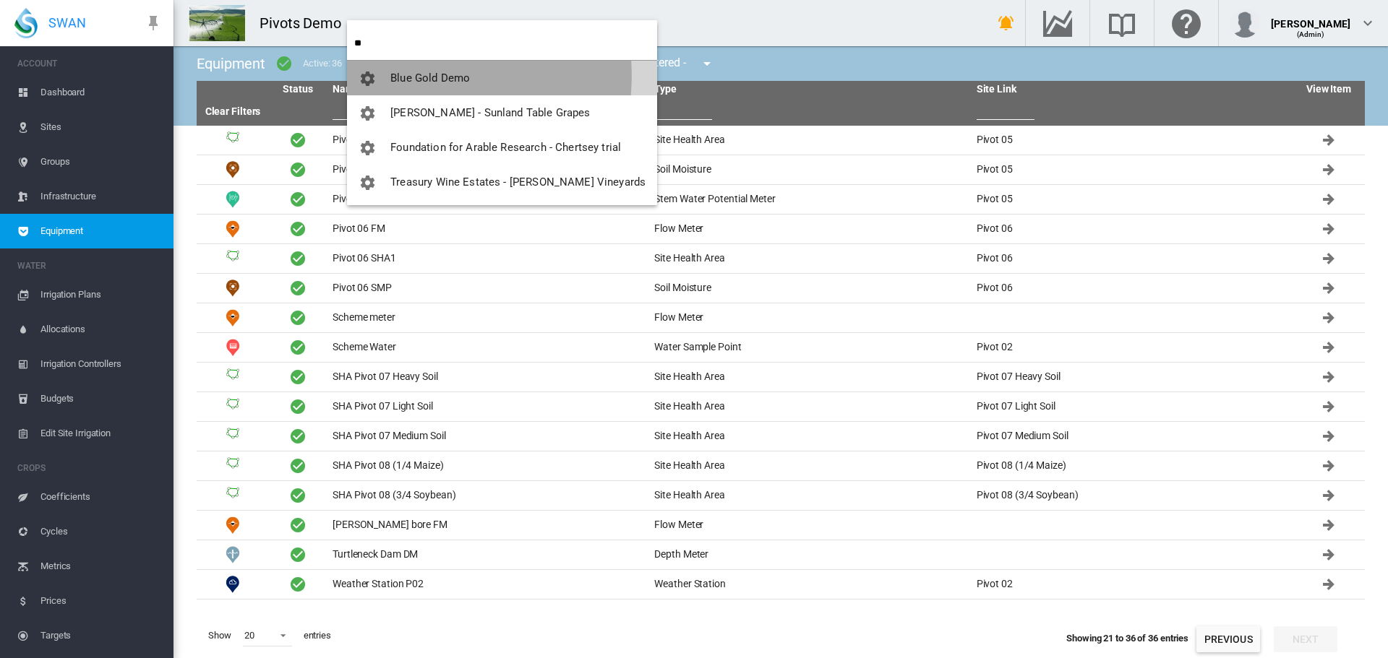
click at [402, 76] on span "Blue Gold Demo" at bounding box center [429, 78] width 79 height 13
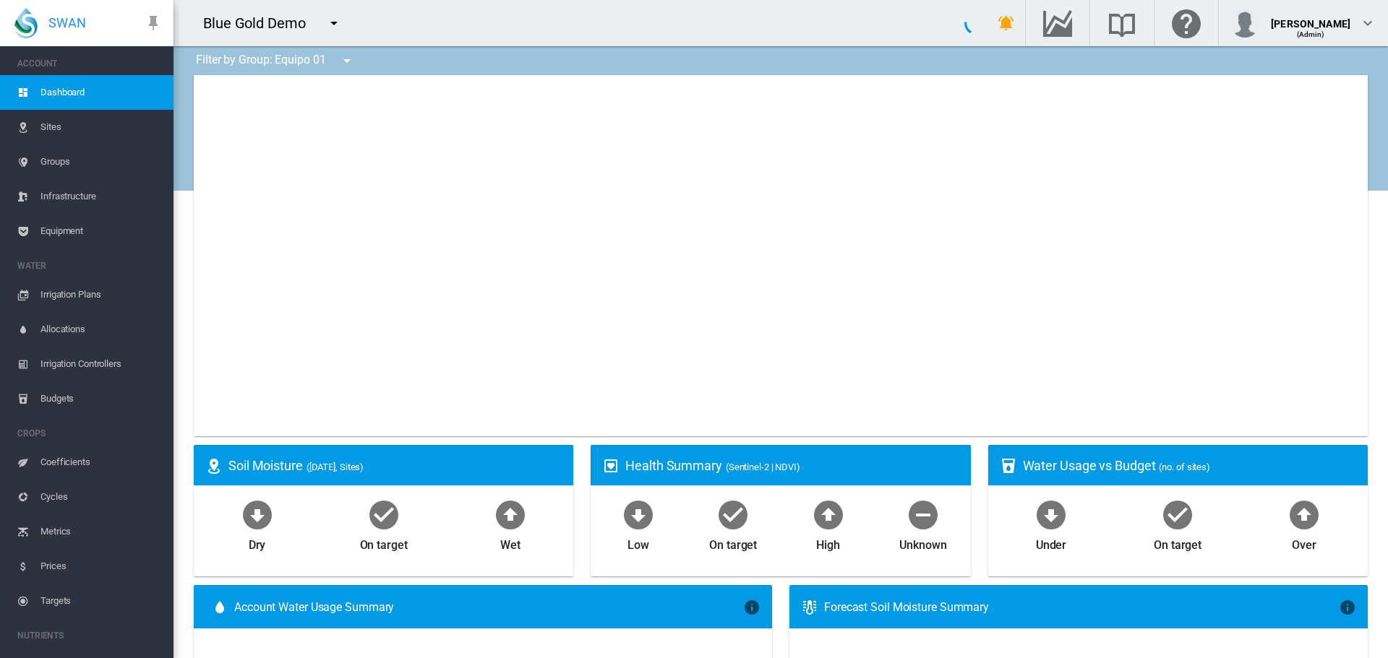
click at [66, 158] on span "Groups" at bounding box center [100, 162] width 121 height 35
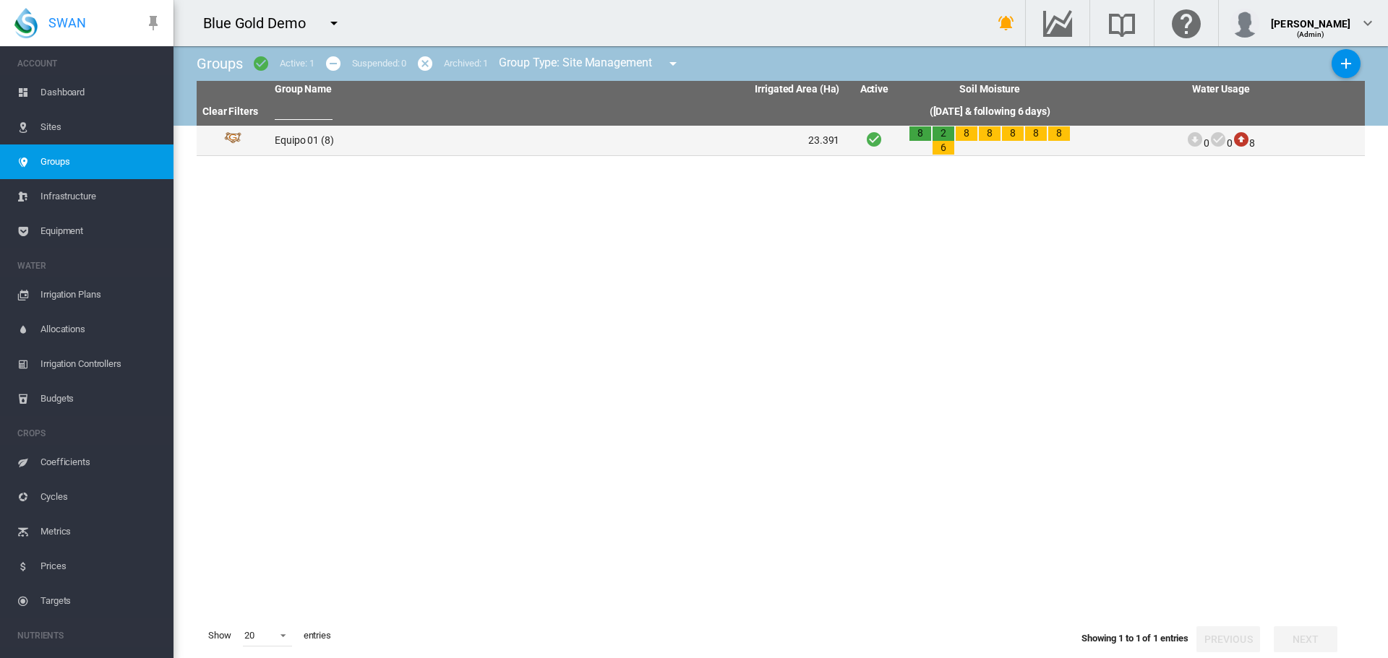
click at [288, 139] on td "Equipo 01 (8)" at bounding box center [413, 141] width 288 height 30
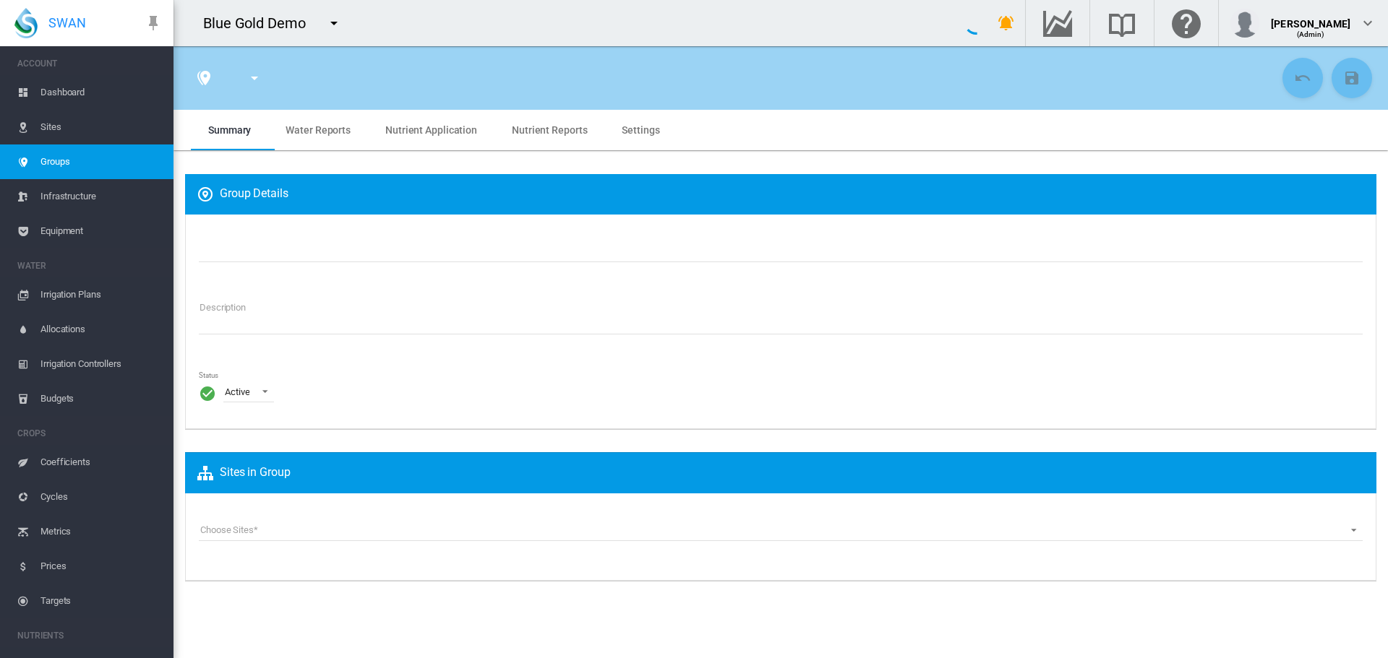
type input "*********"
type textarea "**********"
type input "*"
type input "****"
type input "*"
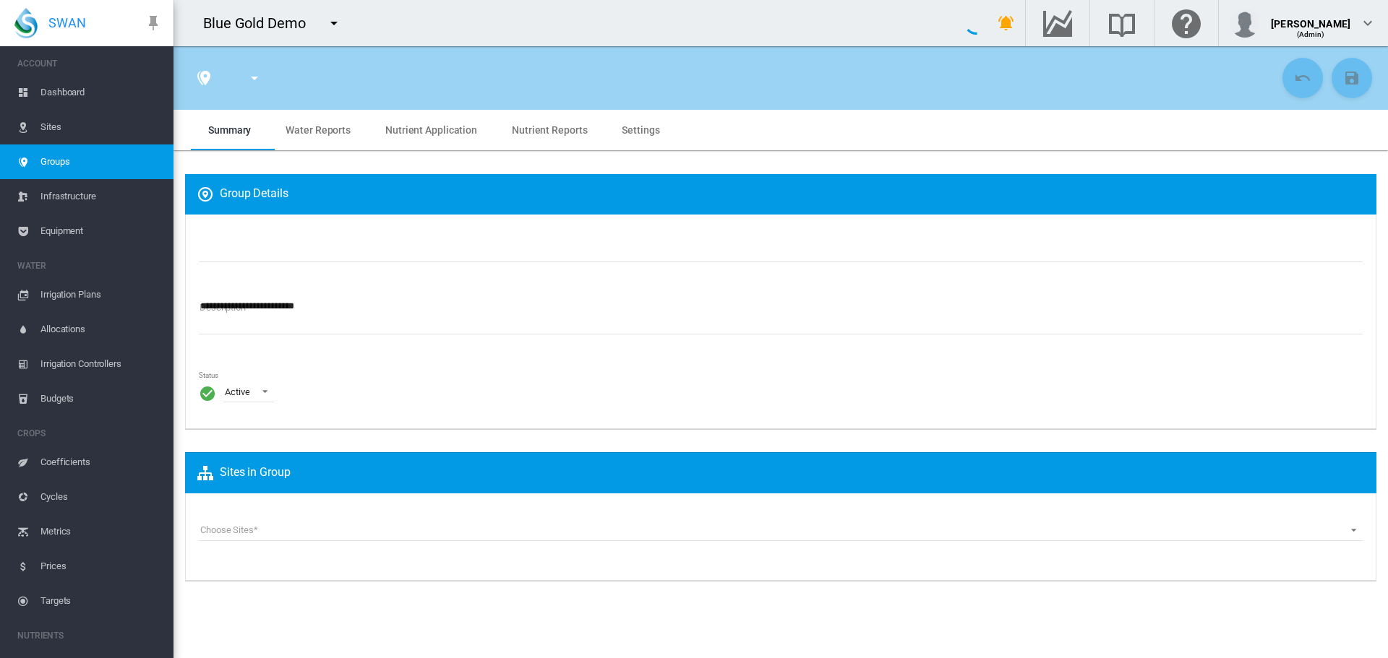
type input "***"
type input "****"
click at [413, 126] on application "Nutrient Application" at bounding box center [431, 130] width 92 height 12
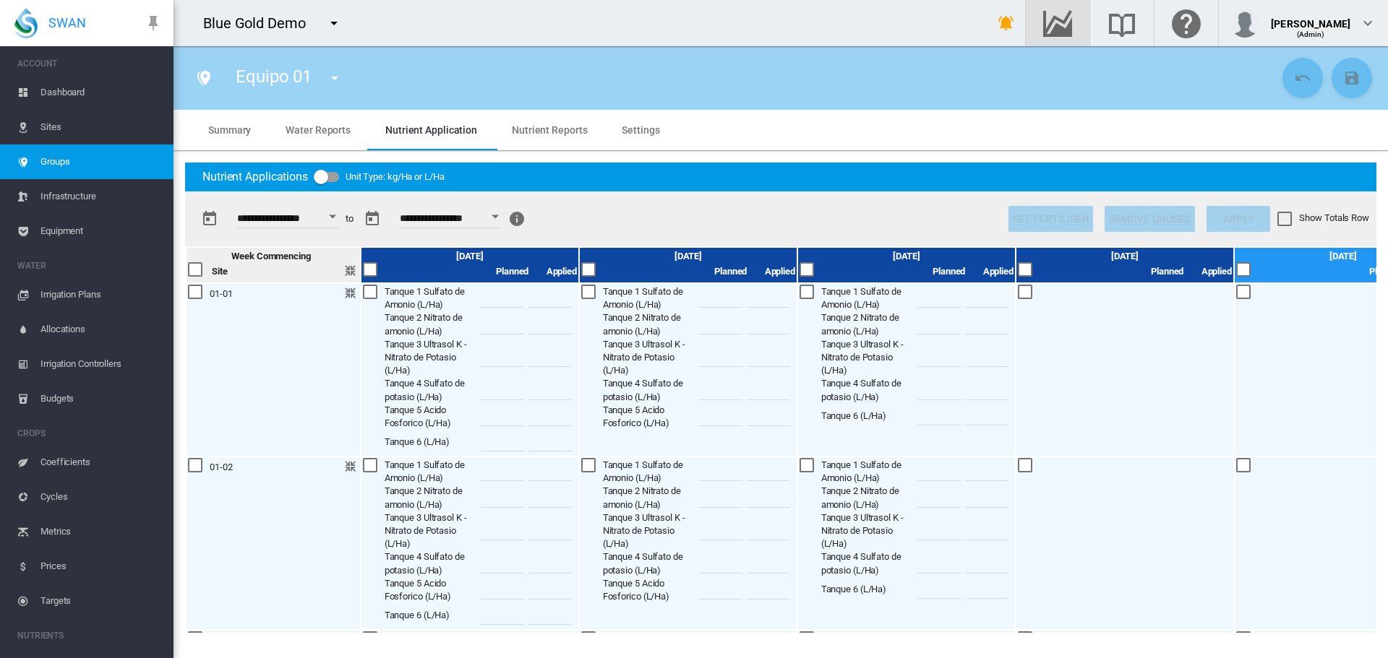
click at [1075, 32] on md-icon "Go to the Data Hub" at bounding box center [1057, 22] width 35 height 17
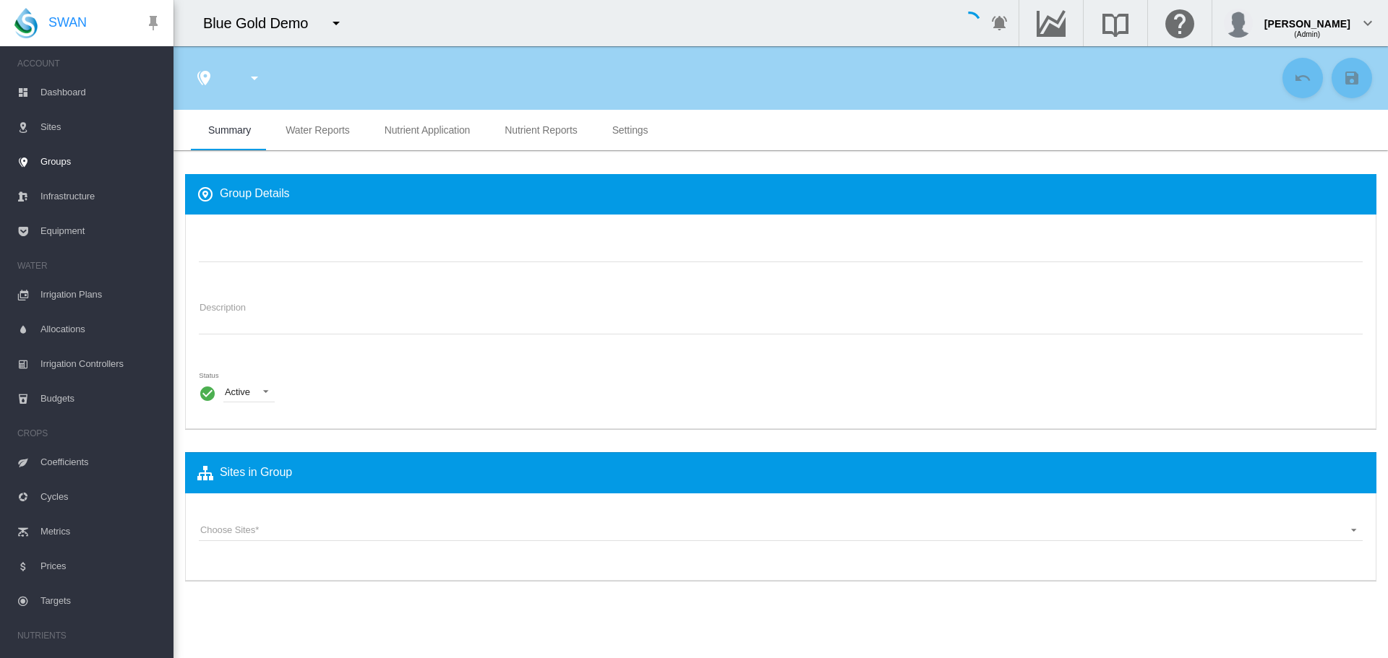
type input "*********"
type textarea "**********"
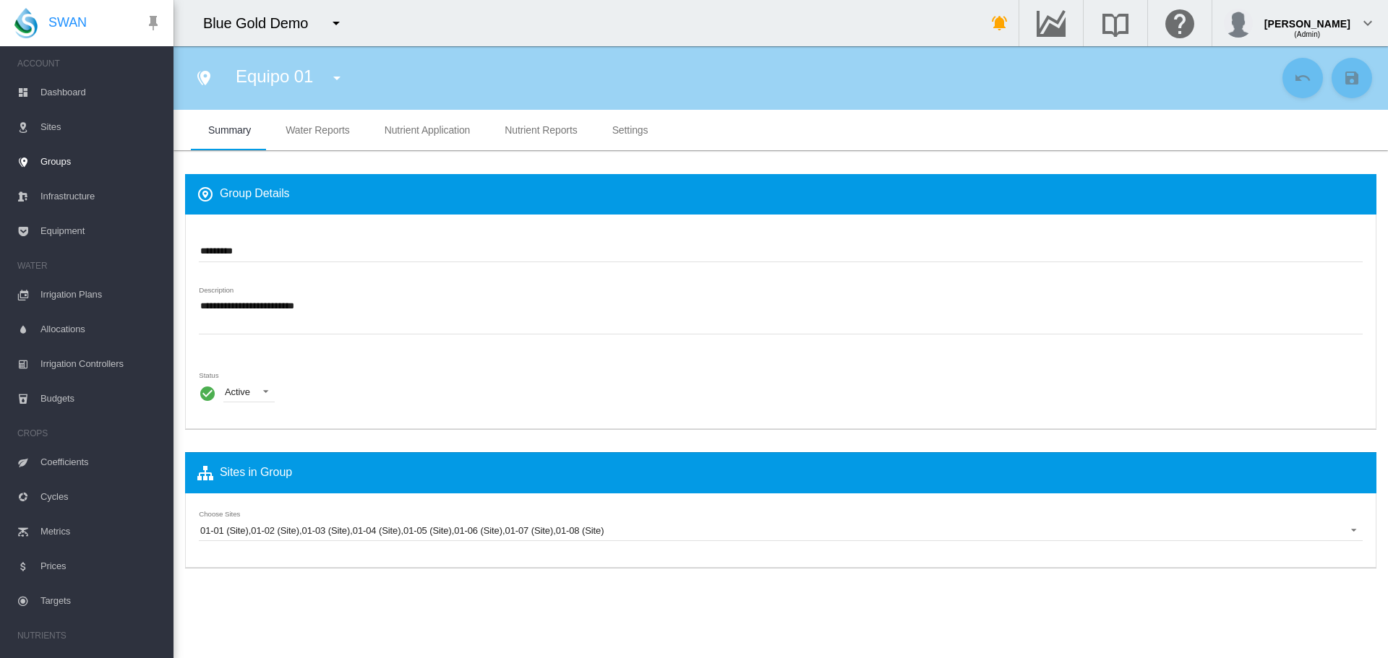
click at [425, 121] on md-tab-item "Nutrient Application" at bounding box center [427, 130] width 121 height 40
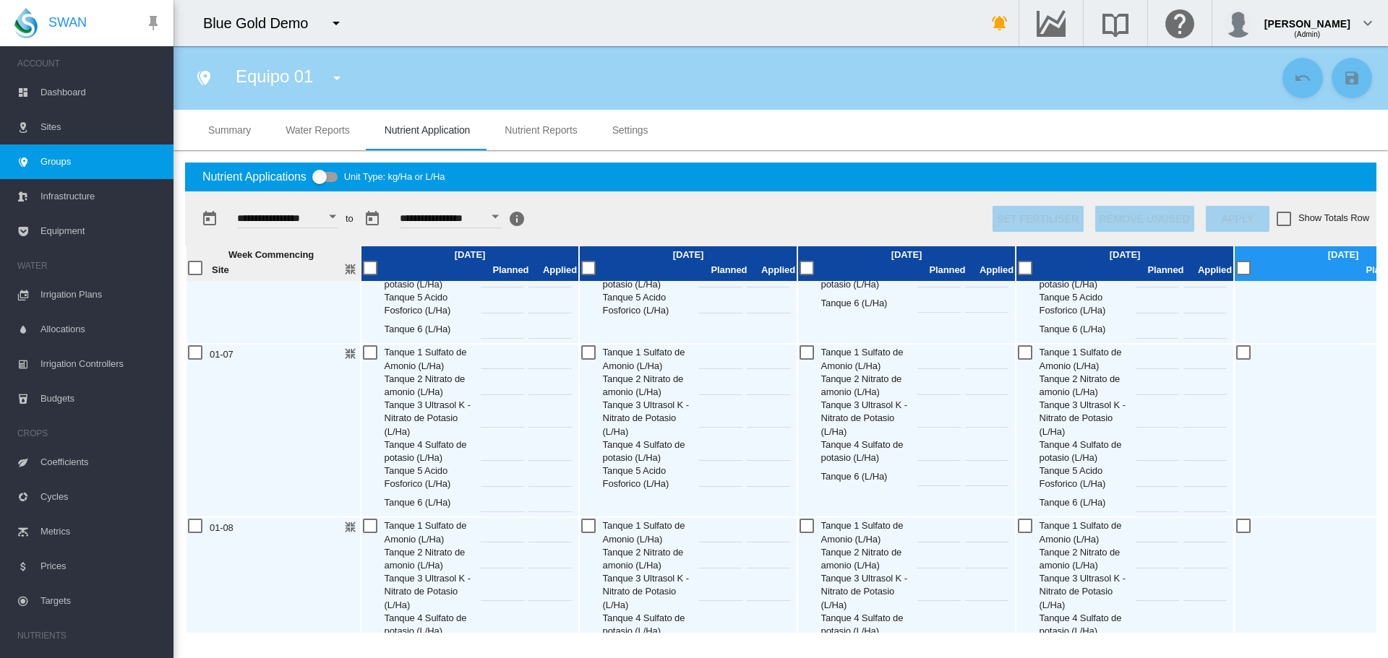
scroll to position [1050, 0]
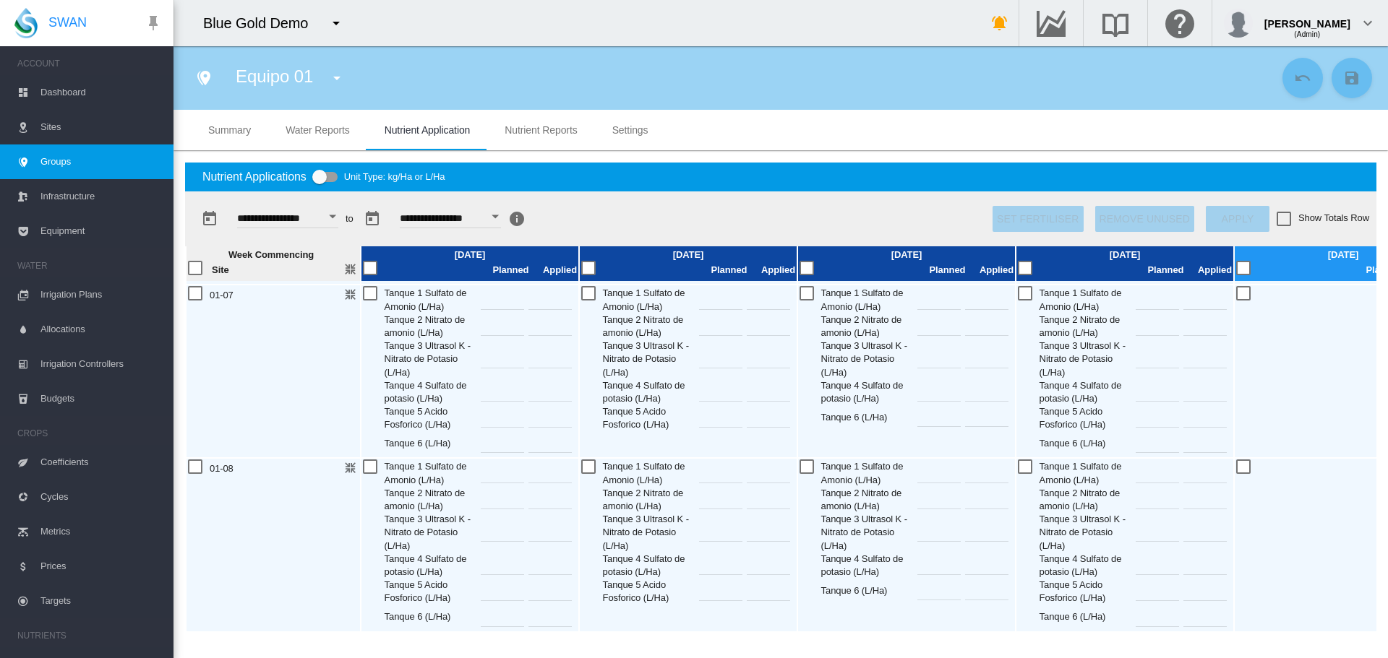
drag, startPoint x: 64, startPoint y: 97, endPoint x: 99, endPoint y: 9, distance: 95.0
click at [64, 97] on span "Dashboard" at bounding box center [100, 92] width 121 height 35
